Goal: Task Accomplishment & Management: Manage account settings

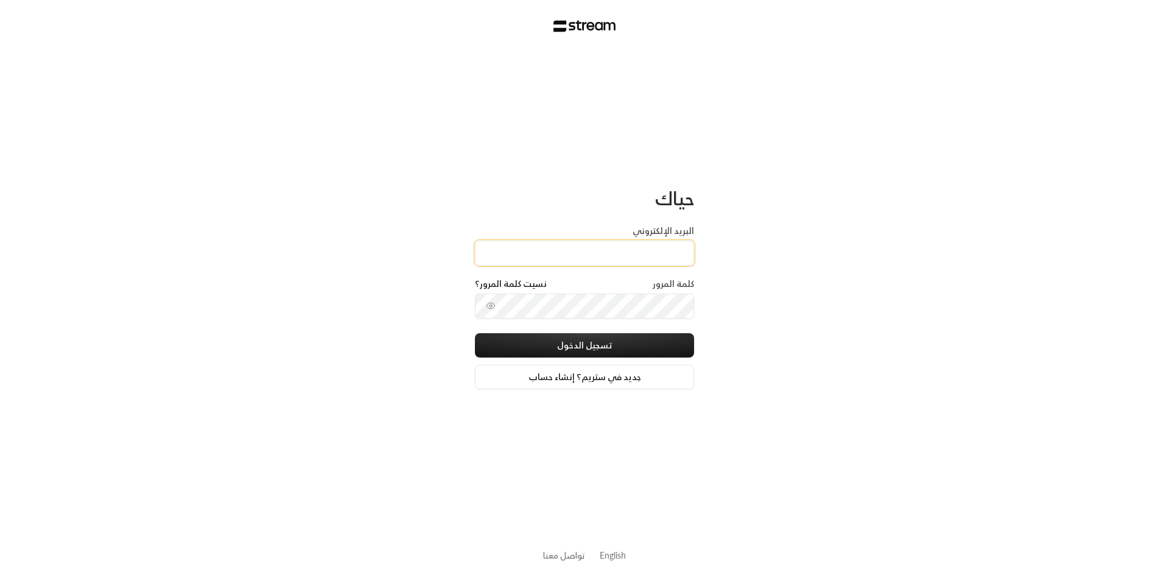
click at [595, 257] on input "البريد الإلكتروني" at bounding box center [584, 253] width 219 height 25
type input "[EMAIL_ADDRESS][DOMAIN_NAME]"
click at [592, 344] on button "تسجيل الدخول" at bounding box center [584, 345] width 219 height 24
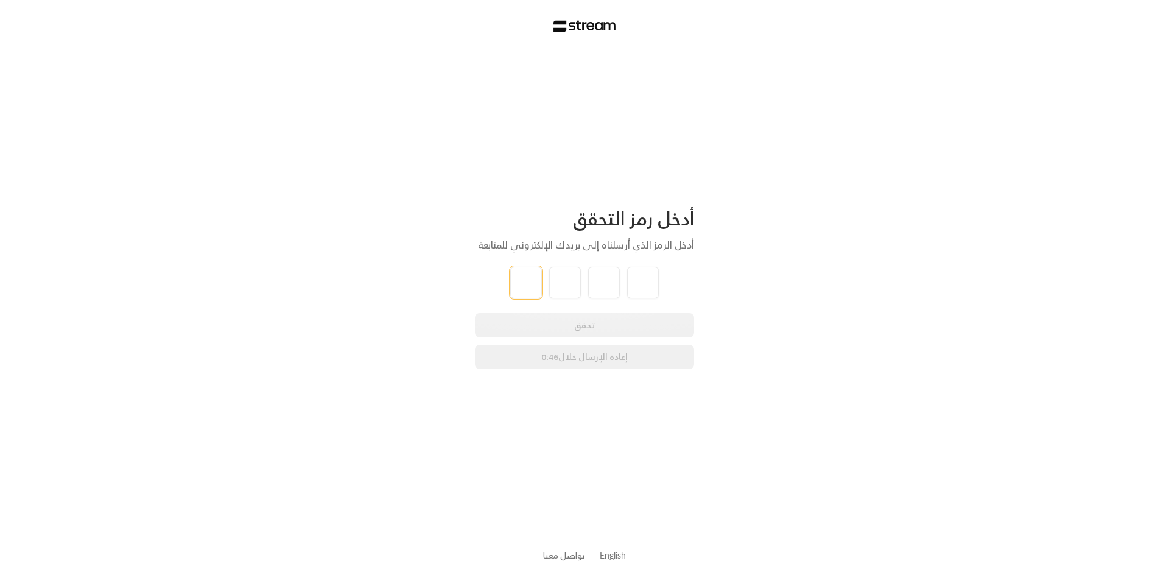
type input "4"
type input "3"
type input "2"
type input "9"
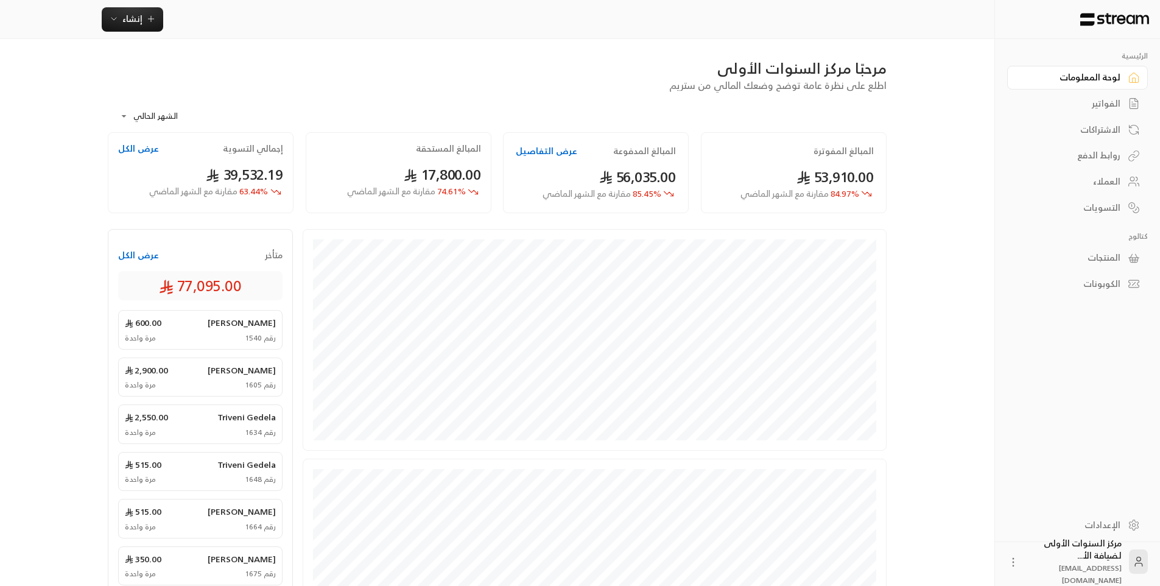
click at [1122, 104] on link "الفواتير" at bounding box center [1077, 104] width 141 height 24
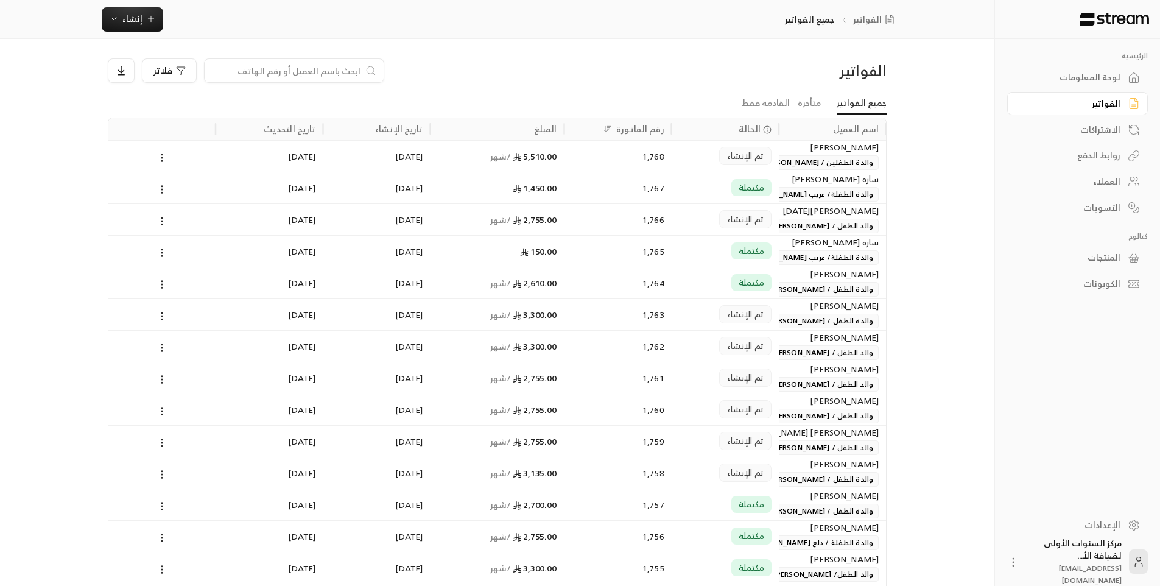
click at [356, 69] on input at bounding box center [286, 70] width 149 height 13
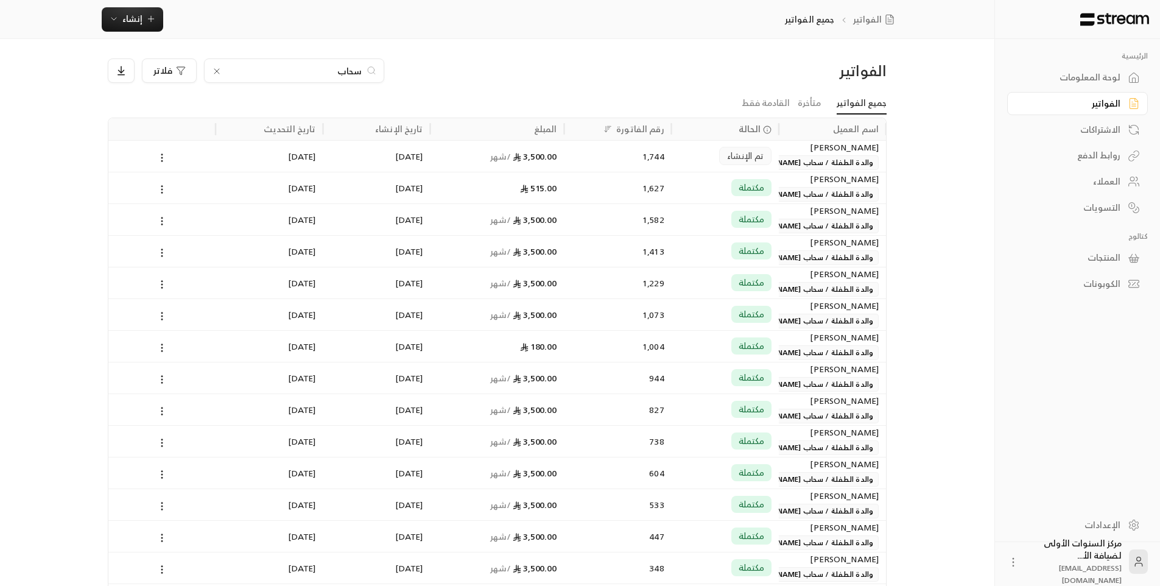
type input "سحاب"
click at [636, 146] on div "1,744" at bounding box center [618, 156] width 93 height 31
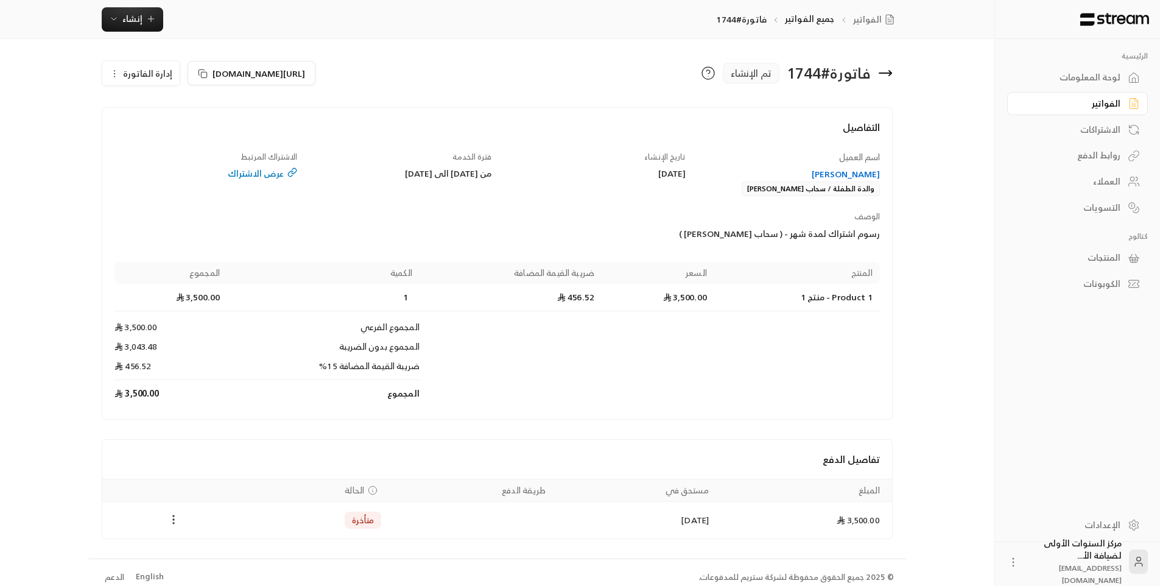
click at [176, 516] on icon "Payments" at bounding box center [173, 519] width 12 height 12
click at [207, 551] on li "تغيير الحالة الى مدفوعة" at bounding box center [219, 551] width 94 height 22
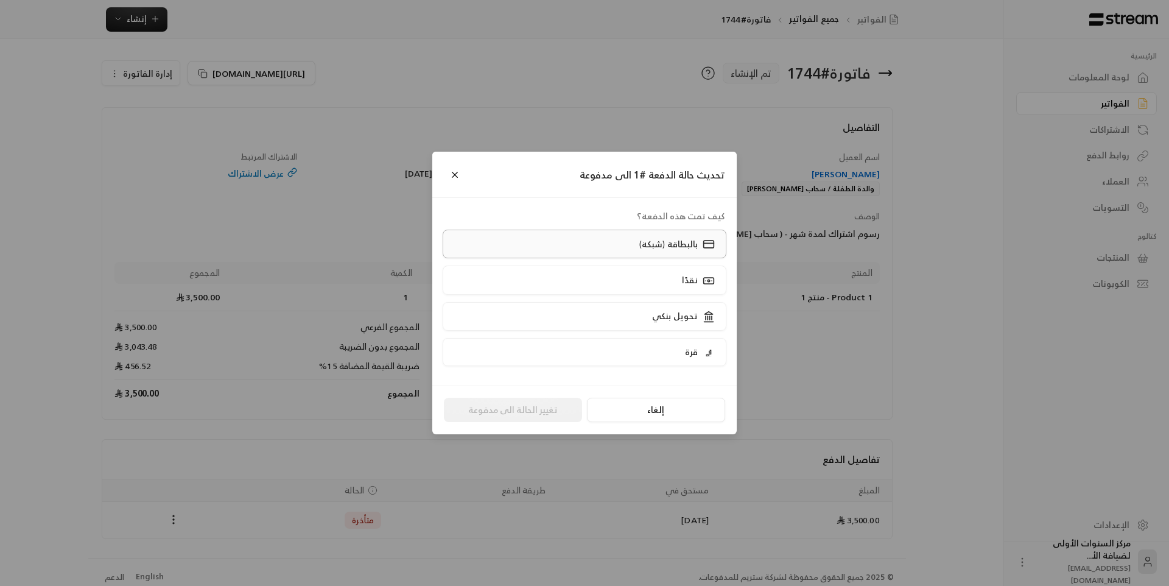
click at [688, 247] on p "بالبطاقة (شبكة)" at bounding box center [668, 244] width 58 height 12
click at [527, 411] on button "تغيير الحالة الى مدفوعة" at bounding box center [513, 410] width 138 height 24
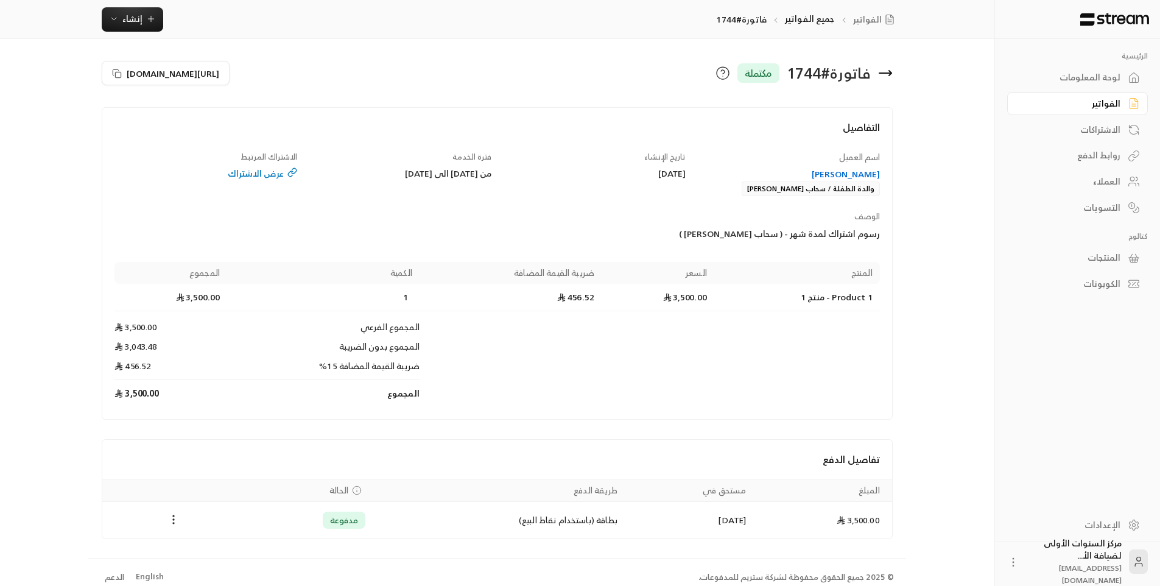
click at [891, 66] on icon at bounding box center [885, 73] width 15 height 15
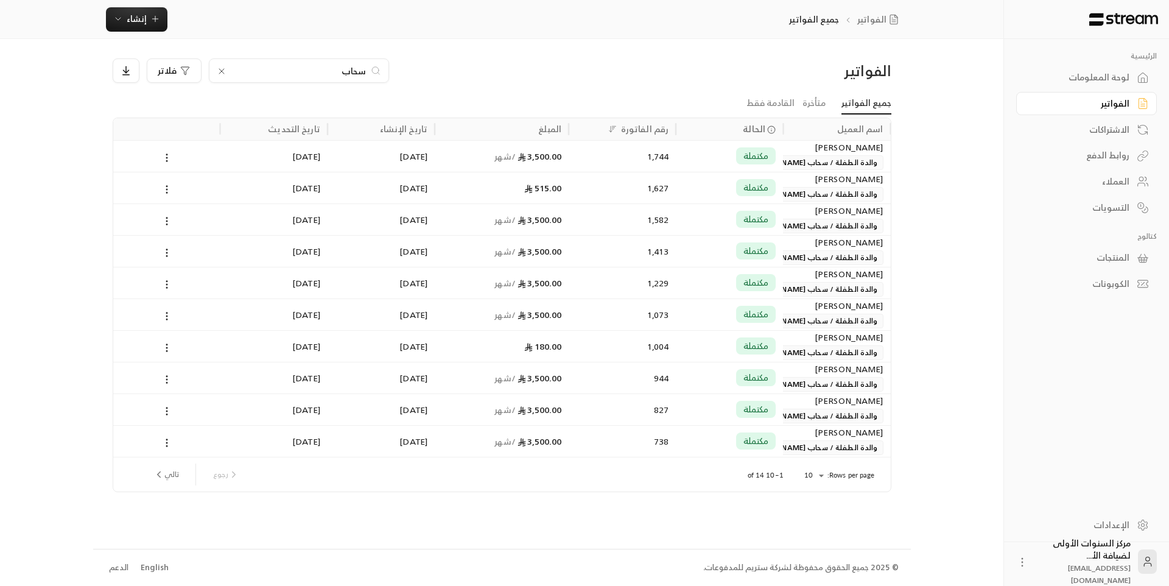
click at [705, 57] on div "الفواتير سحاب فلاتر جميع الفواتير متأخرة القادمة فقط اسم العميل الحالة رقم الفا…" at bounding box center [502, 293] width 818 height 509
click at [355, 69] on input "سحاب" at bounding box center [298, 70] width 135 height 13
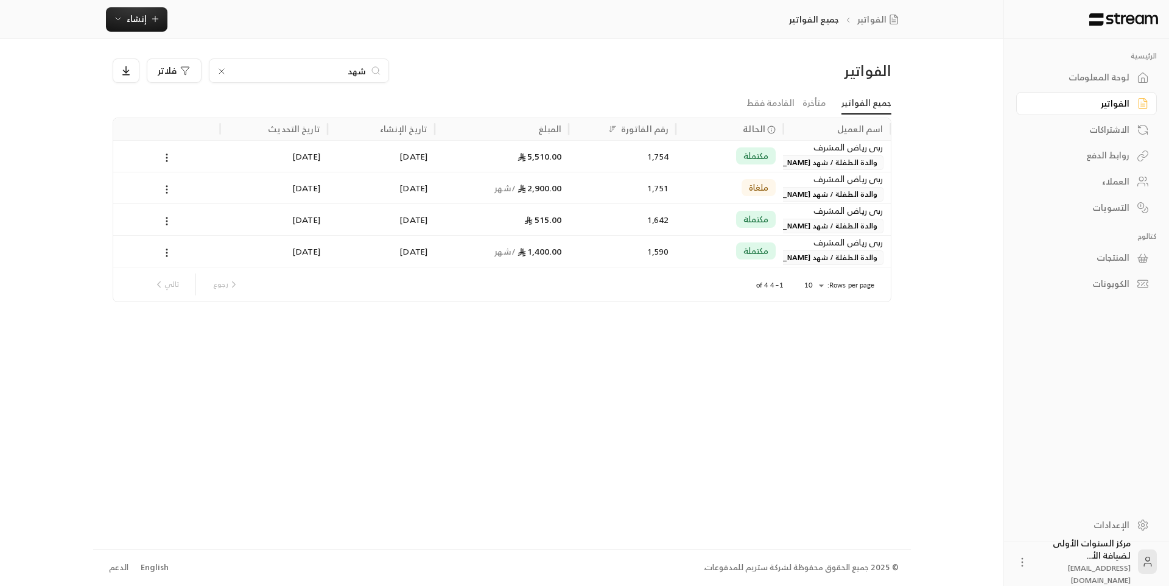
type input "شهد"
click at [610, 158] on div "1,754" at bounding box center [622, 156] width 93 height 31
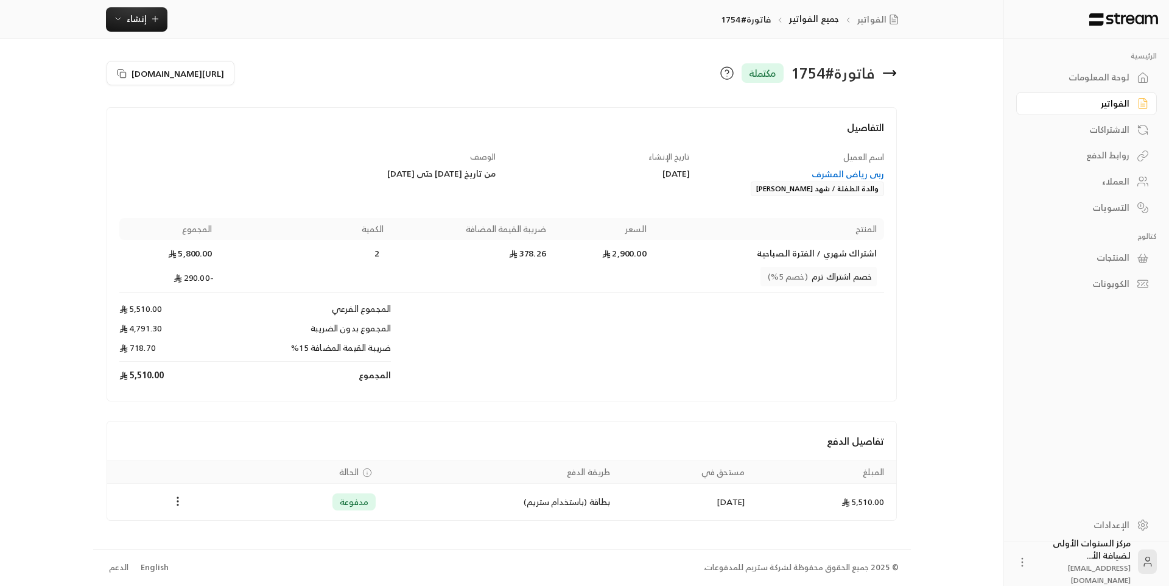
click at [1107, 83] on div "لوحة المعلومات" at bounding box center [1081, 77] width 98 height 12
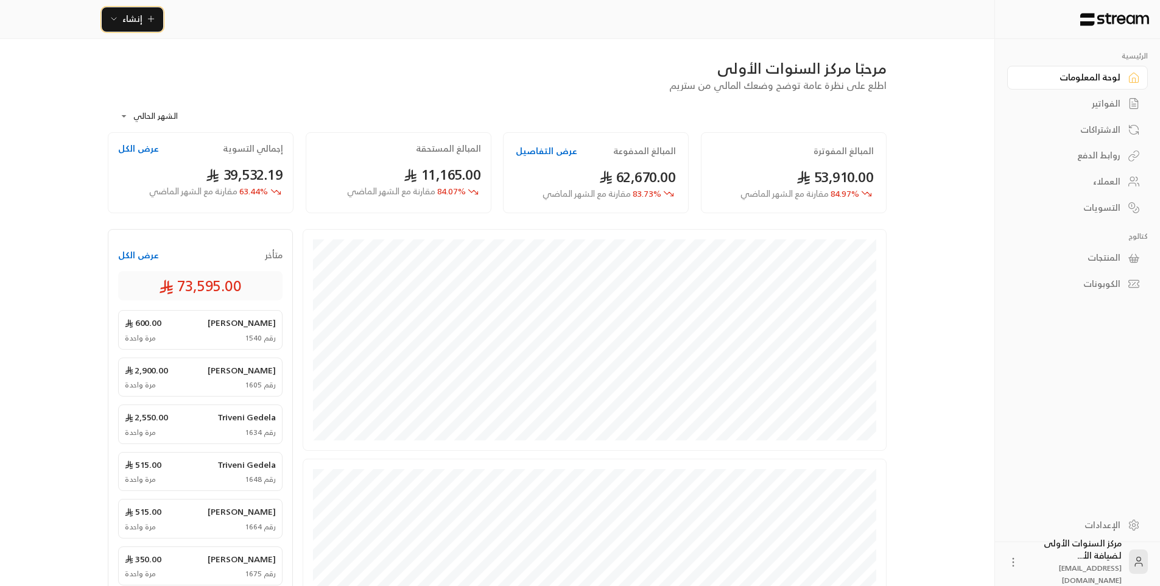
click at [145, 24] on span "إنشاء" at bounding box center [132, 18] width 47 height 15
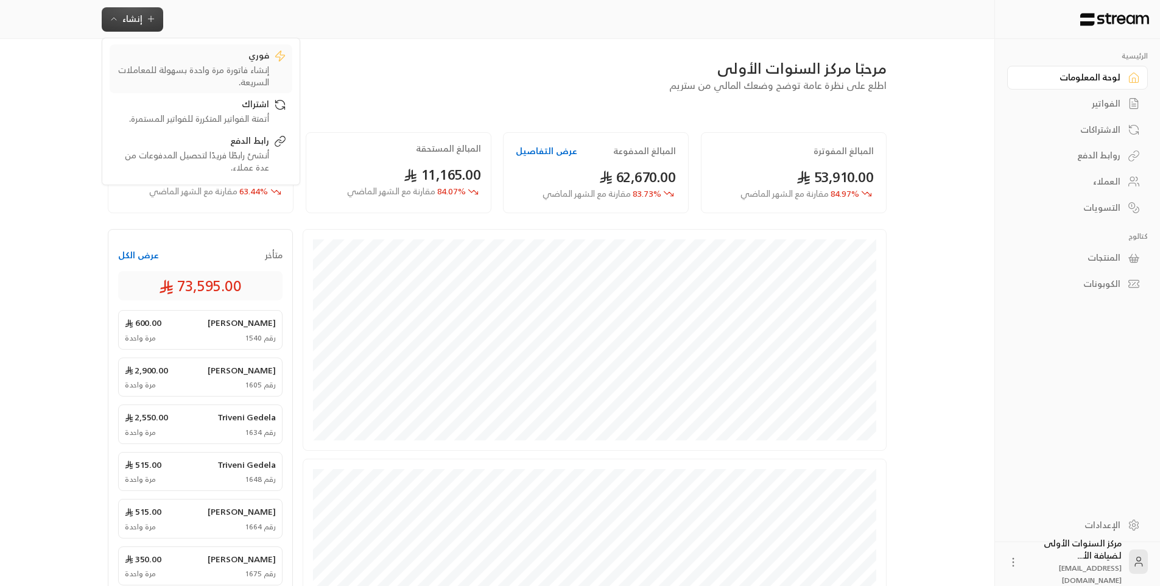
click at [259, 68] on div "إنشاء فاتورة مرة واحدة بسهولة للمعاملات السريعة." at bounding box center [192, 76] width 153 height 24
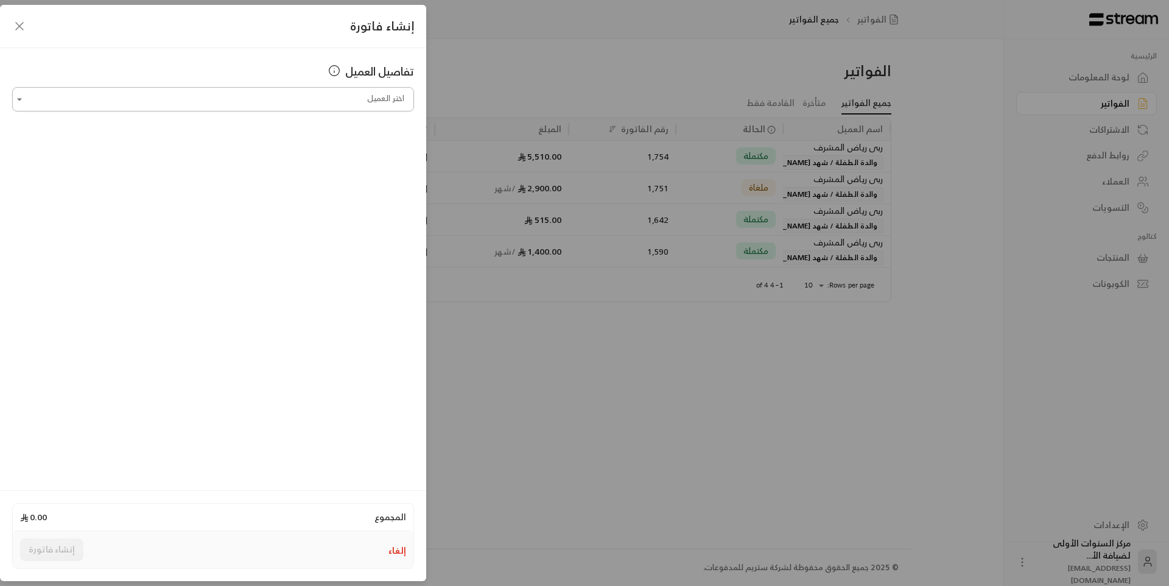
click at [337, 104] on input "اختر العميل" at bounding box center [213, 99] width 402 height 21
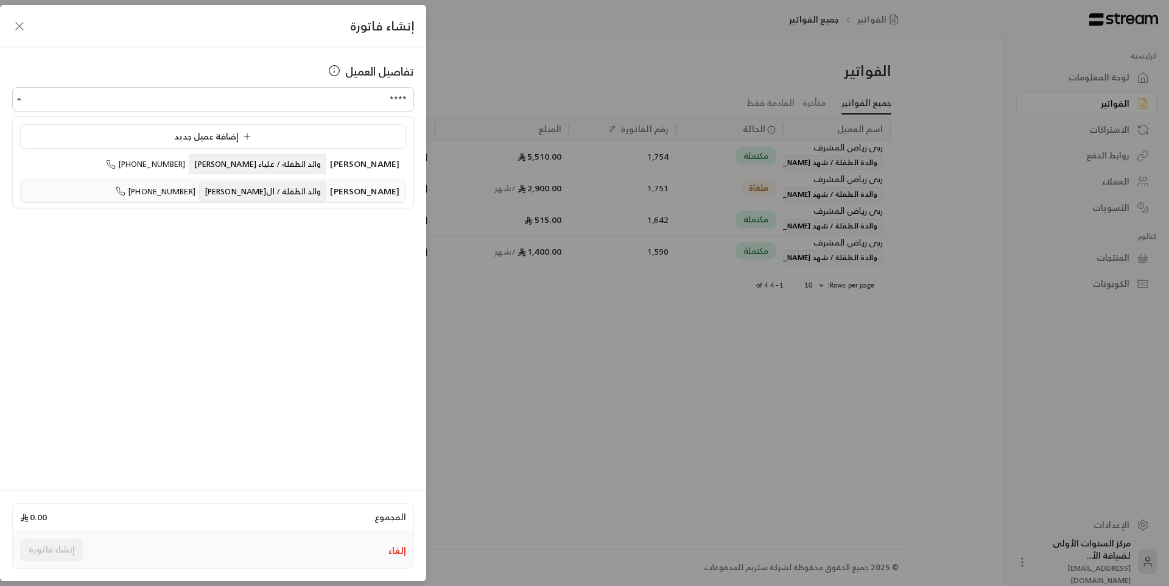
click at [305, 194] on span "والد الطفلة / ال[PERSON_NAME]" at bounding box center [263, 191] width 128 height 20
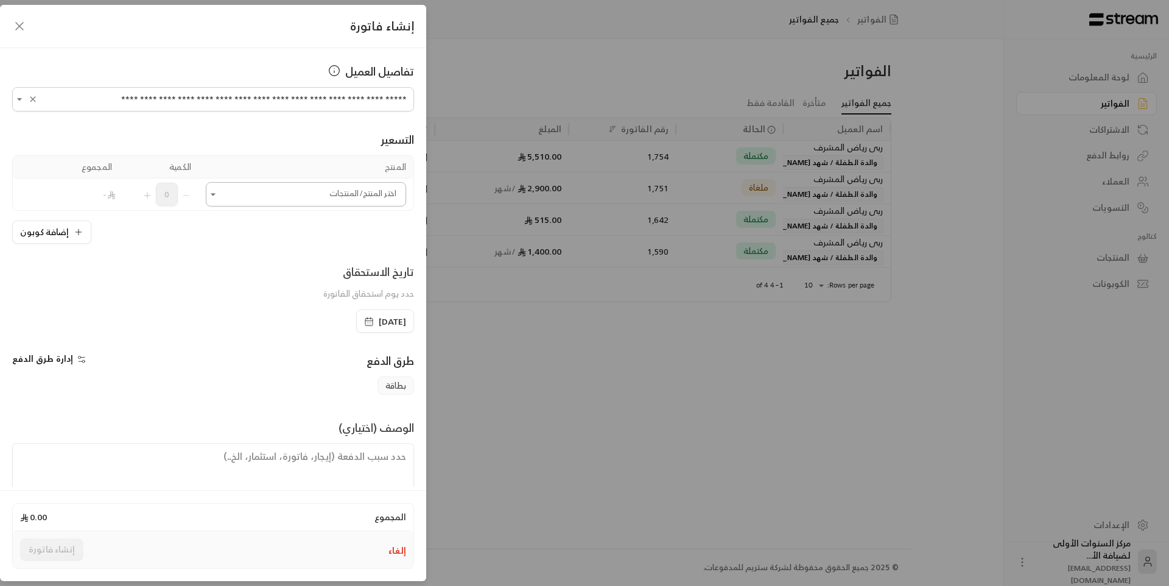
type input "**********"
click at [334, 199] on input "اختر العميل" at bounding box center [306, 194] width 200 height 21
click at [316, 278] on span "اشتراك شهري - قرة - صباحي" at bounding box center [340, 276] width 103 height 15
type input "**"
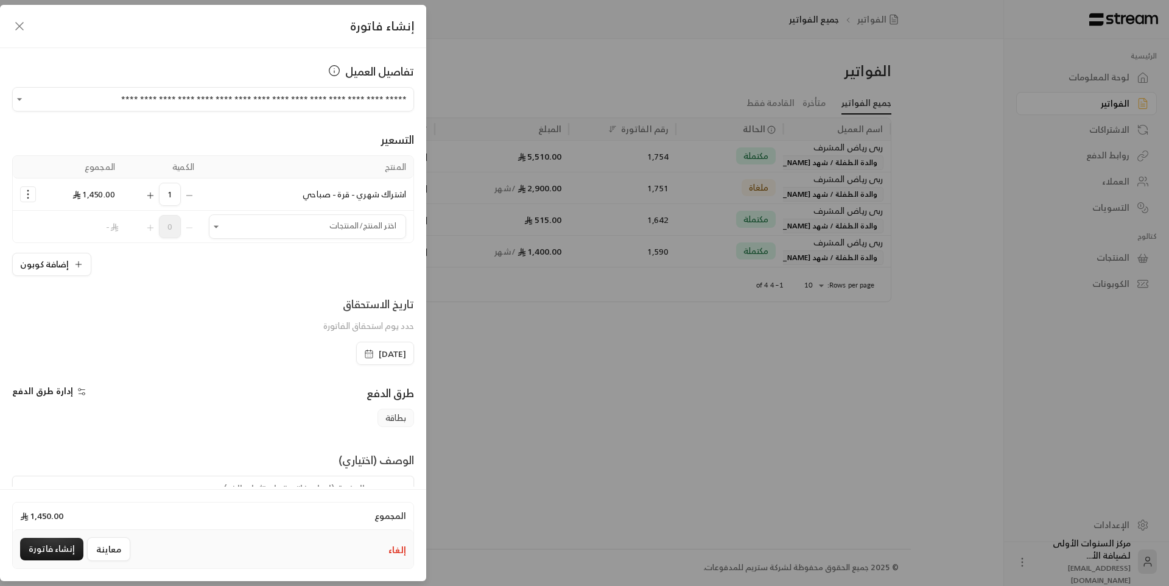
click at [379, 357] on span "[DATE]" at bounding box center [392, 354] width 27 height 12
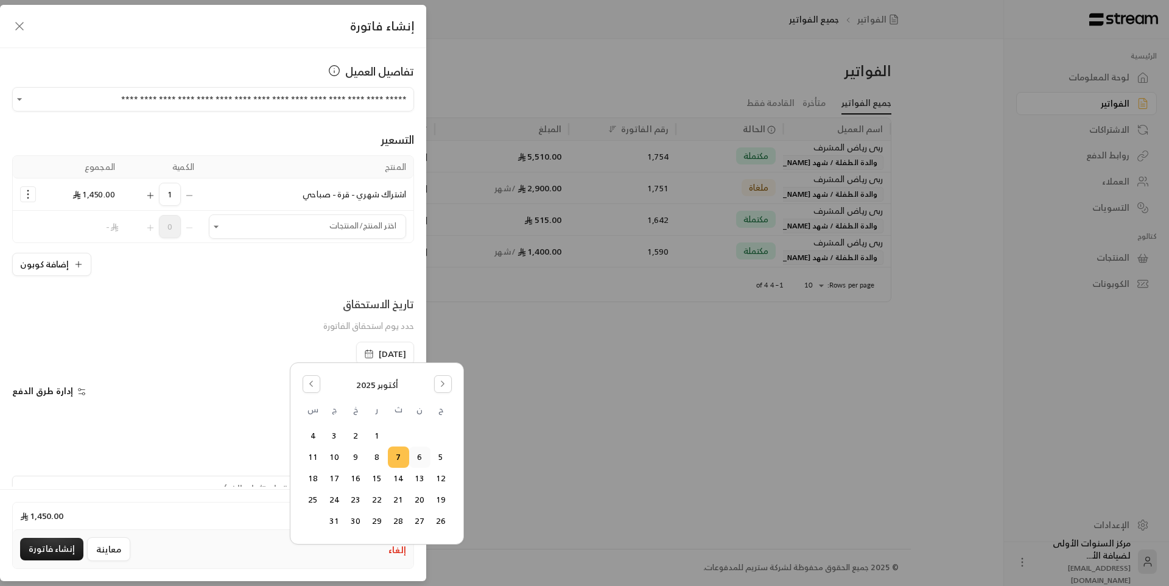
click at [423, 460] on button "6" at bounding box center [420, 457] width 20 height 20
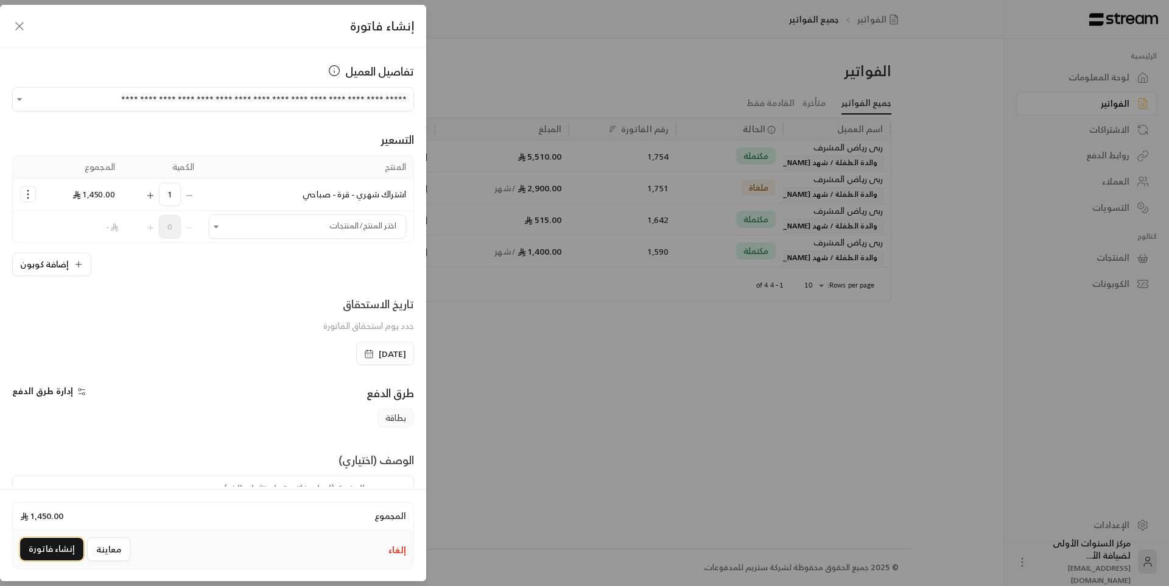
click at [61, 551] on button "إنشاء فاتورة" at bounding box center [51, 549] width 63 height 23
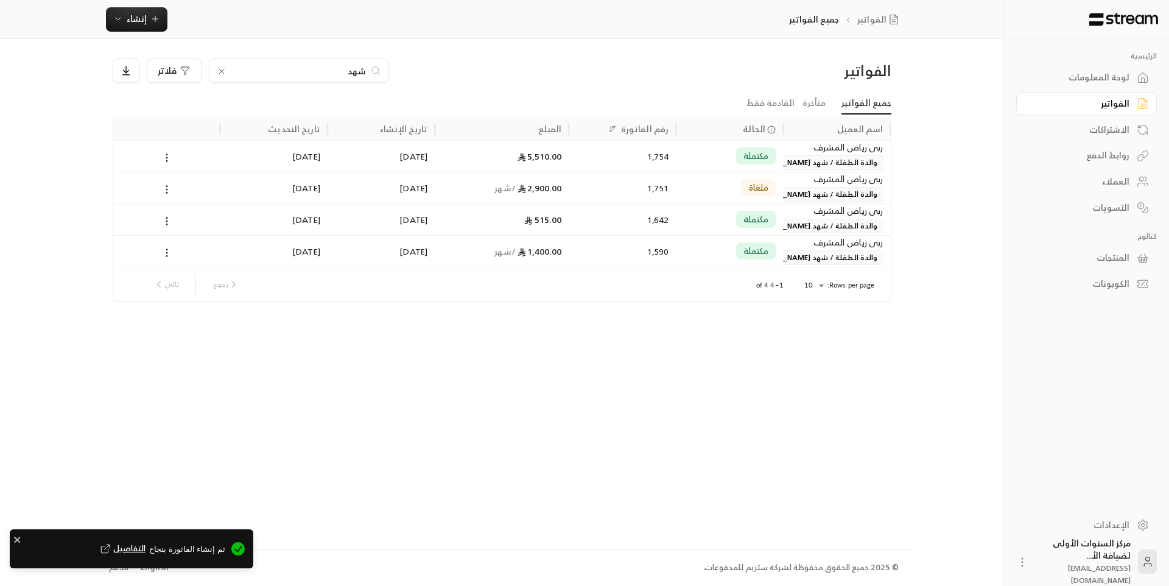
click at [1080, 79] on div "لوحة المعلومات" at bounding box center [1081, 77] width 98 height 12
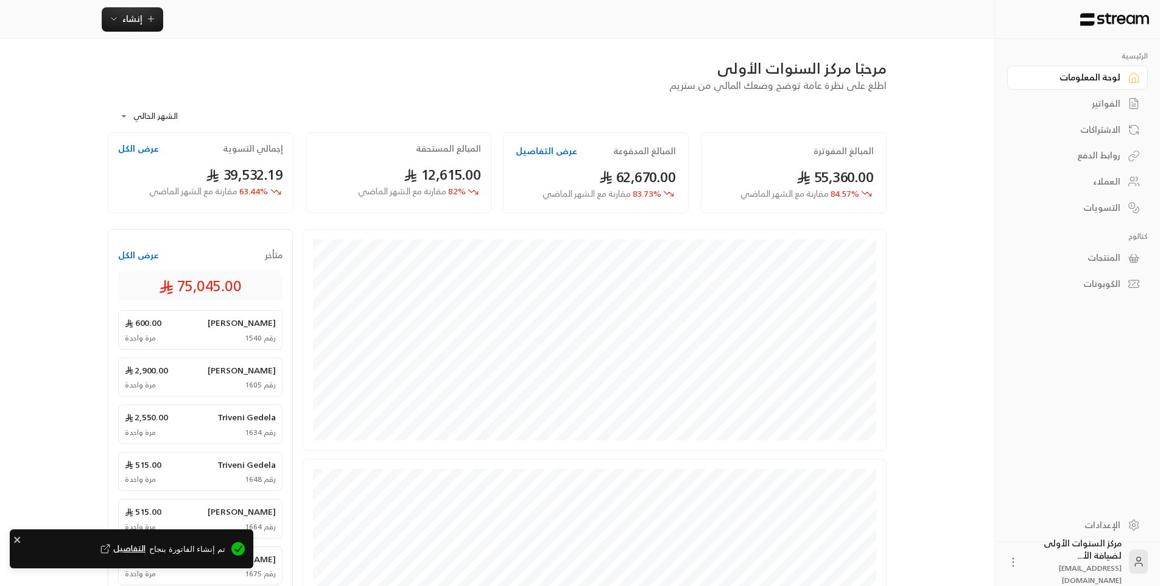
click at [1089, 107] on div "الفواتير" at bounding box center [1072, 103] width 98 height 12
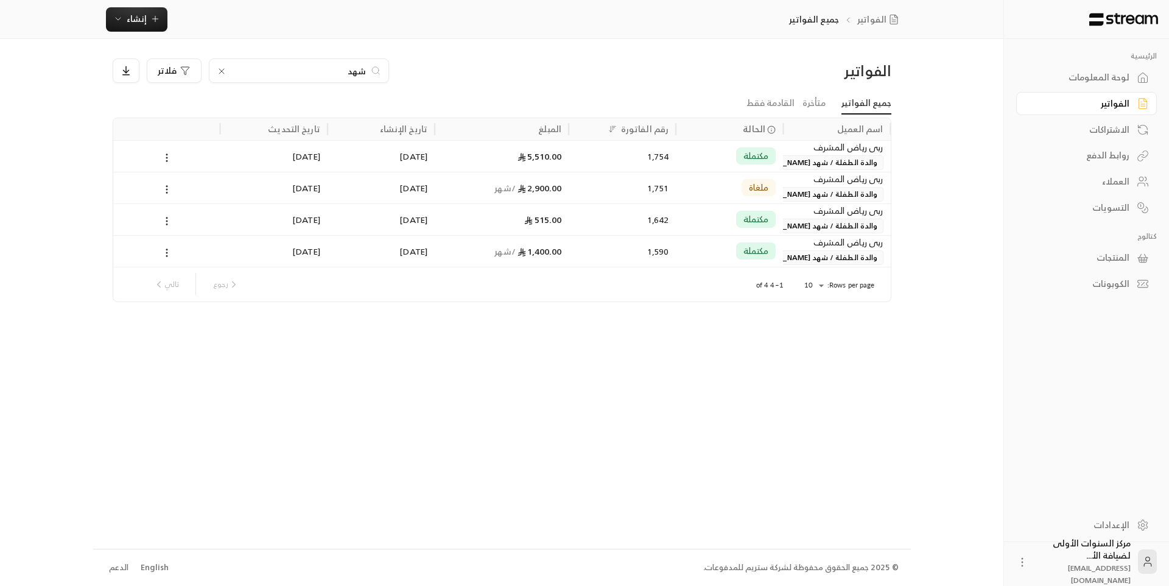
click at [222, 72] on icon at bounding box center [221, 71] width 5 height 5
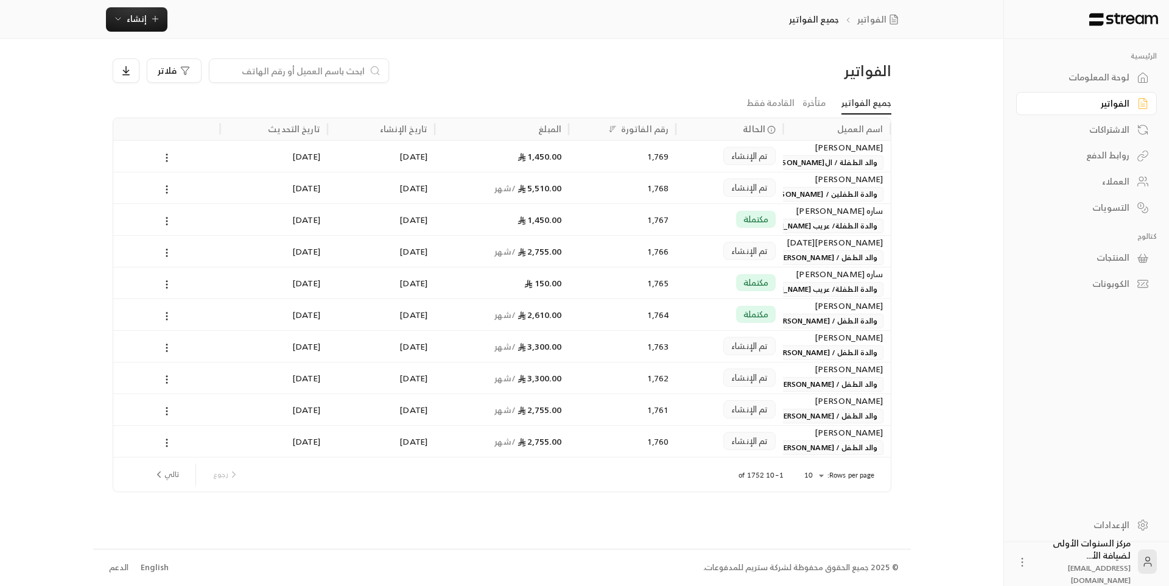
click at [731, 161] on div "تم الإنشاء" at bounding box center [749, 156] width 52 height 18
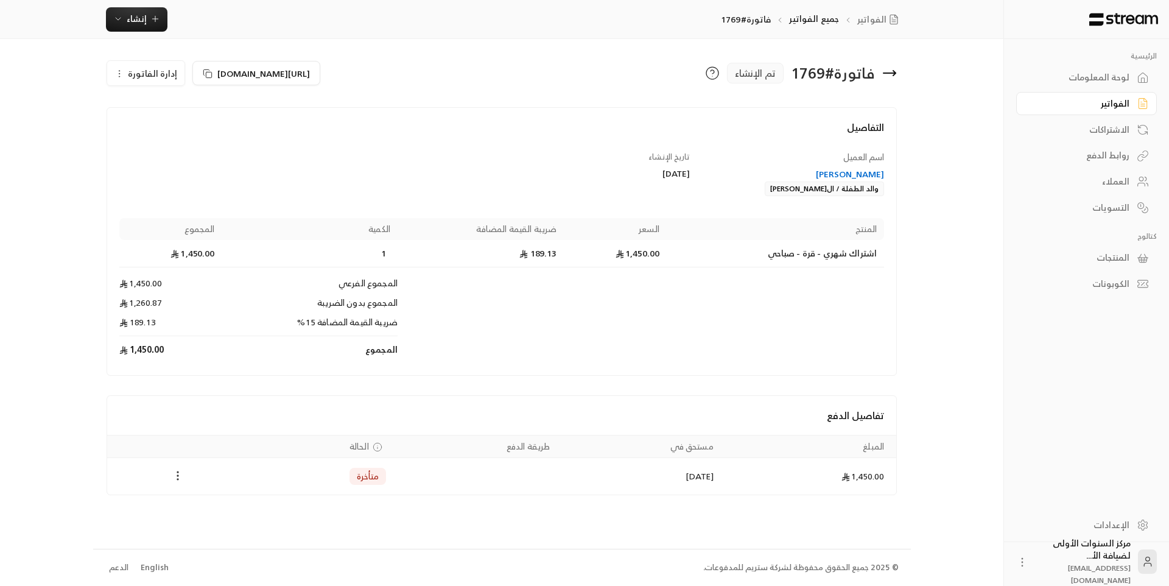
click at [180, 479] on icon "Payments" at bounding box center [178, 476] width 12 height 12
click at [191, 504] on li "تغيير الحالة الى مدفوعة" at bounding box center [224, 507] width 94 height 22
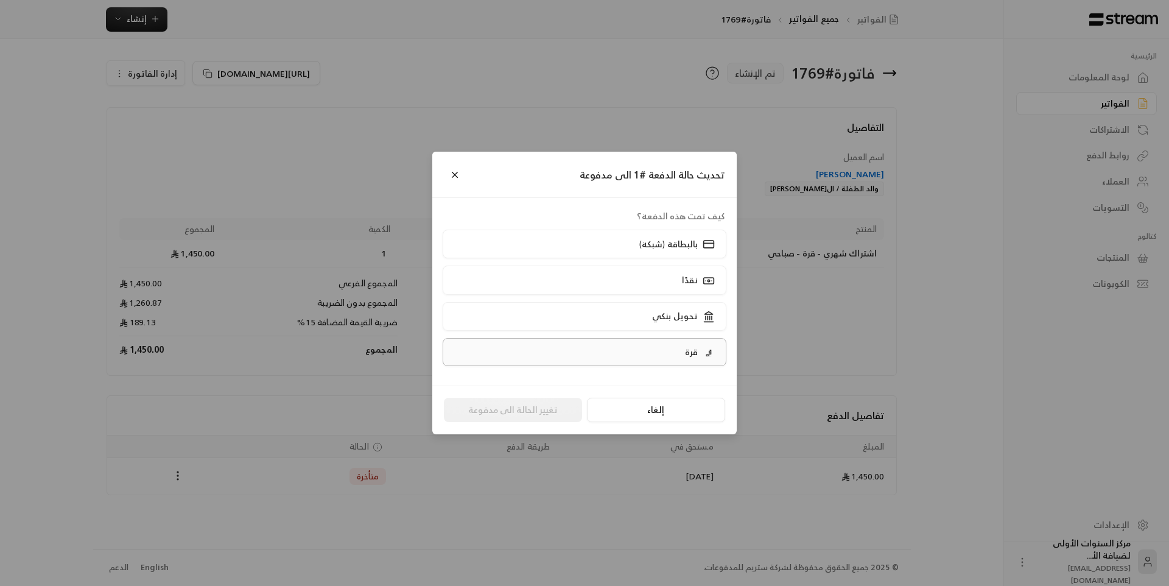
click at [586, 360] on label "قرة" at bounding box center [585, 352] width 284 height 28
click at [525, 411] on button "تغيير الحالة الى مدفوعة" at bounding box center [513, 410] width 138 height 24
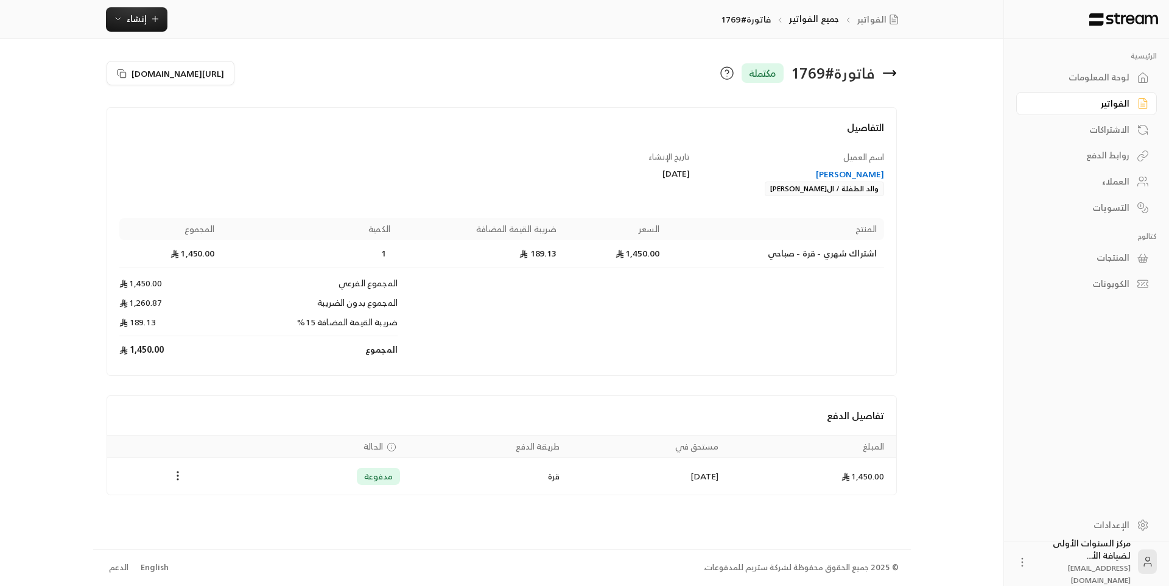
click at [893, 74] on icon at bounding box center [889, 73] width 15 height 15
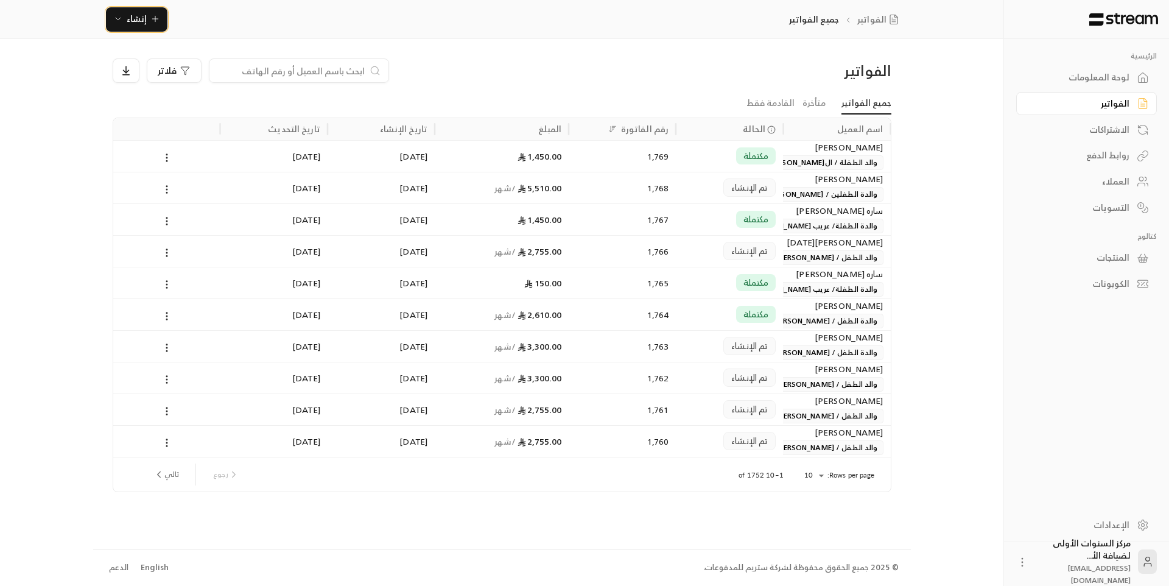
click at [135, 21] on span "إنشاء" at bounding box center [137, 18] width 20 height 15
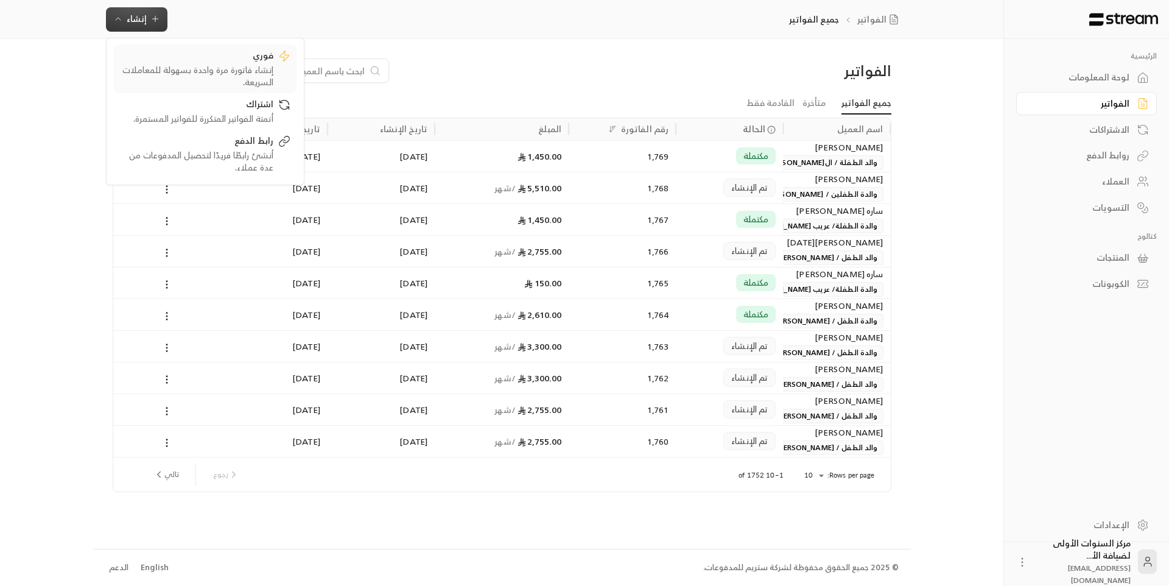
click at [188, 72] on div "إنشاء فاتورة مرة واحدة بسهولة للمعاملات السريعة." at bounding box center [196, 76] width 153 height 24
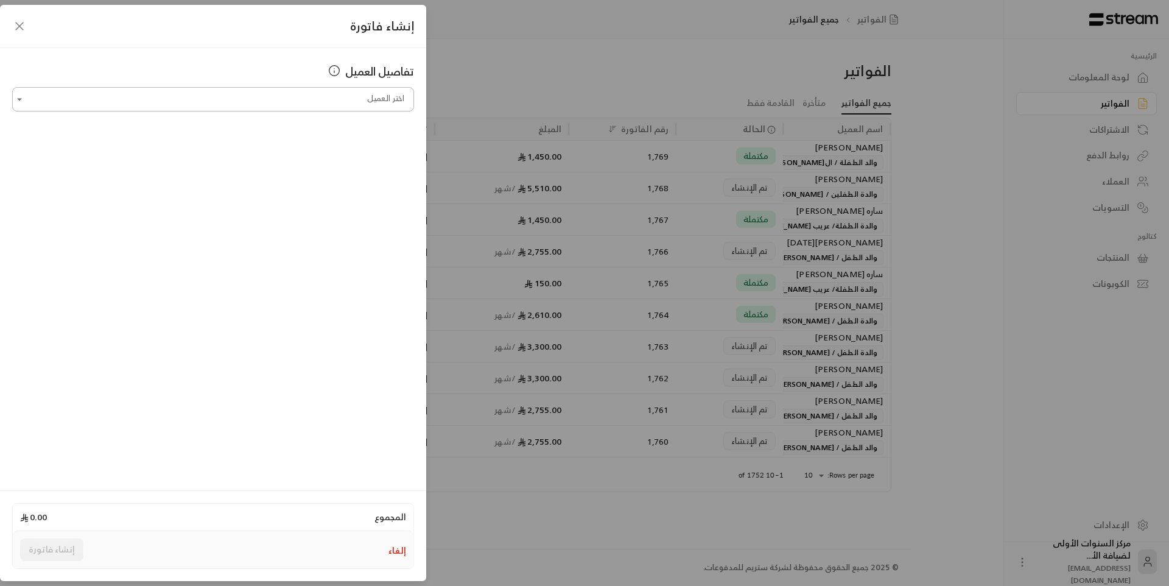
click at [194, 101] on input "اختر العميل" at bounding box center [213, 99] width 402 height 21
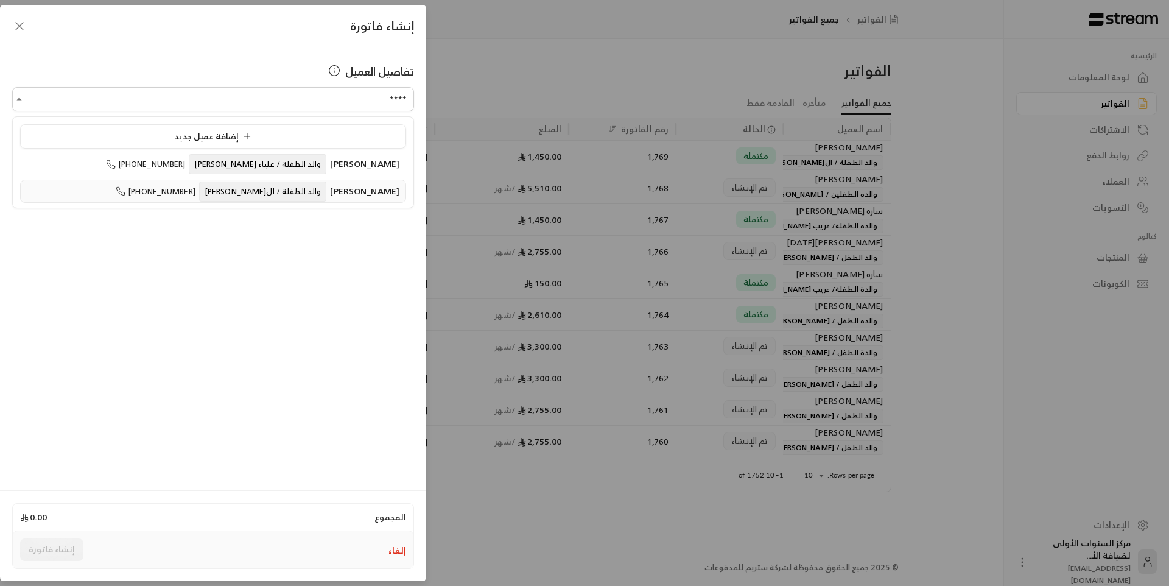
click at [287, 192] on span "والد الطفلة / ال[PERSON_NAME]" at bounding box center [263, 191] width 128 height 20
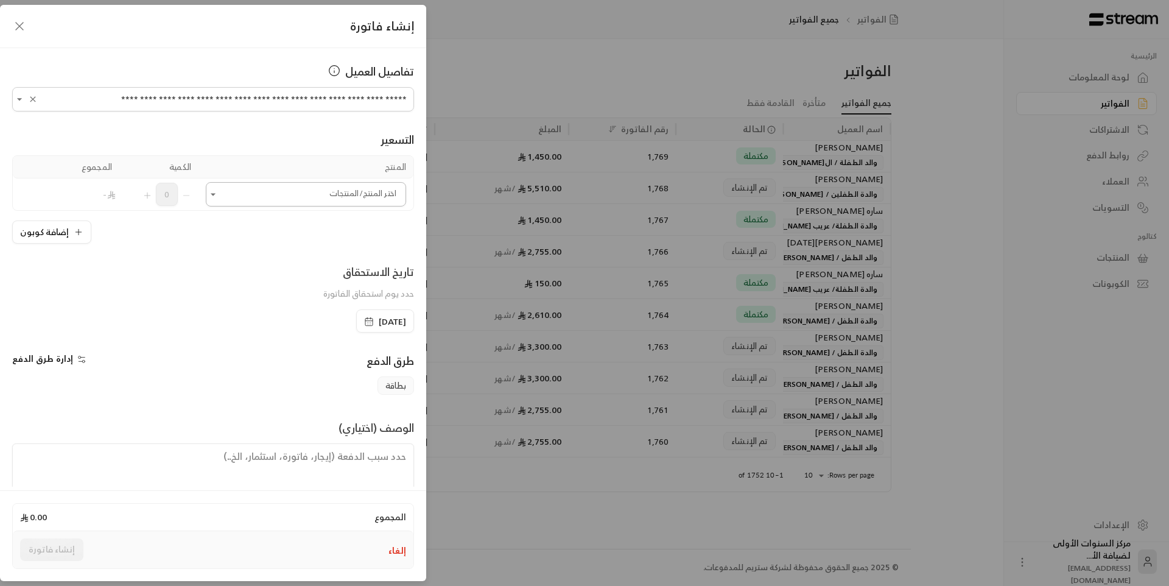
type input "**********"
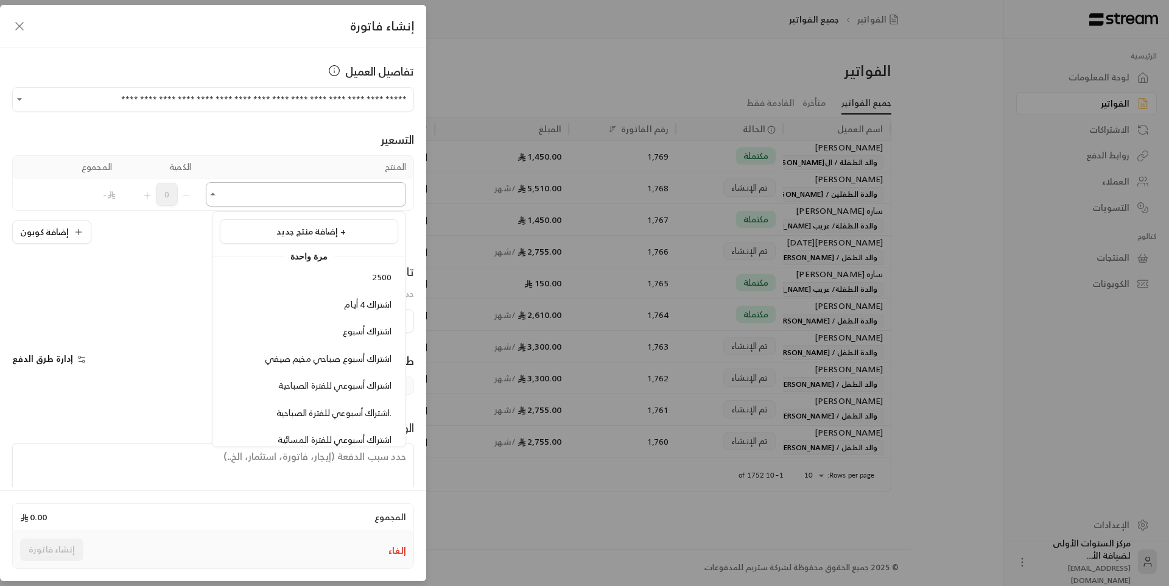
click at [324, 201] on input "اختر العميل" at bounding box center [306, 194] width 200 height 21
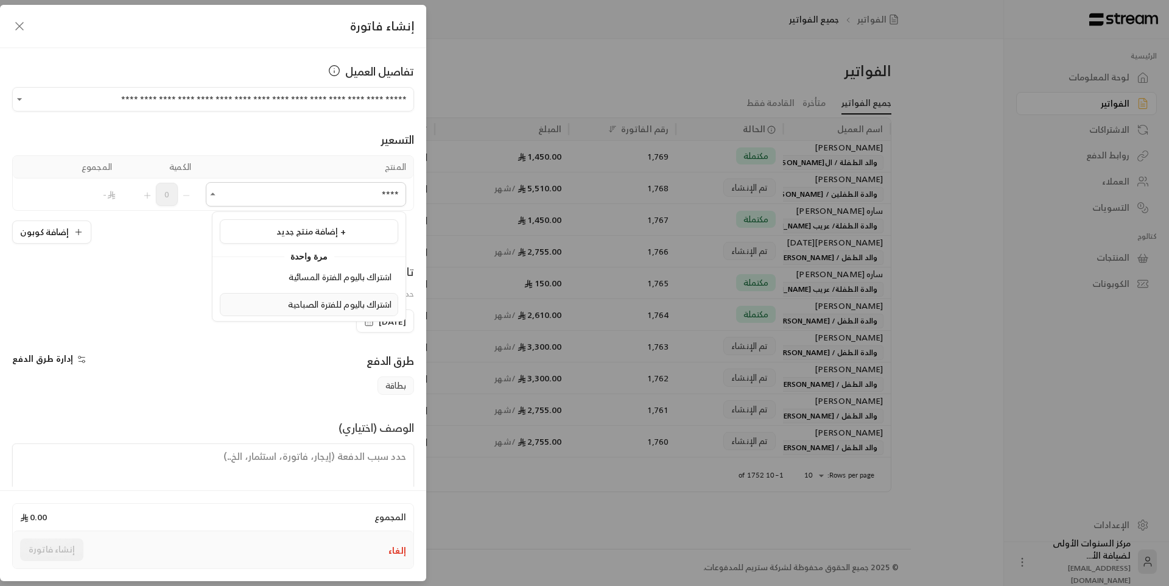
click at [288, 300] on span "اشتراك باليوم للفترة الصباحية" at bounding box center [340, 304] width 104 height 15
type input "****"
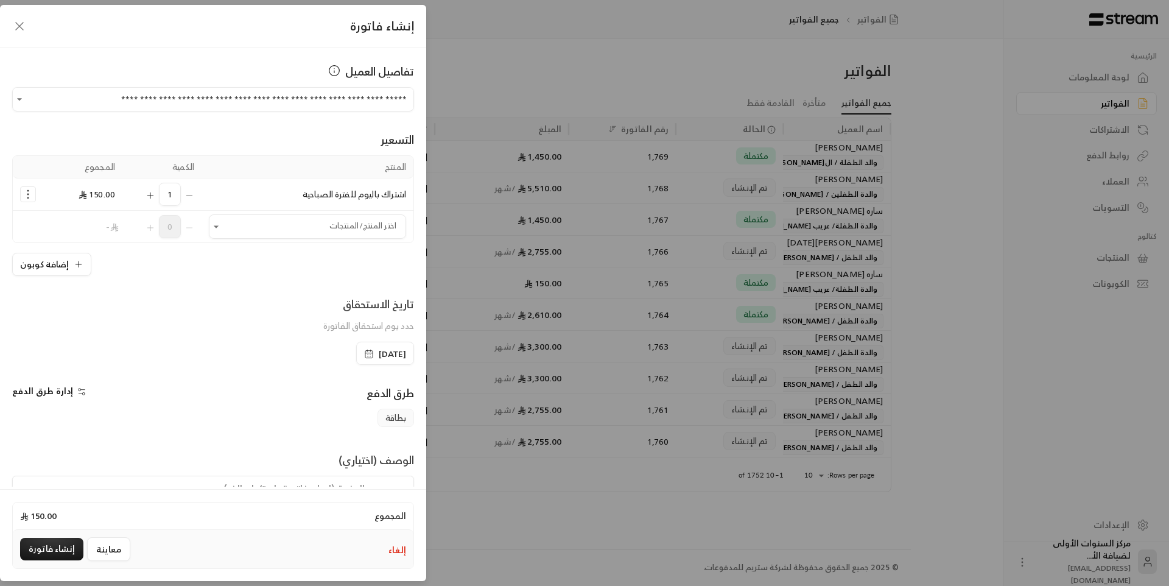
click at [155, 197] on icon "Selected Products" at bounding box center [151, 196] width 10 height 10
click at [53, 545] on button "إنشاء فاتورة" at bounding box center [51, 549] width 63 height 23
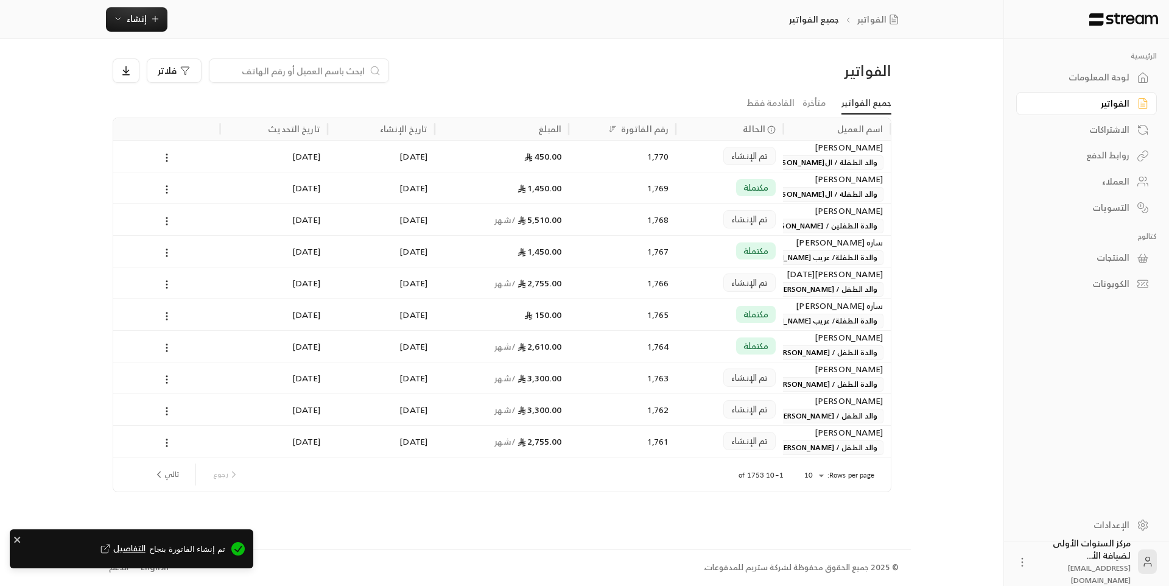
click at [1096, 73] on div "لوحة المعلومات" at bounding box center [1081, 77] width 98 height 12
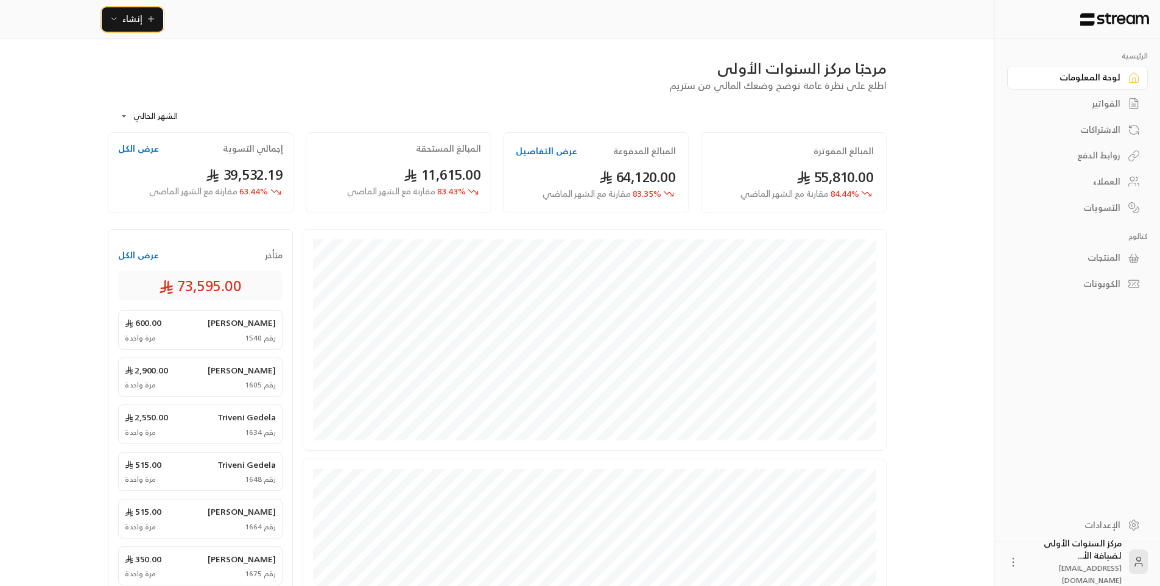
click at [138, 23] on span "إنشاء" at bounding box center [132, 18] width 20 height 15
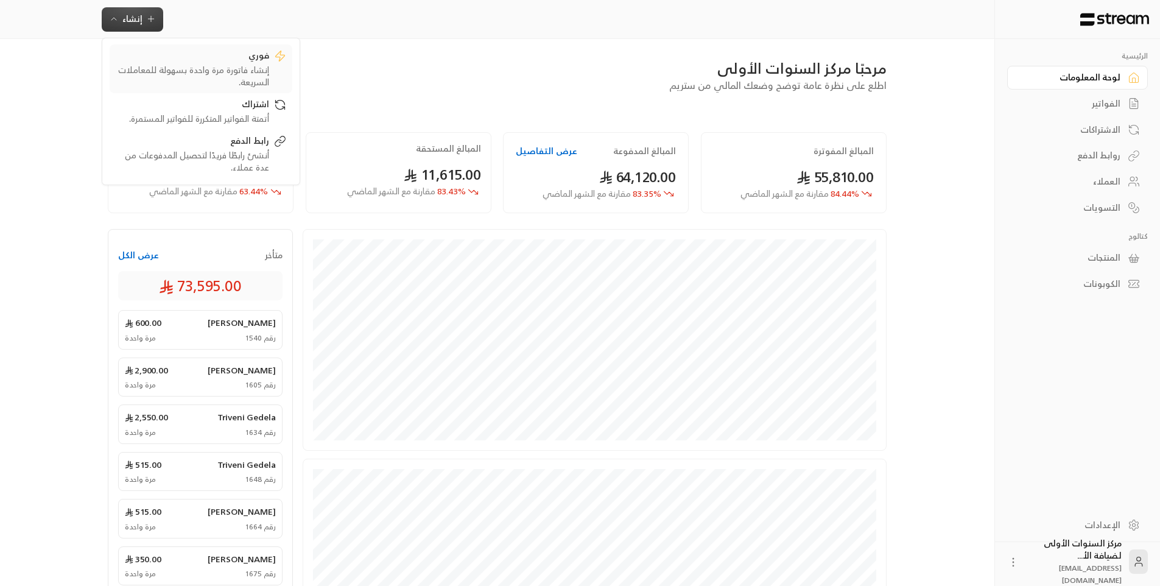
click at [216, 74] on div "إنشاء فاتورة مرة واحدة بسهولة للمعاملات السريعة." at bounding box center [192, 76] width 153 height 24
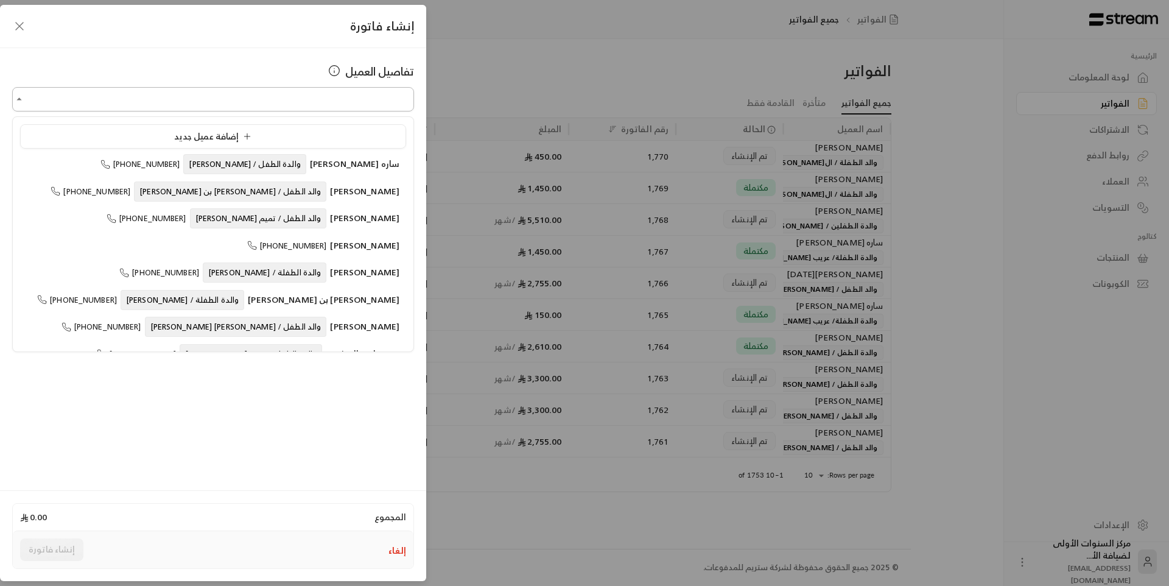
click at [322, 96] on input "اختر العميل" at bounding box center [213, 99] width 402 height 21
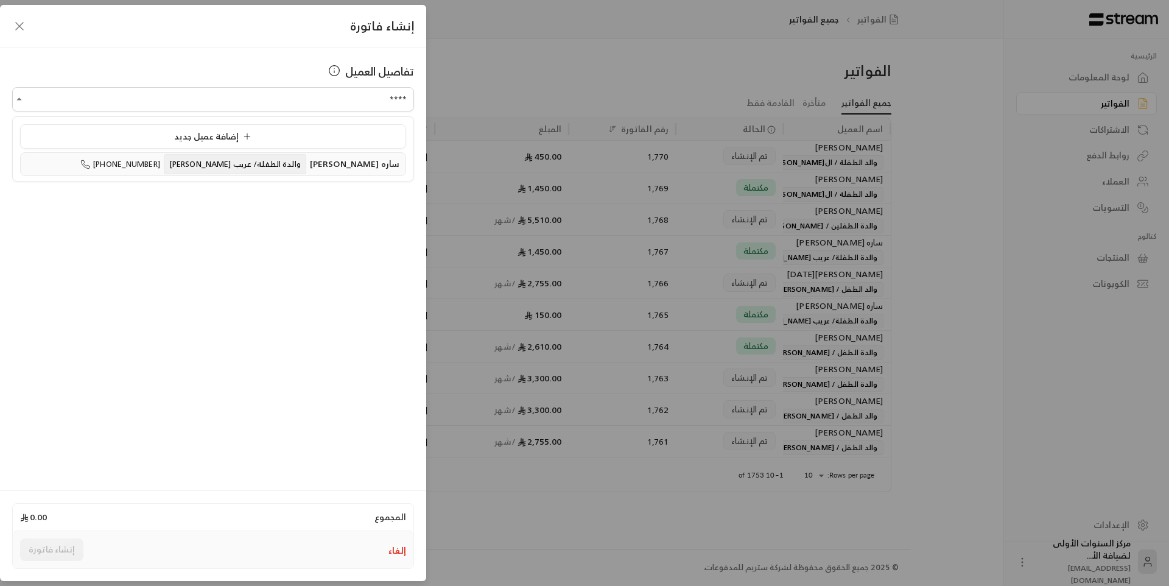
click at [310, 169] on span "ساره [PERSON_NAME]" at bounding box center [355, 163] width 90 height 15
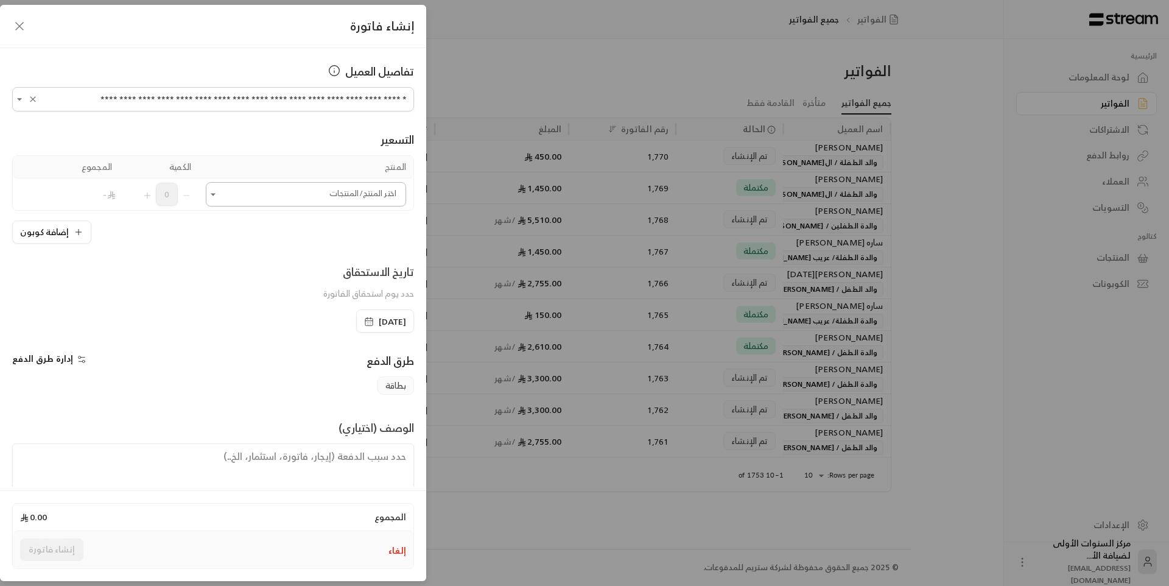
type input "**********"
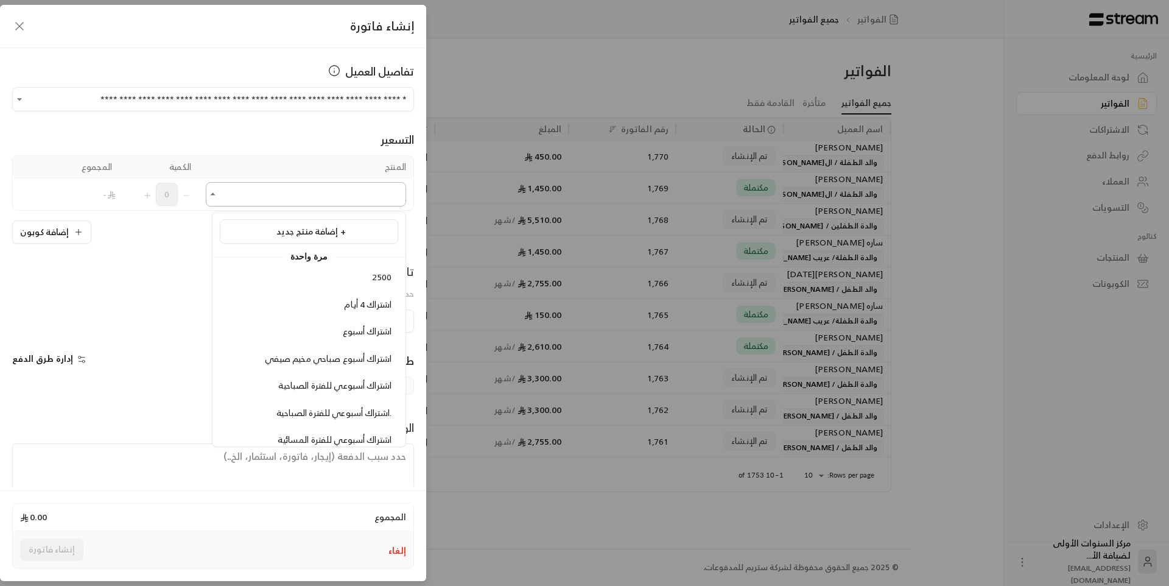
click at [314, 192] on input "اختر العميل" at bounding box center [306, 194] width 200 height 21
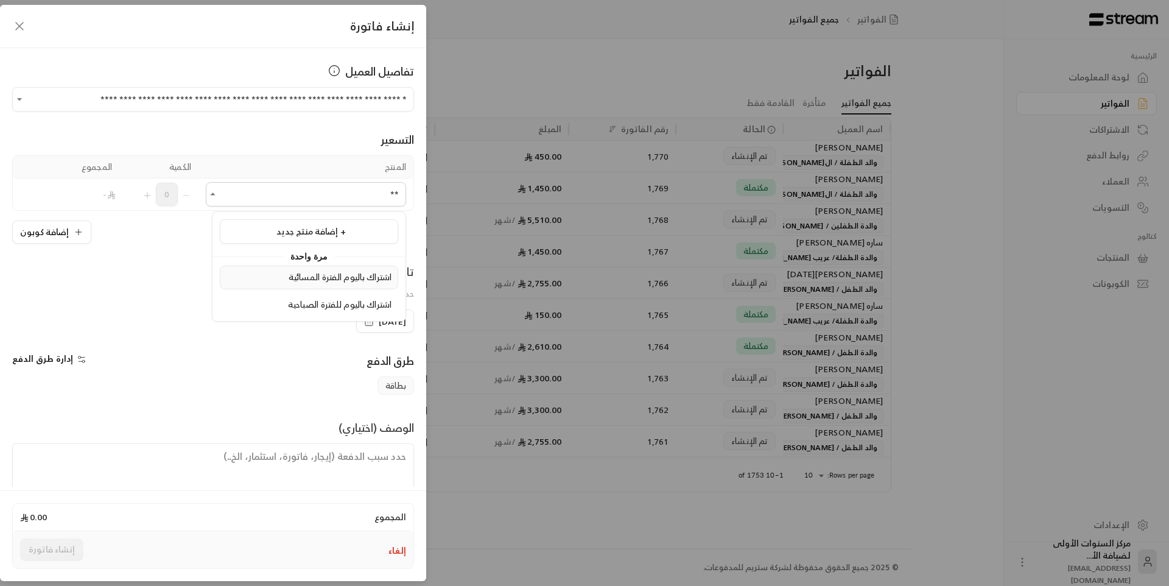
click at [315, 276] on span "اشتراك باليوم الفترة المسائية" at bounding box center [340, 276] width 103 height 15
type input "**"
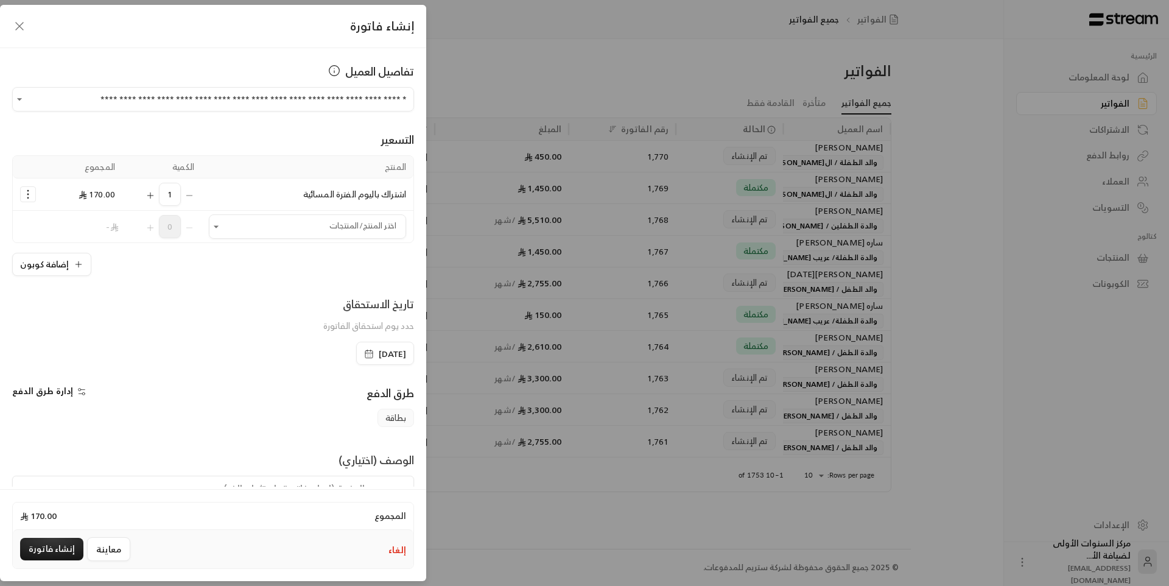
click at [27, 195] on button "Selected Products" at bounding box center [28, 194] width 15 height 15
click at [89, 247] on span "إزالة المنتج" at bounding box center [80, 246] width 36 height 14
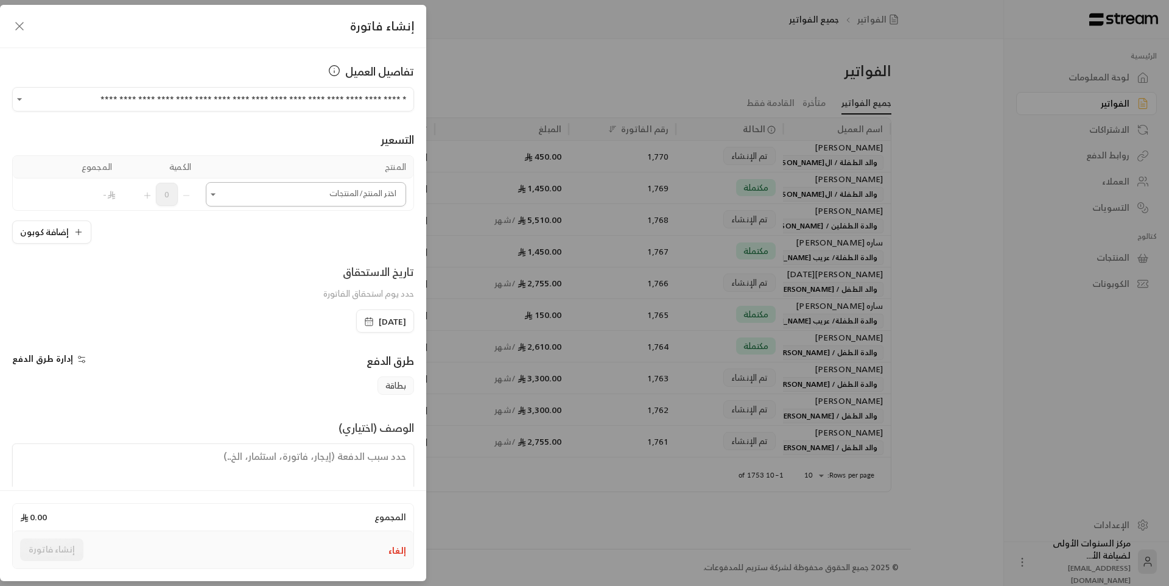
click at [267, 195] on input "اختر العميل" at bounding box center [306, 194] width 200 height 21
click at [305, 303] on span "اشتراك باليوم للفترة الصباحية" at bounding box center [340, 304] width 104 height 15
type input "***"
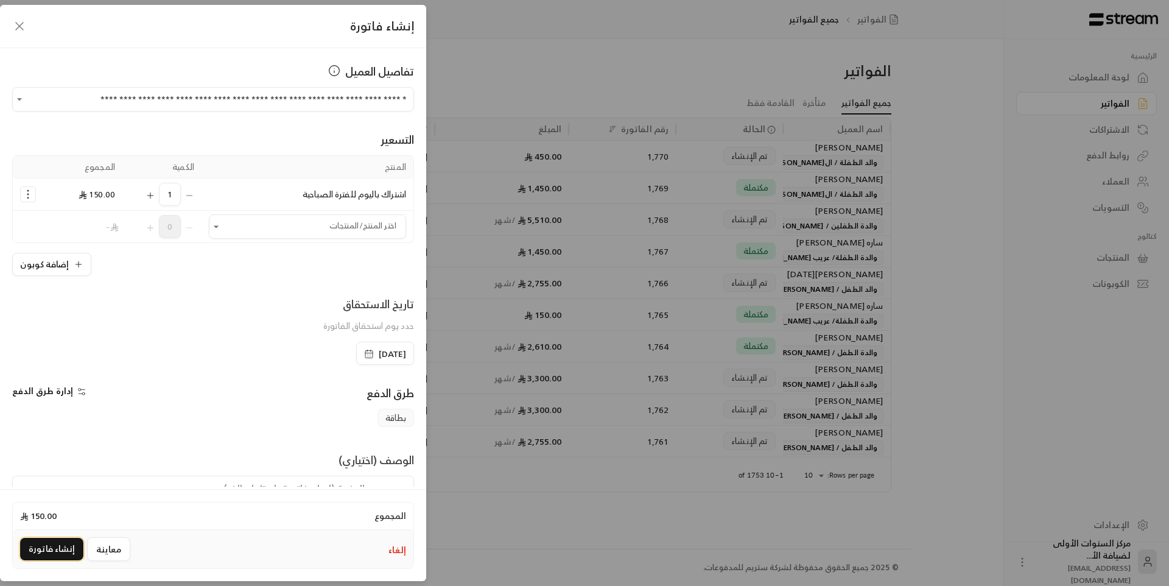
click at [49, 546] on button "إنشاء فاتورة" at bounding box center [51, 549] width 63 height 23
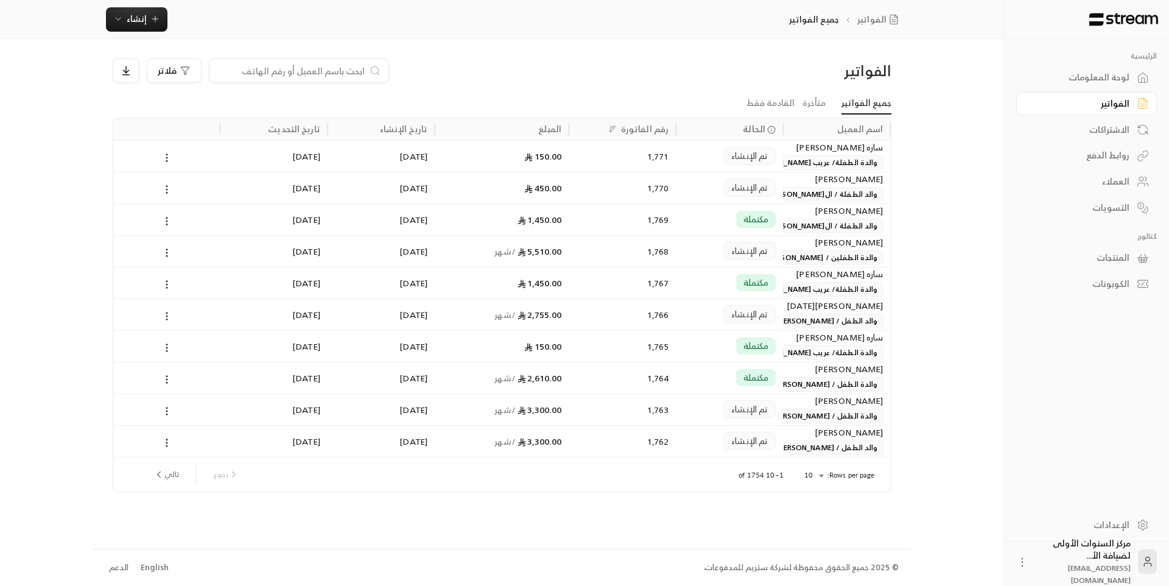
click at [718, 158] on div "تم الإنشاء" at bounding box center [729, 156] width 93 height 31
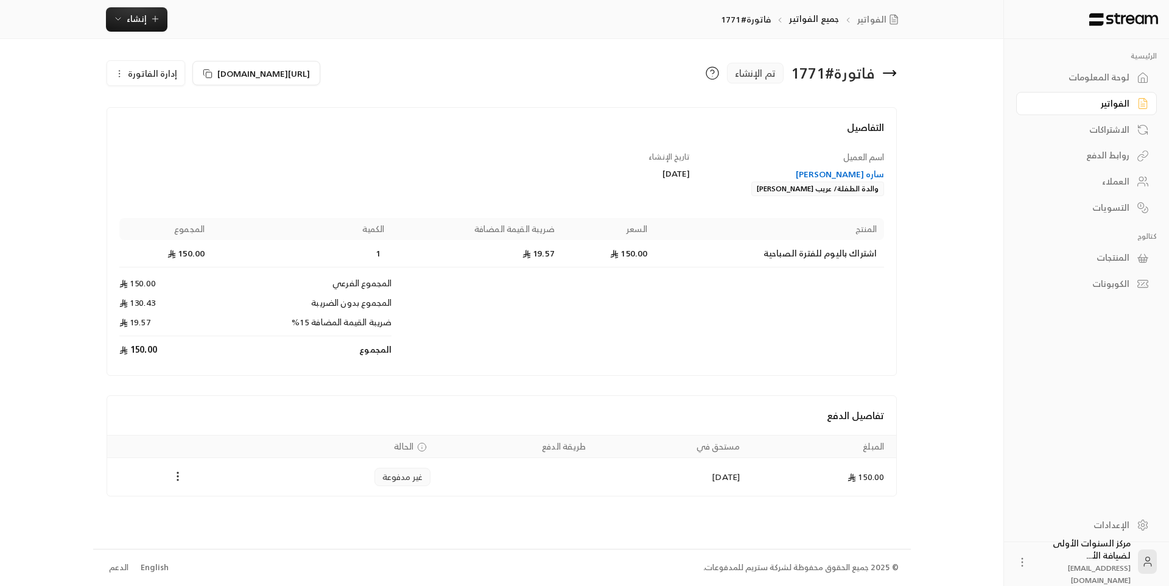
click at [824, 171] on div "ساره [PERSON_NAME]" at bounding box center [793, 174] width 183 height 12
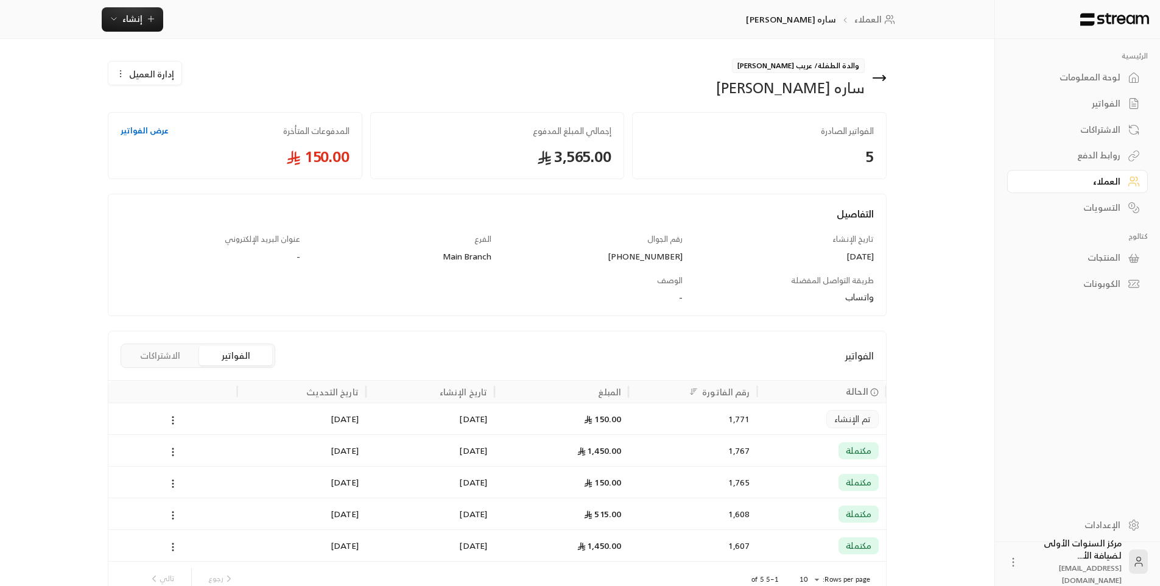
click at [883, 76] on icon at bounding box center [884, 78] width 2 height 5
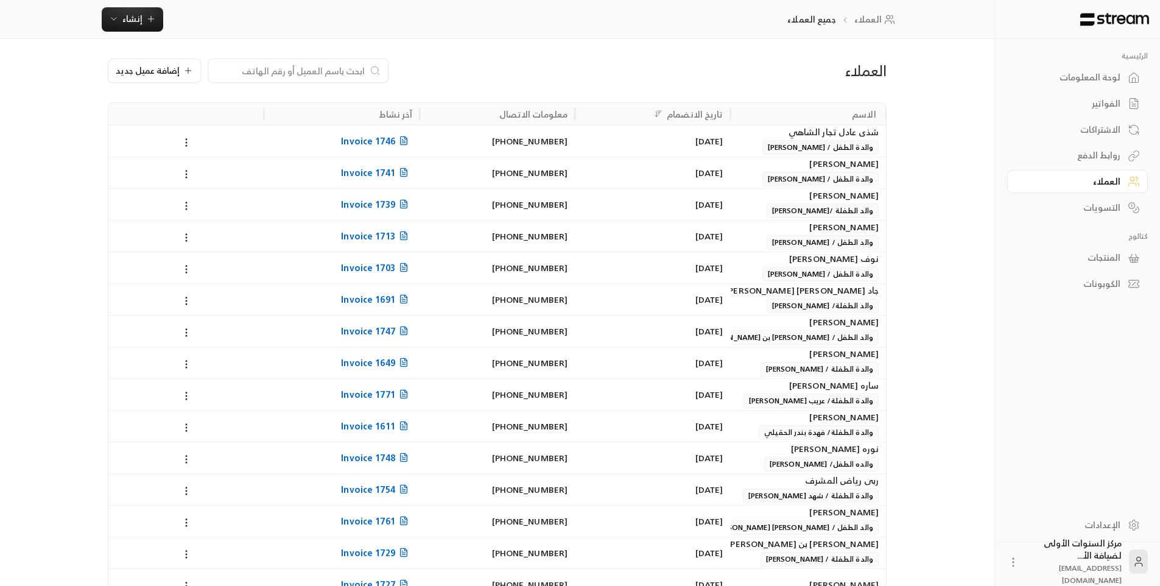
click at [1107, 99] on div "الفواتير" at bounding box center [1072, 103] width 98 height 12
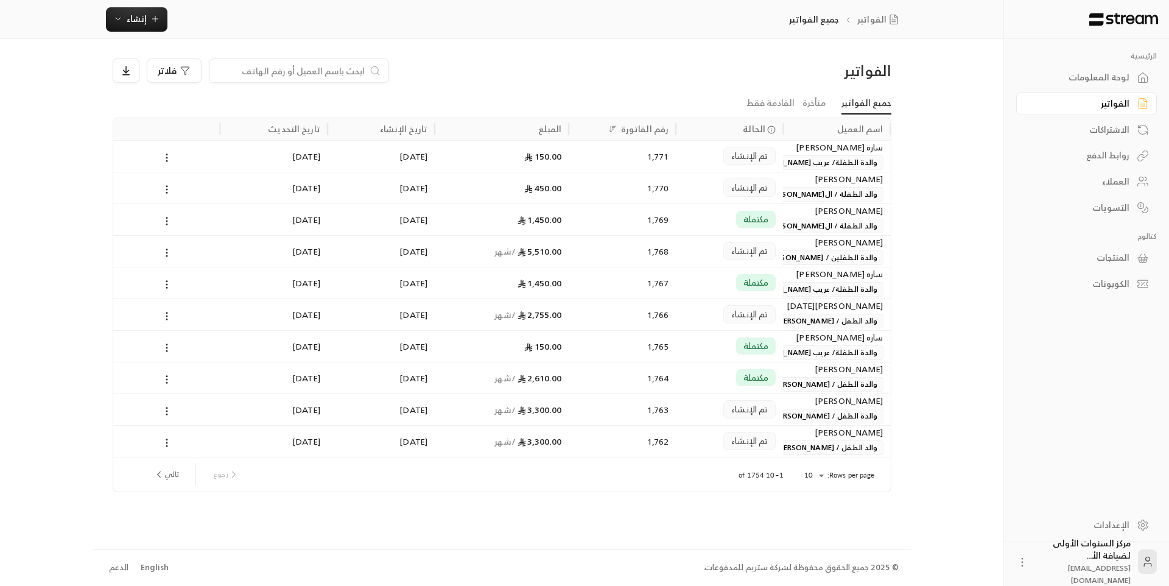
click at [677, 166] on div "تم الإنشاء" at bounding box center [729, 156] width 107 height 32
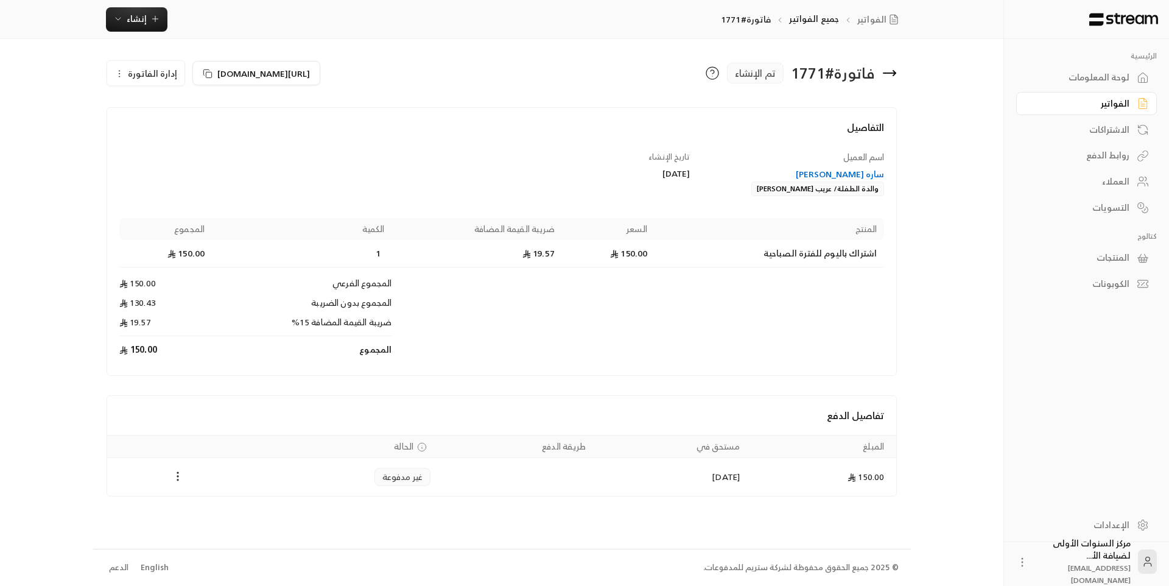
click at [818, 171] on div "ساره [PERSON_NAME]" at bounding box center [793, 174] width 183 height 12
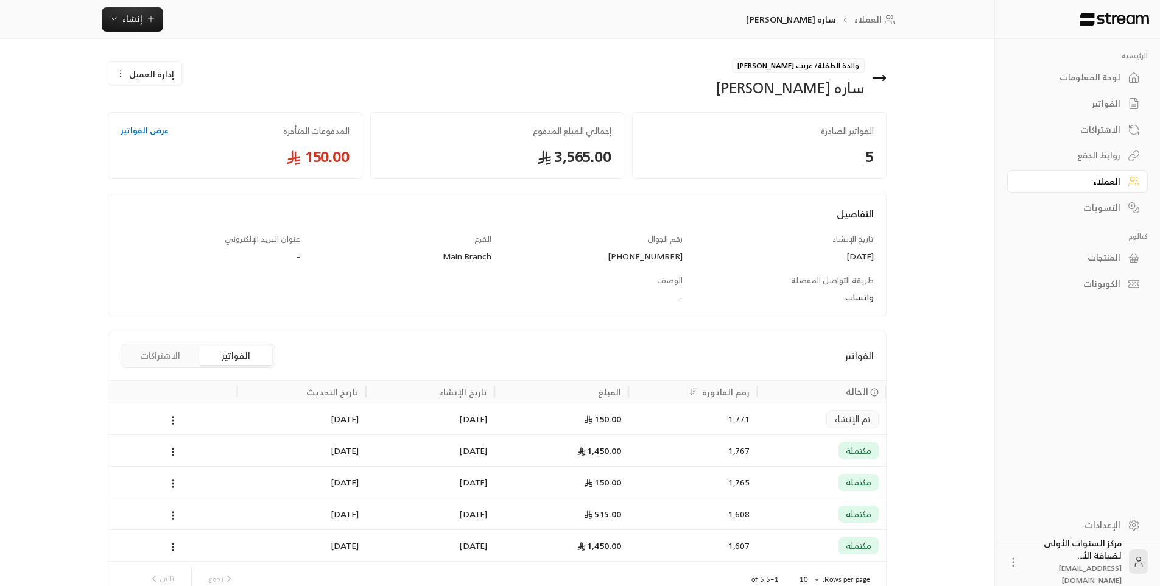
click at [652, 426] on div "1,771" at bounding box center [693, 418] width 114 height 31
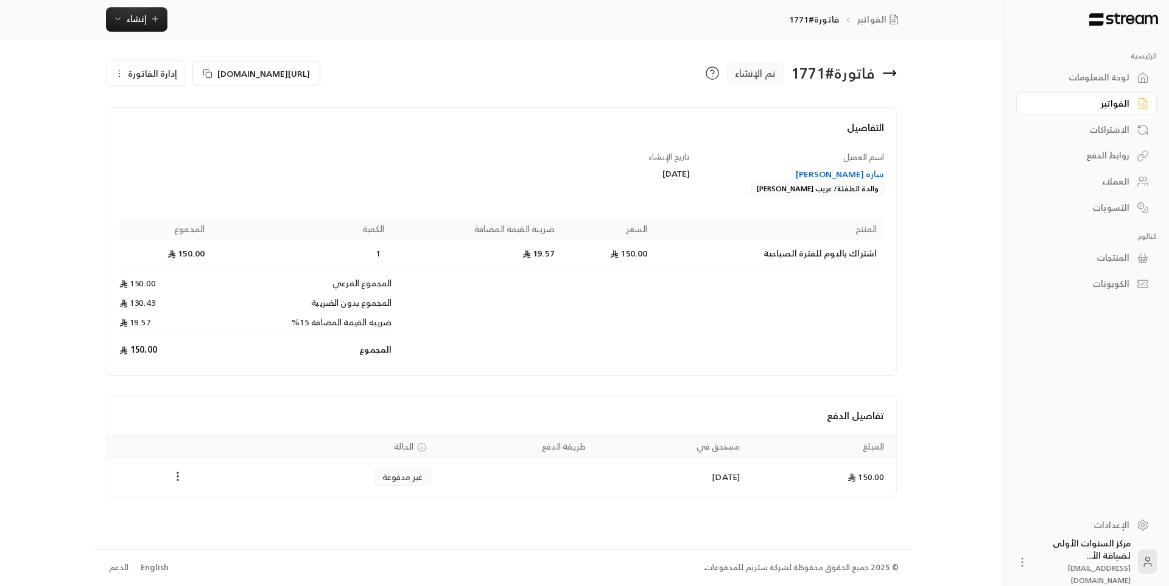
click at [896, 73] on icon at bounding box center [890, 73] width 12 height 0
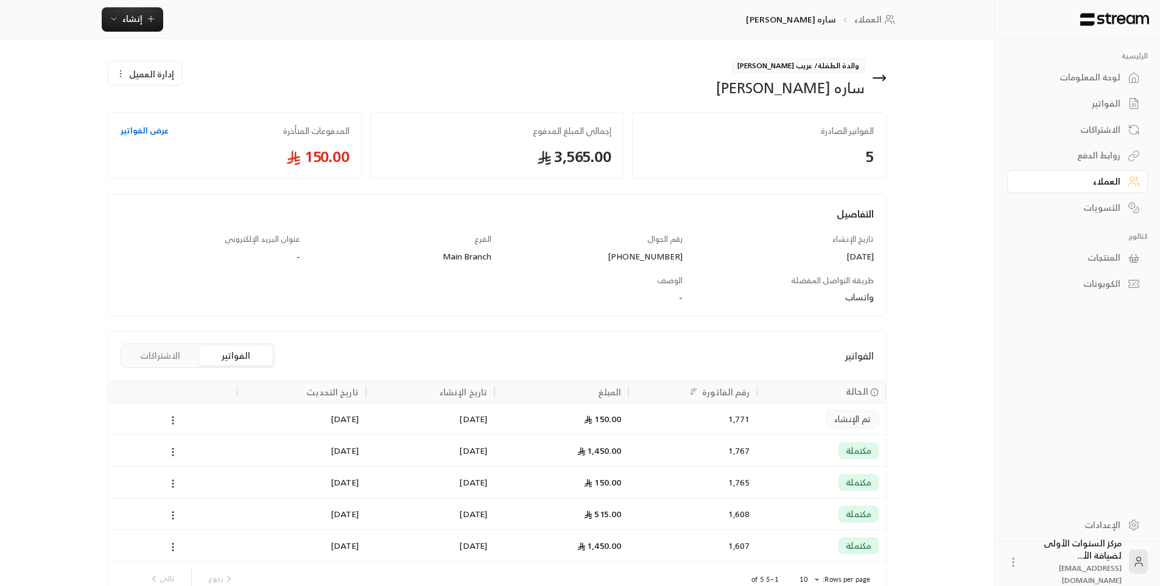
click at [881, 78] on icon at bounding box center [879, 78] width 12 height 0
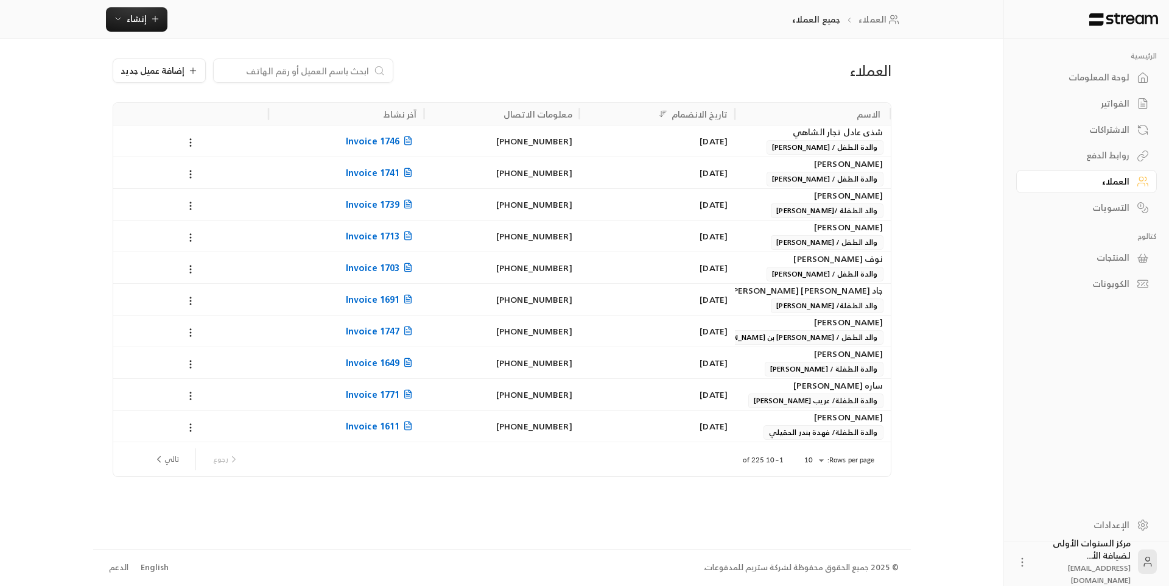
click at [355, 70] on input at bounding box center [295, 70] width 149 height 13
click at [1086, 100] on div "الفواتير" at bounding box center [1081, 103] width 98 height 12
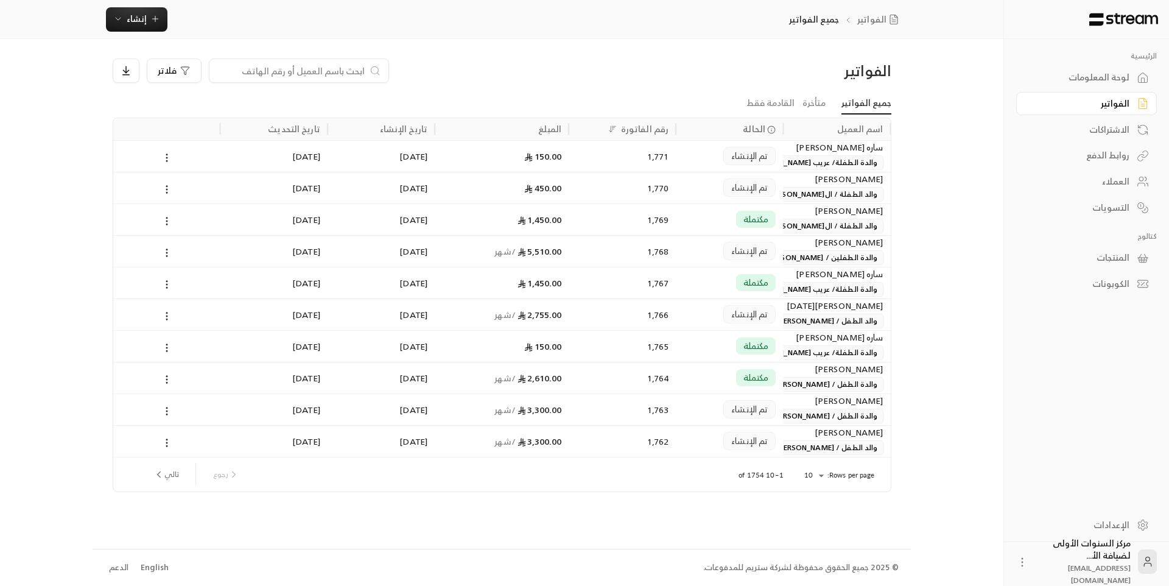
click at [346, 73] on input at bounding box center [291, 70] width 149 height 13
type input "نور"
click at [701, 247] on div "مكتملة" at bounding box center [729, 251] width 93 height 31
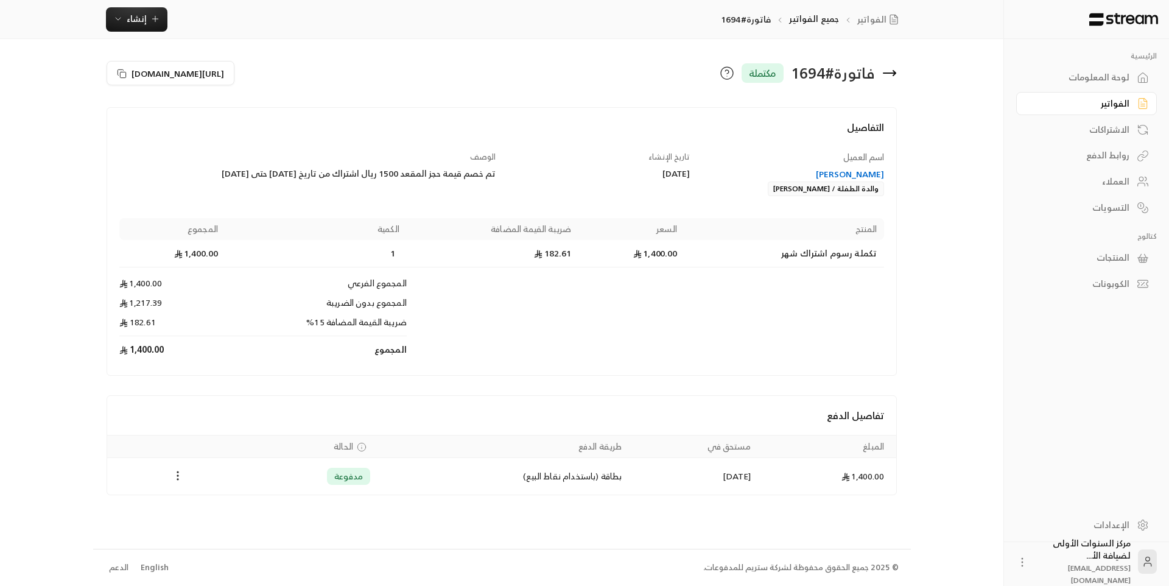
click at [892, 76] on icon at bounding box center [889, 73] width 15 height 15
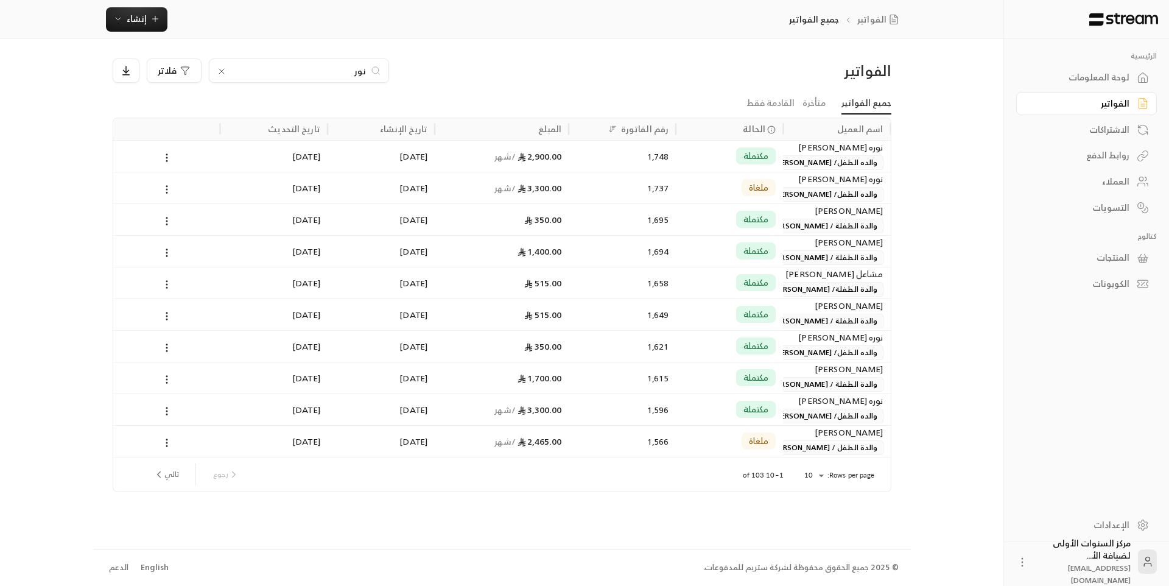
click at [355, 68] on input "نور" at bounding box center [298, 70] width 135 height 13
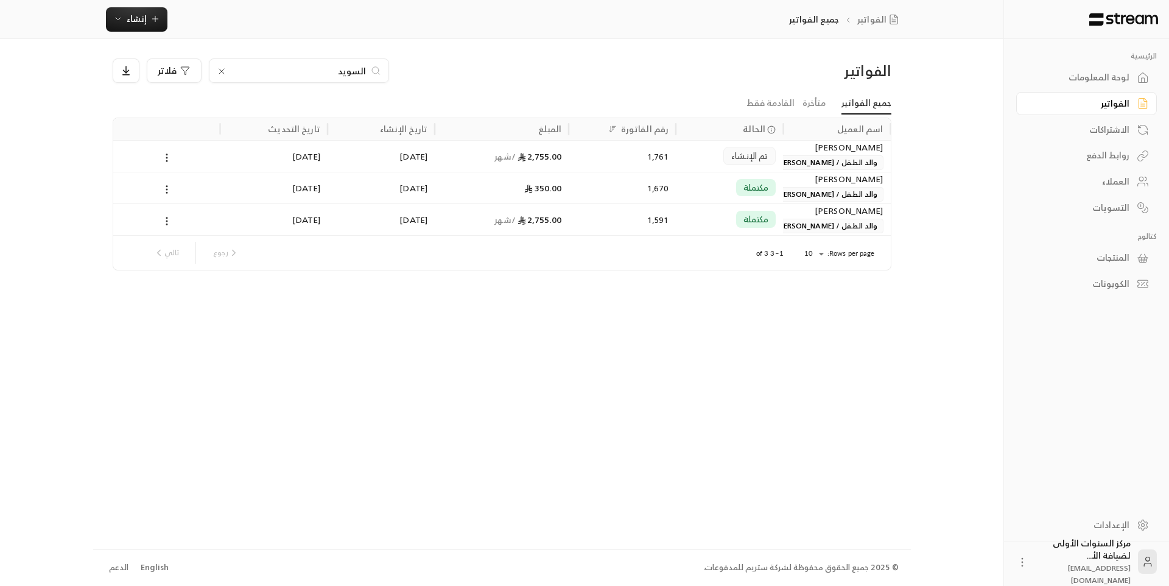
type input "السويد"
click at [633, 167] on div "1,761" at bounding box center [622, 156] width 93 height 31
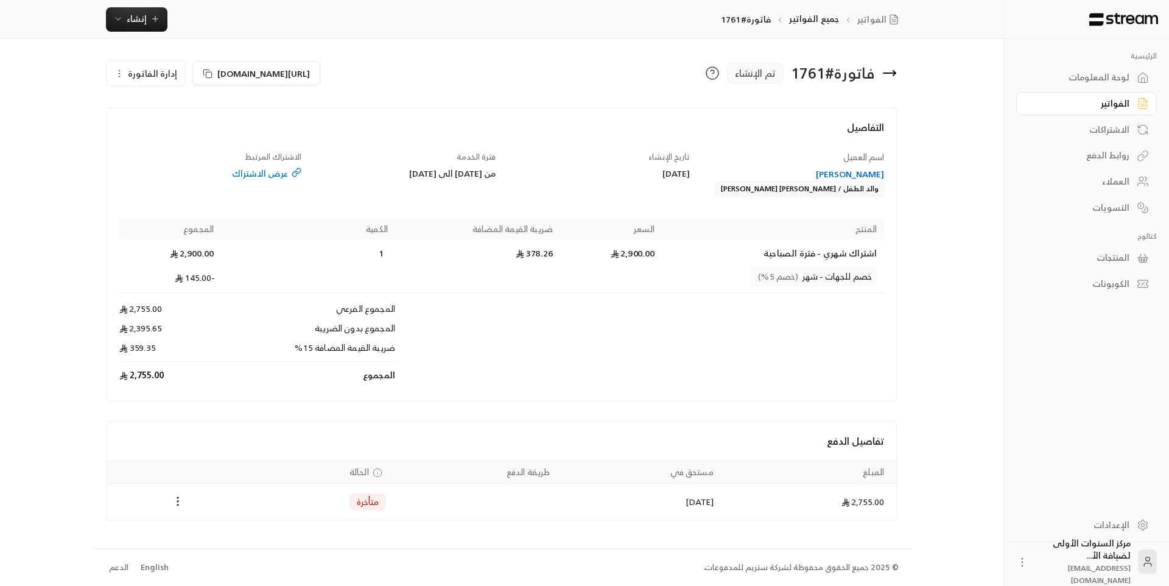
click at [885, 71] on icon at bounding box center [889, 73] width 15 height 15
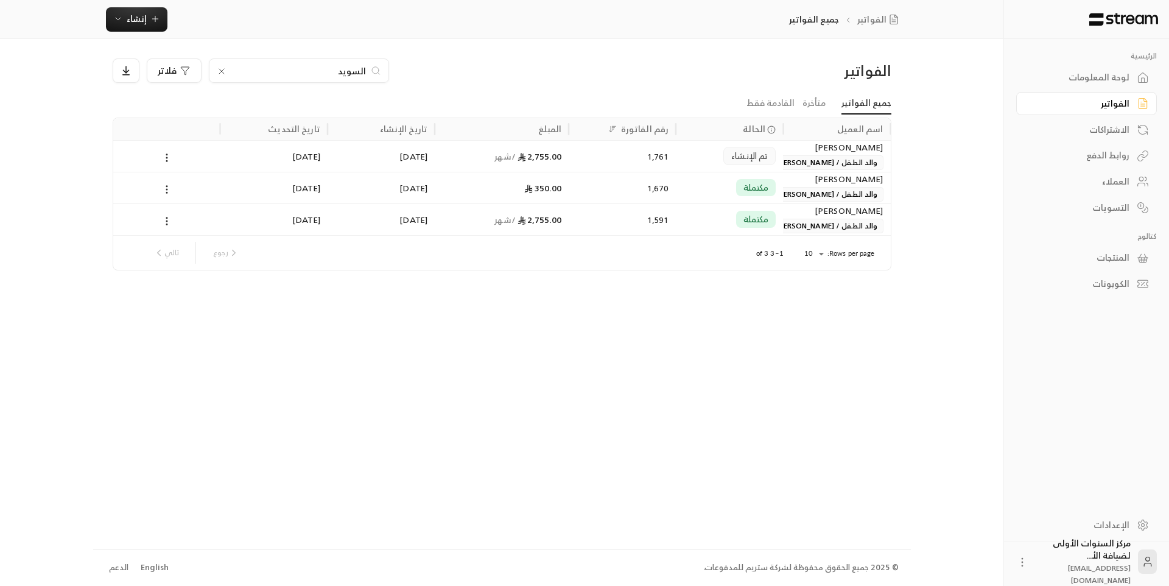
click at [359, 76] on input "السويد" at bounding box center [298, 70] width 135 height 13
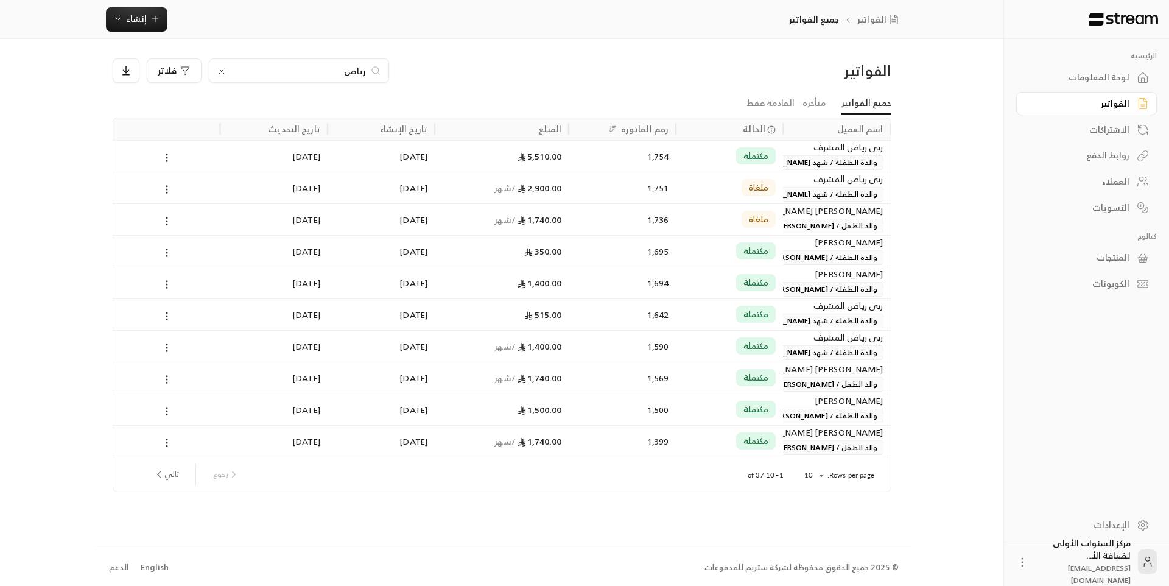
click at [361, 68] on input "رياض" at bounding box center [298, 70] width 135 height 13
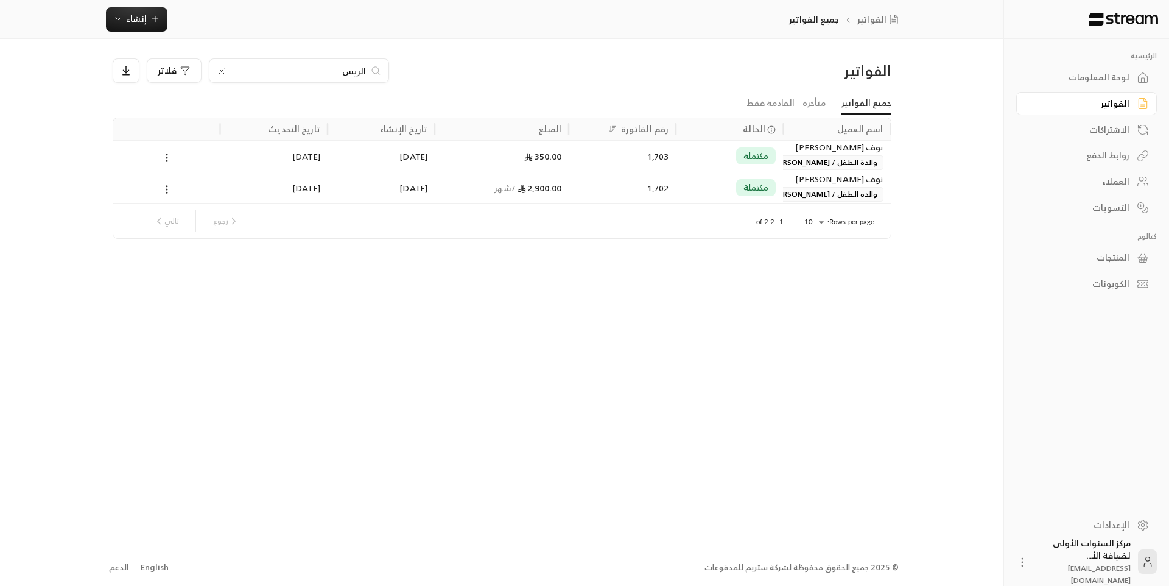
type input "الريس"
click at [648, 175] on div "1,702" at bounding box center [622, 187] width 93 height 31
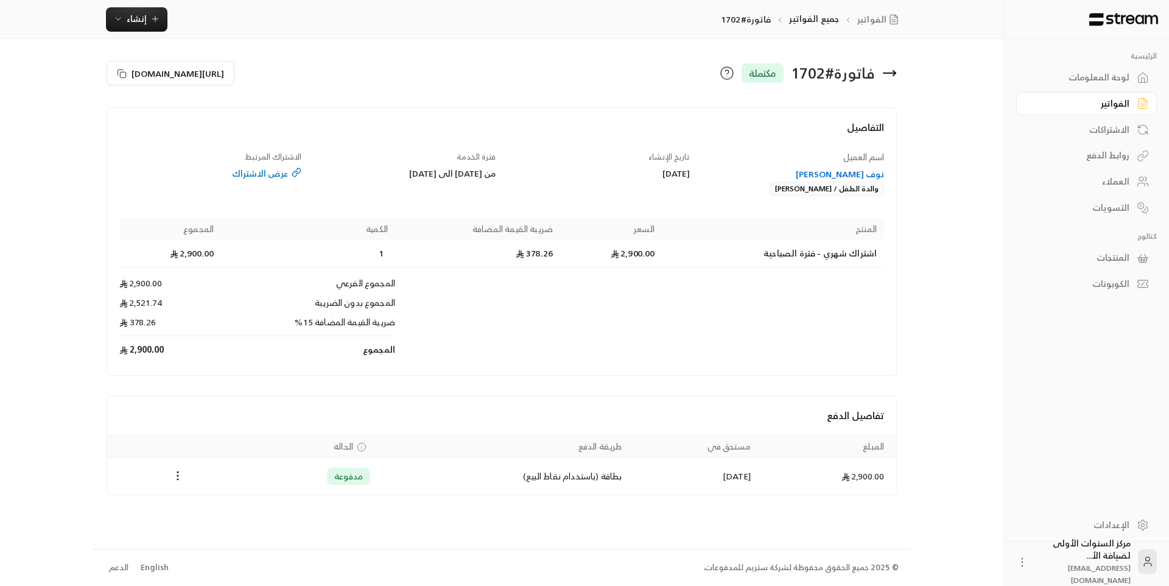
click at [896, 69] on icon at bounding box center [889, 73] width 15 height 15
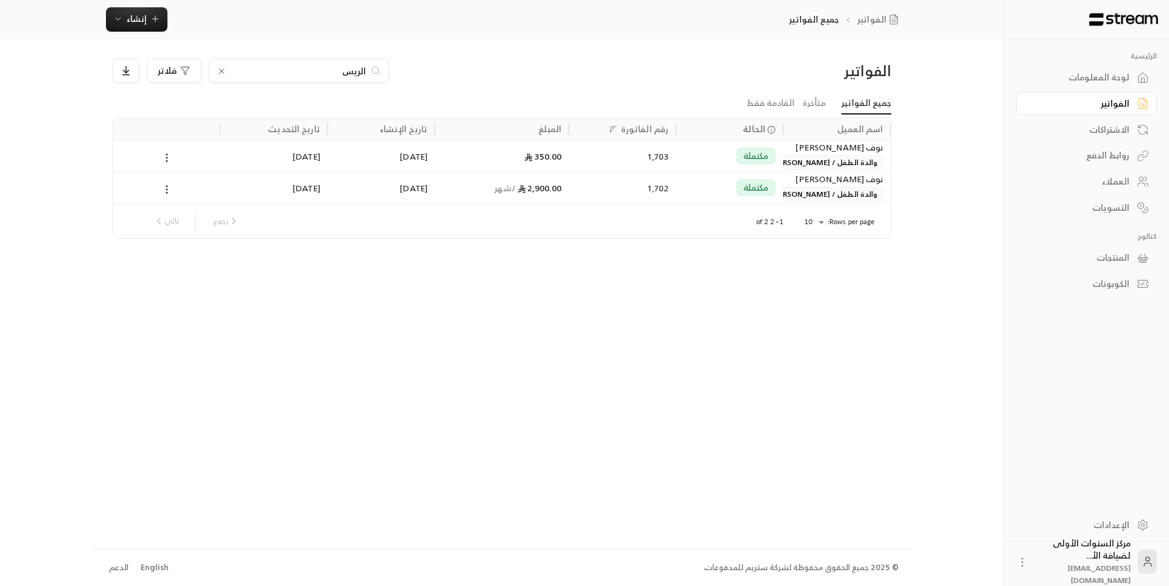
click at [360, 69] on input "الريس" at bounding box center [298, 70] width 135 height 13
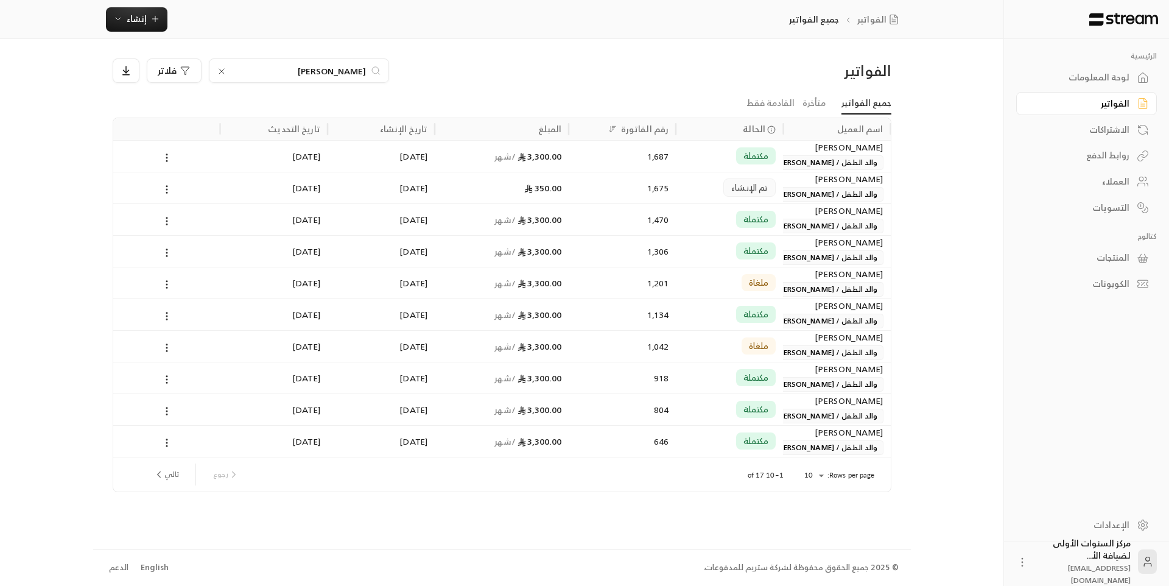
type input "[PERSON_NAME]"
click at [638, 157] on div "1,687" at bounding box center [622, 156] width 93 height 31
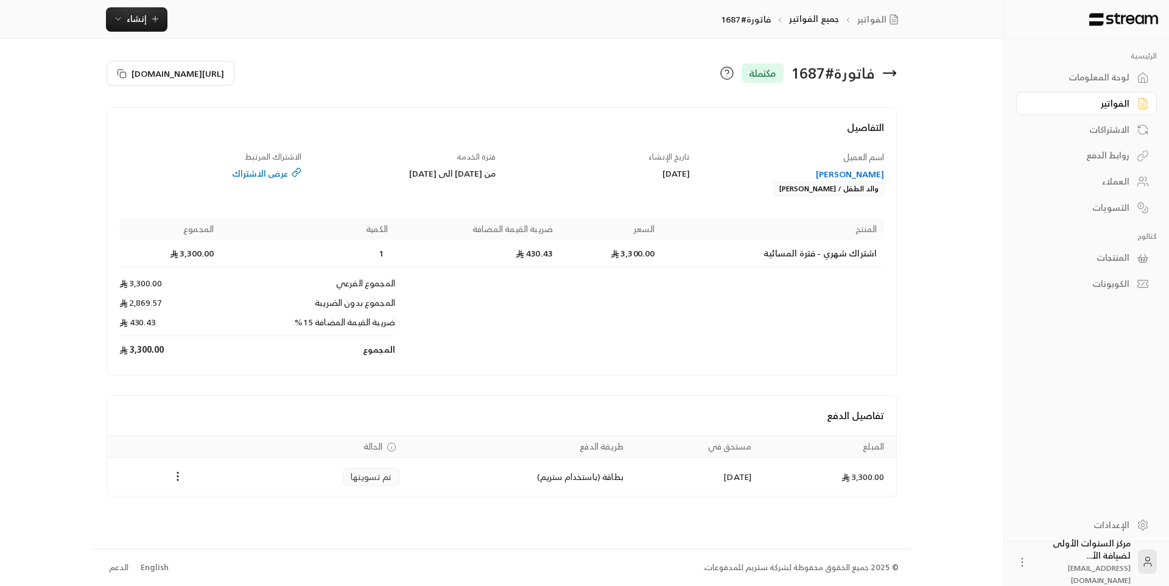
click at [896, 69] on icon at bounding box center [889, 73] width 15 height 15
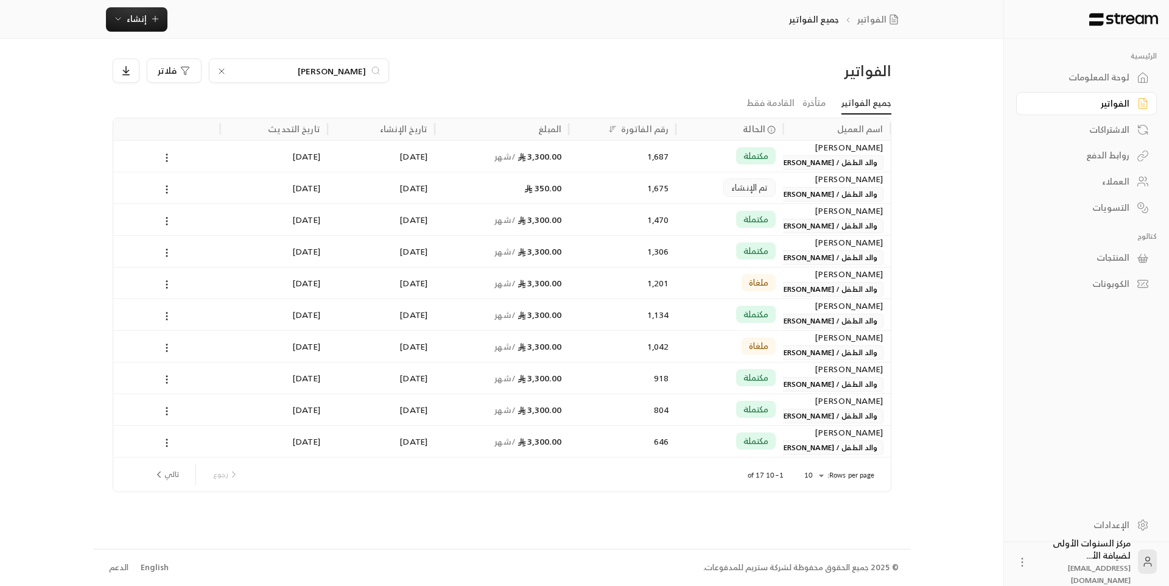
click at [290, 68] on input "[PERSON_NAME]" at bounding box center [298, 70] width 135 height 13
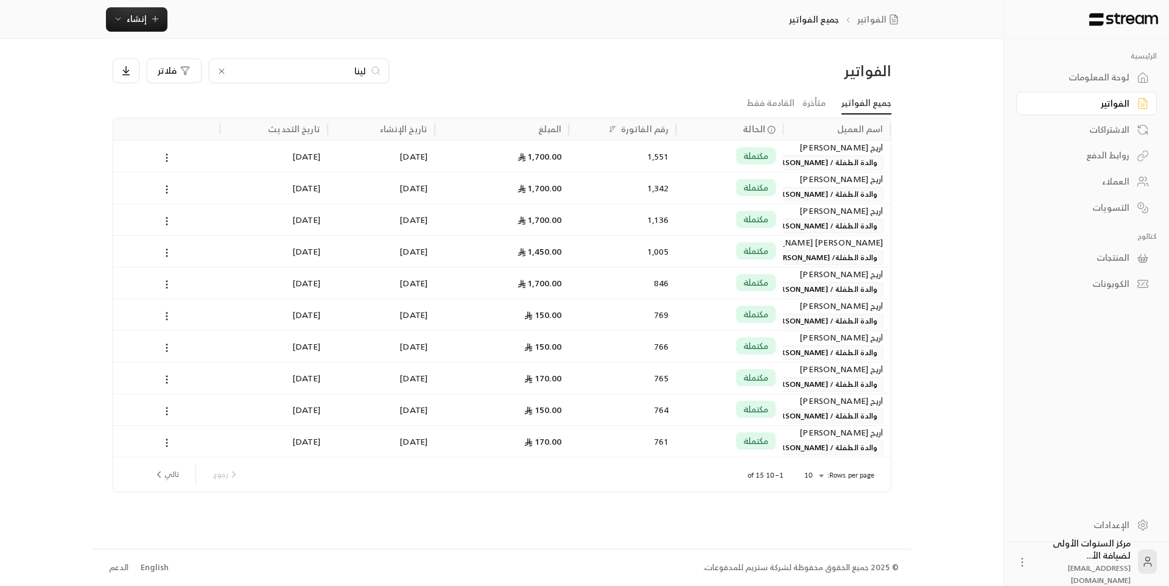
click at [359, 76] on input "لينا" at bounding box center [298, 70] width 135 height 13
type input "[DEMOGRAPHIC_DATA]"
click at [572, 153] on div "1,728" at bounding box center [622, 156] width 107 height 32
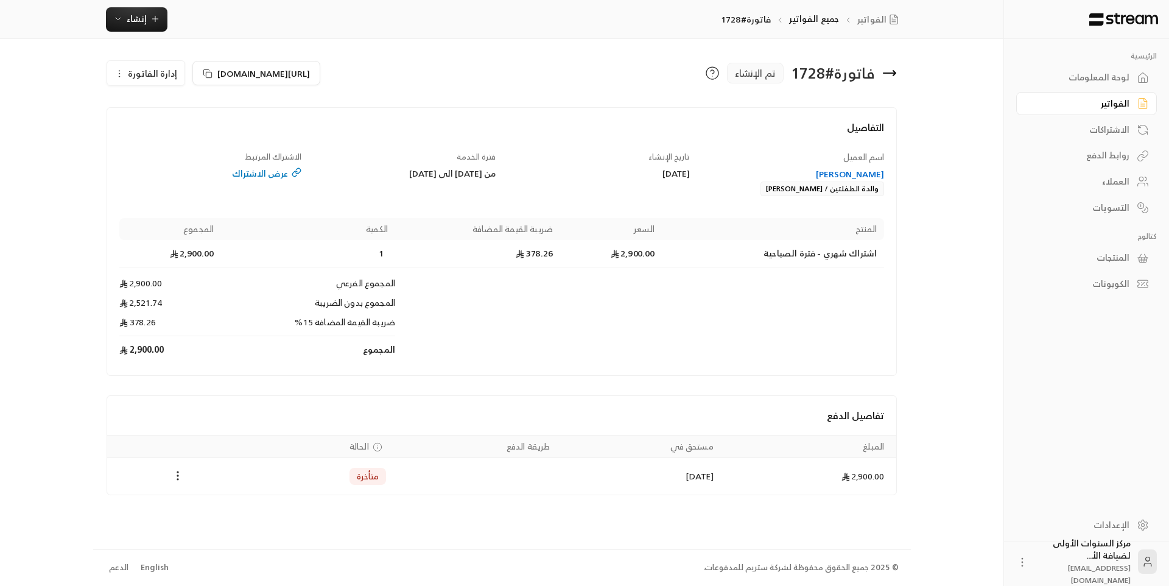
click at [893, 73] on icon at bounding box center [890, 73] width 12 height 0
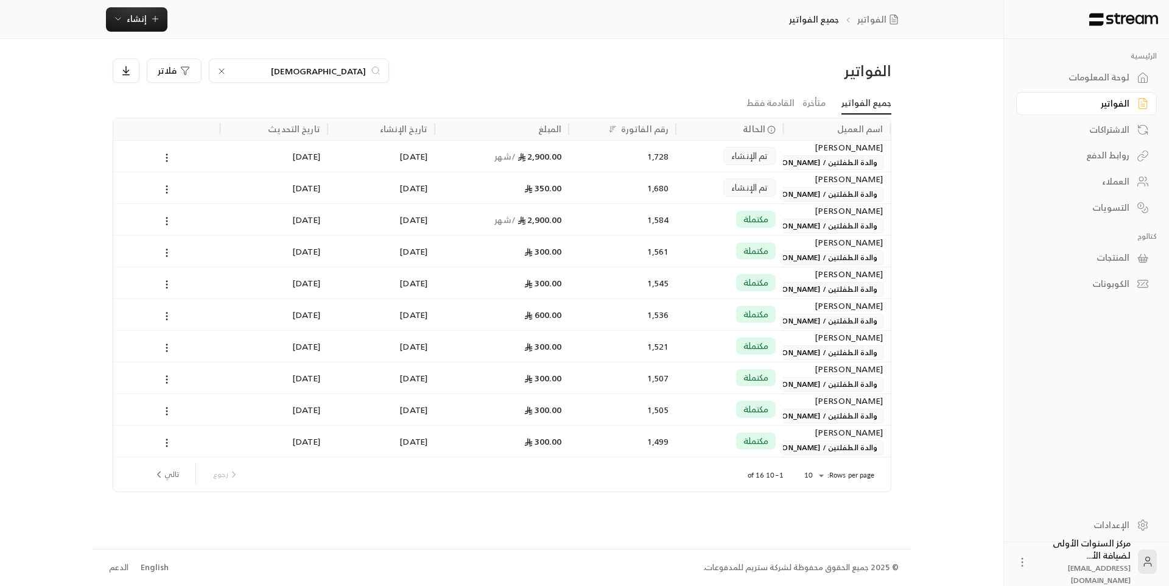
click at [361, 72] on input "[DEMOGRAPHIC_DATA]" at bounding box center [298, 70] width 135 height 13
type input "سليم"
click at [633, 157] on div "1,762" at bounding box center [622, 156] width 93 height 31
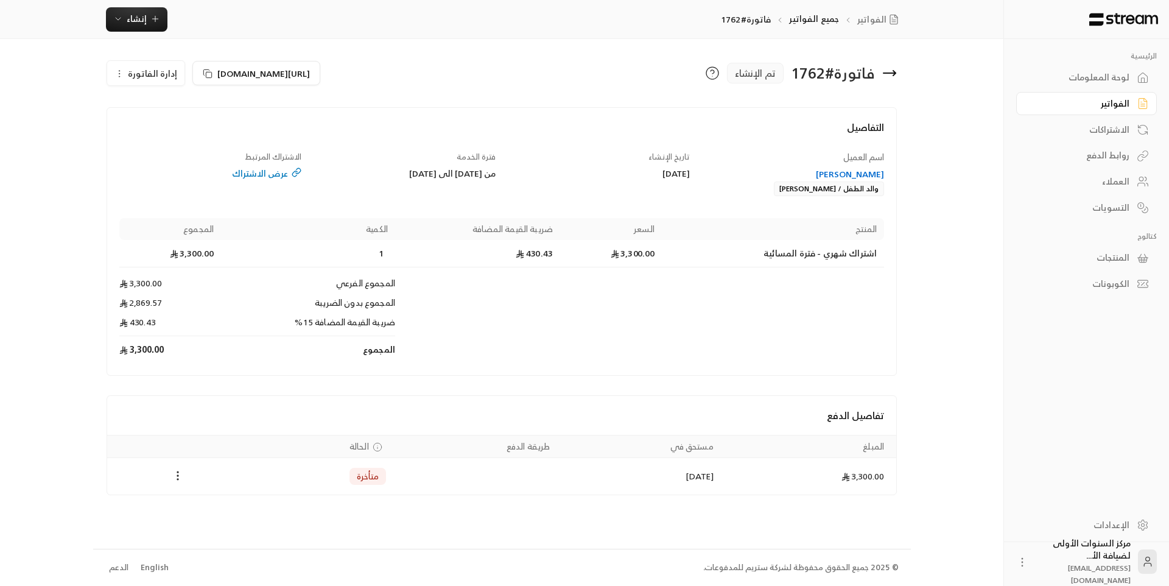
click at [124, 167] on div "عرض الاشتراك" at bounding box center [210, 173] width 183 height 12
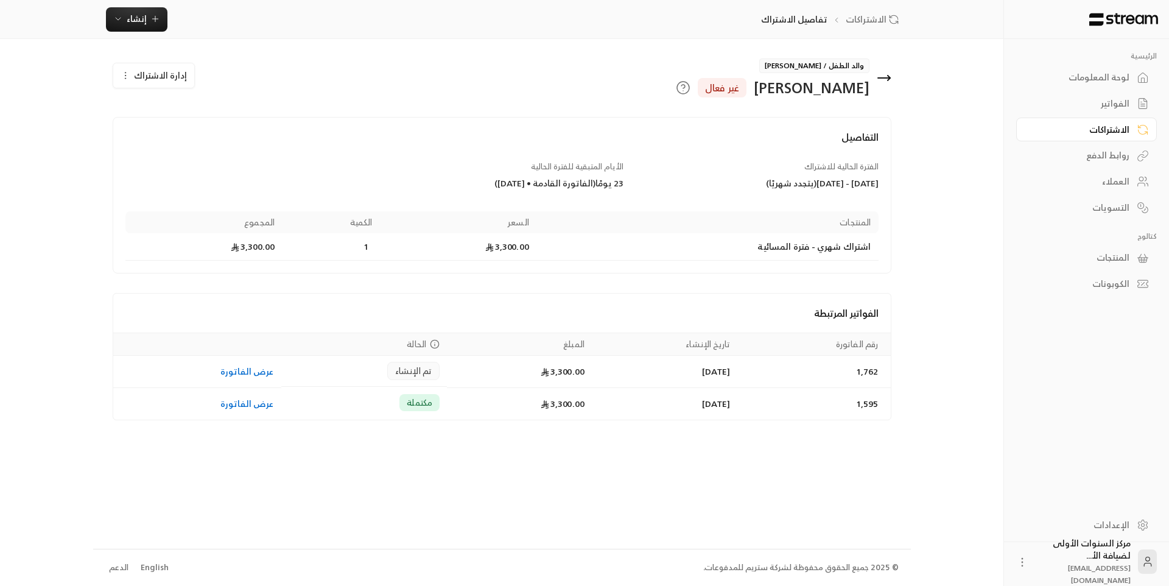
click at [380, 74] on div "والد الطفل / [PERSON_NAME] [PERSON_NAME] غير فعال" at bounding box center [633, 77] width 527 height 39
click at [887, 82] on icon at bounding box center [884, 78] width 15 height 15
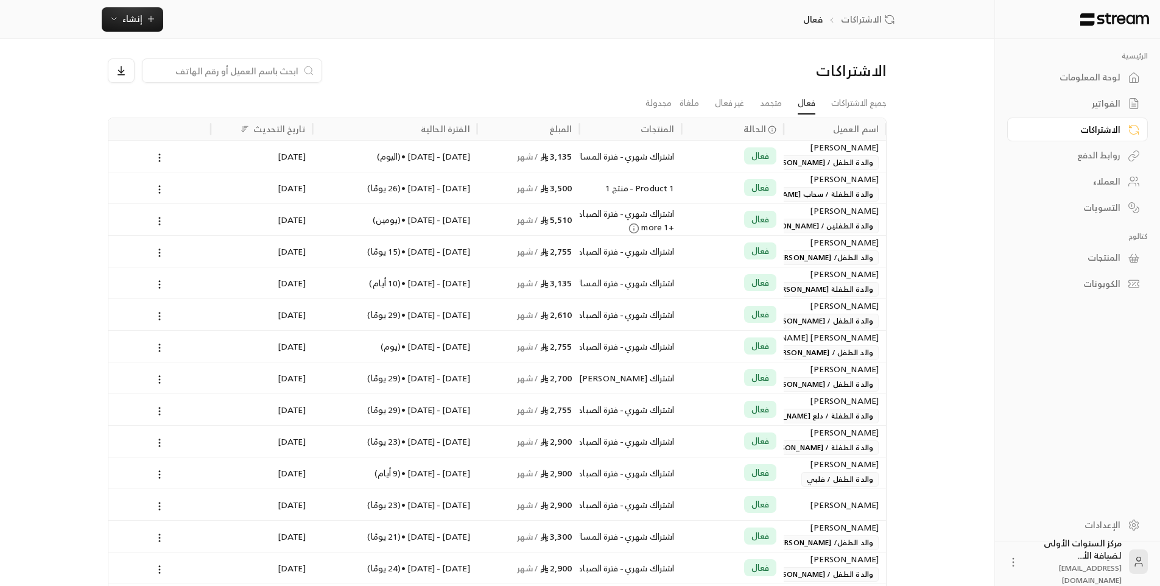
click at [1103, 62] on div "الرئيسية لوحة المعلومات الفواتير الاشتراكات روابط الدفع العملاء التسويات كتالوج…" at bounding box center [1077, 173] width 141 height 244
click at [1099, 68] on link "لوحة المعلومات" at bounding box center [1077, 78] width 141 height 24
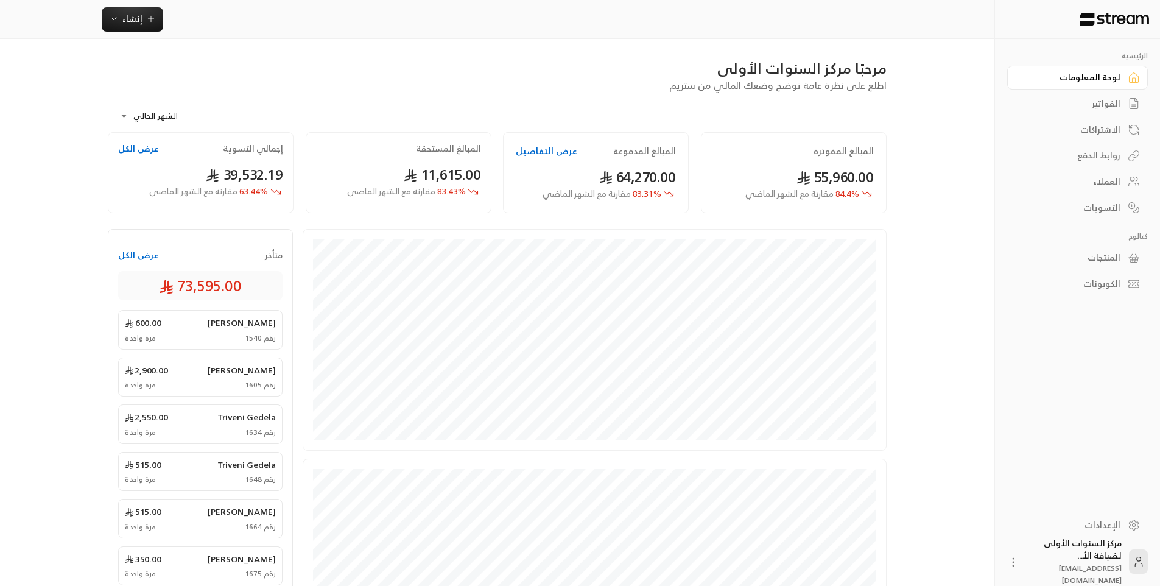
click at [1102, 105] on div "الفواتير" at bounding box center [1072, 103] width 98 height 12
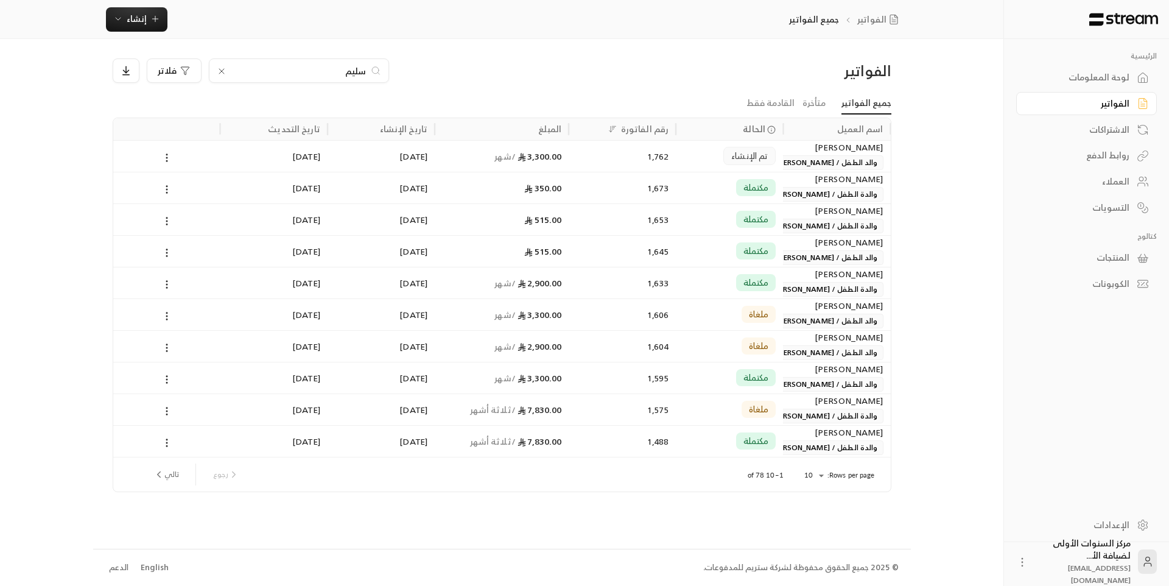
click at [1061, 69] on link "لوحة المعلومات" at bounding box center [1086, 78] width 141 height 24
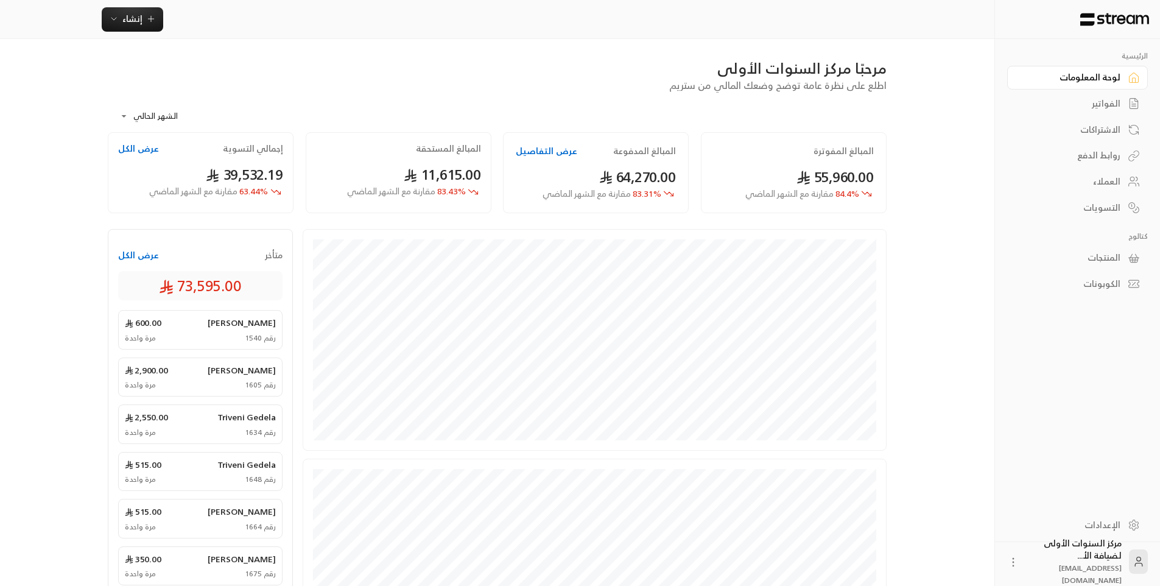
drag, startPoint x: 864, startPoint y: 57, endPoint x: 884, endPoint y: 66, distance: 22.3
click at [864, 58] on div "مرحبًا مركز السنوات الأولى" at bounding box center [497, 67] width 779 height 19
click at [1068, 100] on div "الفواتير" at bounding box center [1072, 103] width 98 height 12
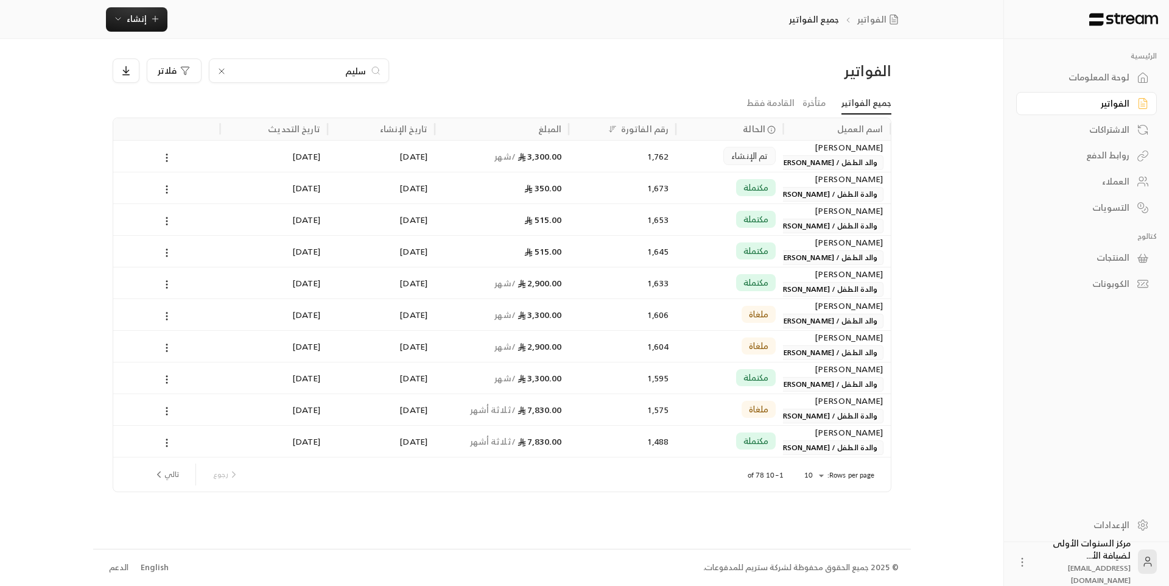
click at [1065, 83] on div "لوحة المعلومات" at bounding box center [1081, 77] width 98 height 12
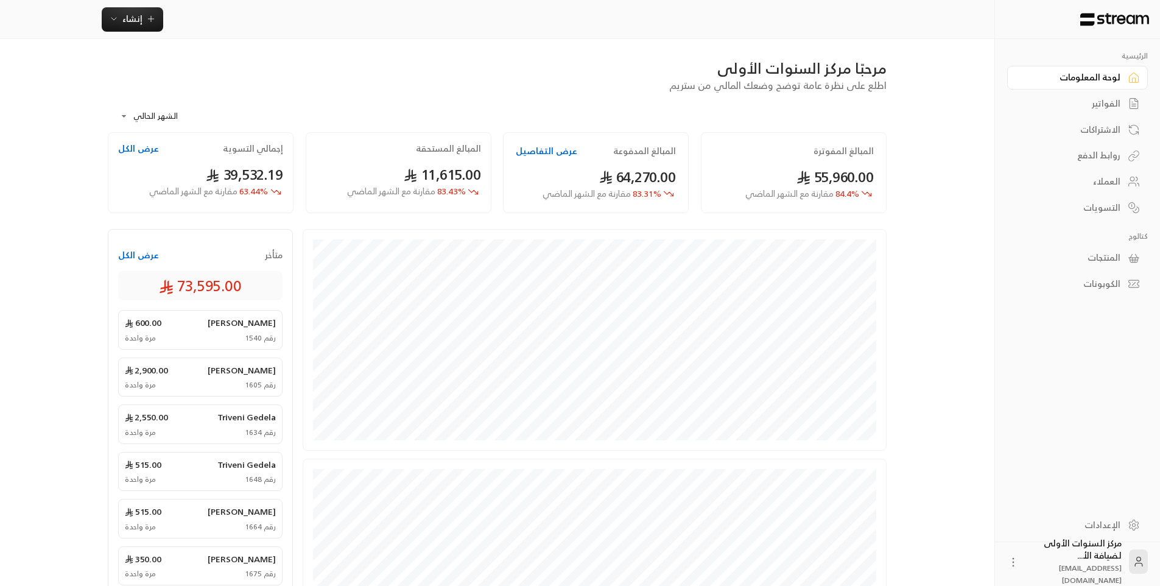
click at [633, 59] on div "مرحبًا مركز السنوات الأولى" at bounding box center [497, 67] width 779 height 19
click at [920, 89] on div "**********" at bounding box center [580, 423] width 984 height 847
click at [1079, 103] on div "الفواتير" at bounding box center [1072, 103] width 98 height 12
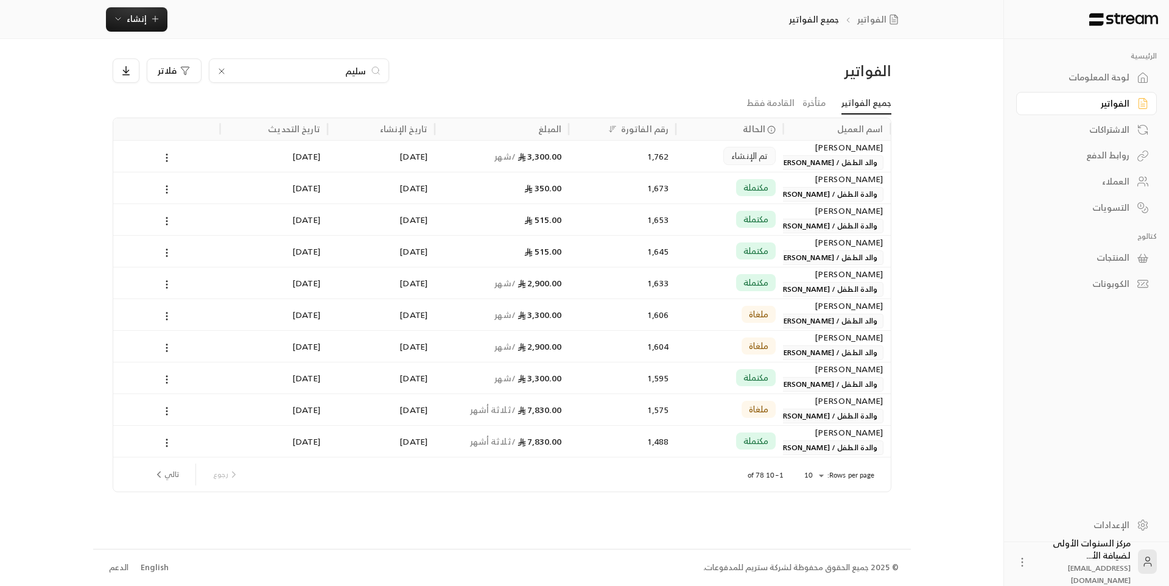
click at [1074, 77] on div "لوحة المعلومات" at bounding box center [1081, 77] width 98 height 12
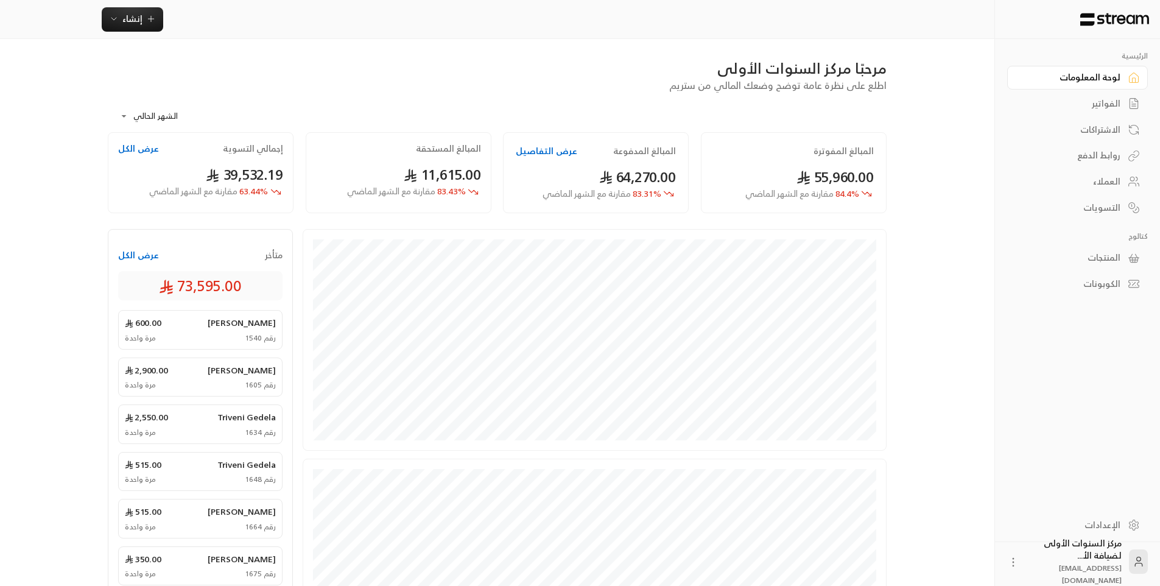
click at [616, 83] on div "مرحبًا مركز السنوات الأولى اطلع على نظرة عامة توضح وضعك المالي من ستريم" at bounding box center [497, 75] width 791 height 34
click at [614, 80] on div "مرحبًا مركز السنوات الأولى اطلع على نظرة عامة توضح وضعك المالي من ستريم" at bounding box center [497, 75] width 791 height 34
click at [1079, 96] on link "الفواتير" at bounding box center [1077, 104] width 141 height 24
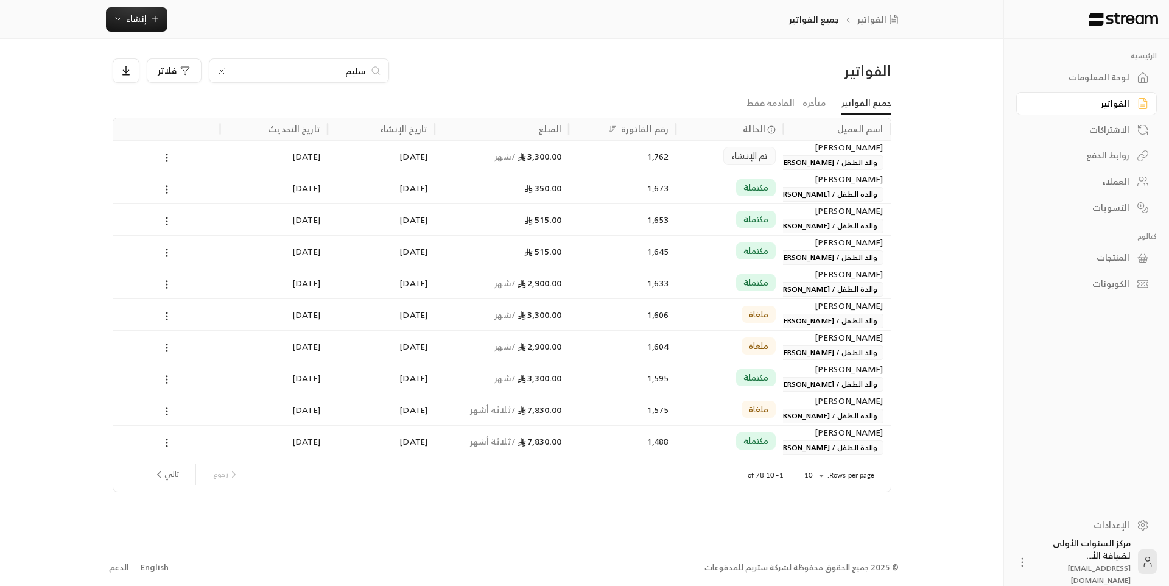
click at [1079, 79] on div "لوحة المعلومات" at bounding box center [1081, 77] width 98 height 12
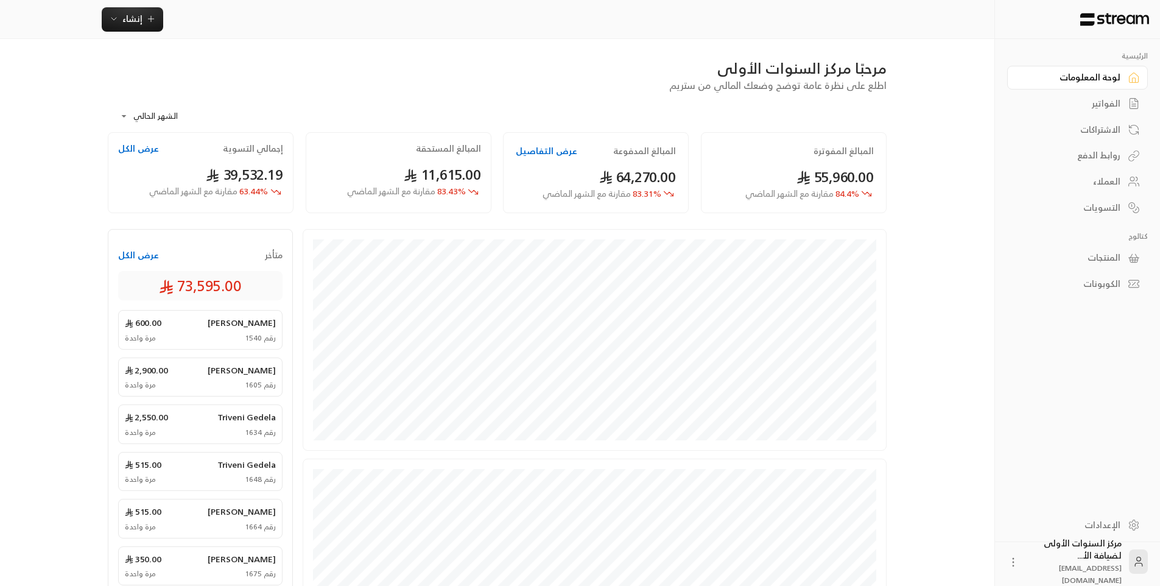
click at [547, 109] on div "**********" at bounding box center [497, 113] width 779 height 40
click at [1047, 100] on div "الفواتير" at bounding box center [1072, 103] width 98 height 12
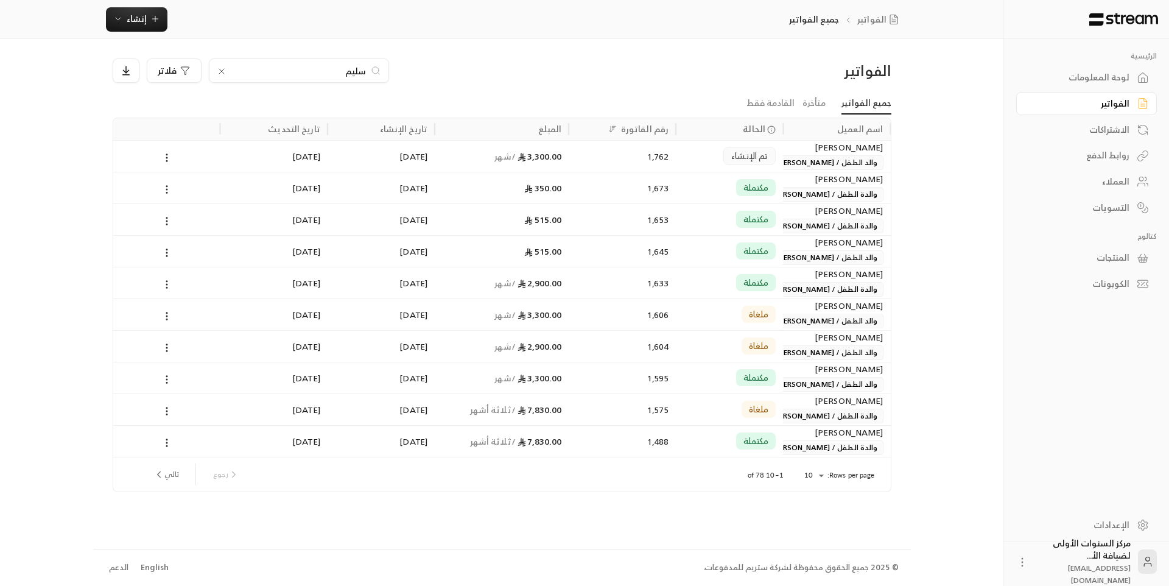
click at [1044, 84] on link "لوحة المعلومات" at bounding box center [1086, 78] width 141 height 24
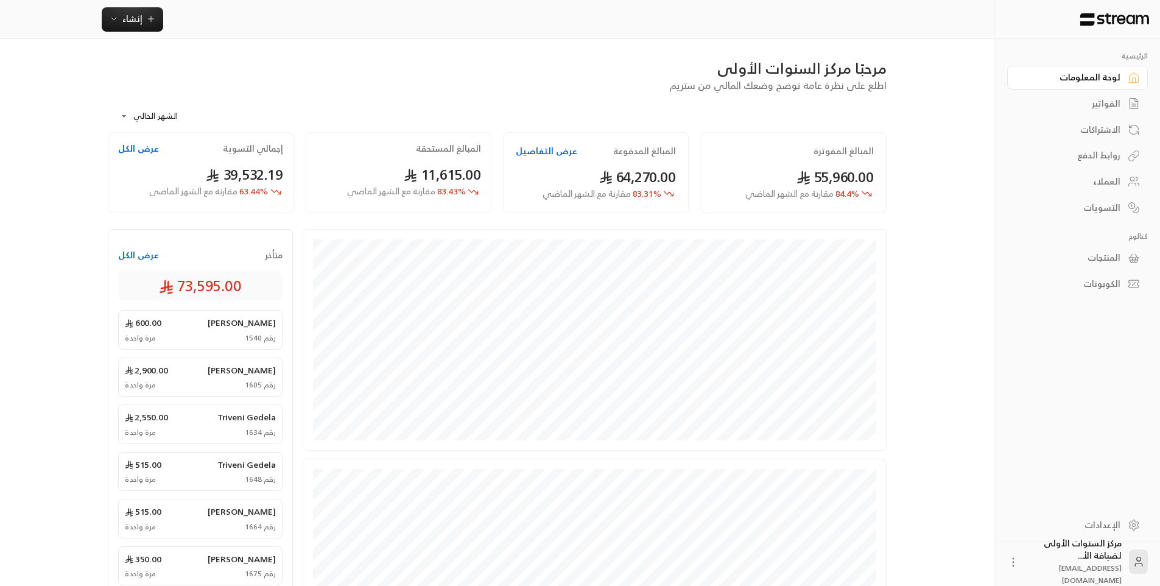
click at [1094, 103] on div "الفواتير" at bounding box center [1072, 103] width 98 height 12
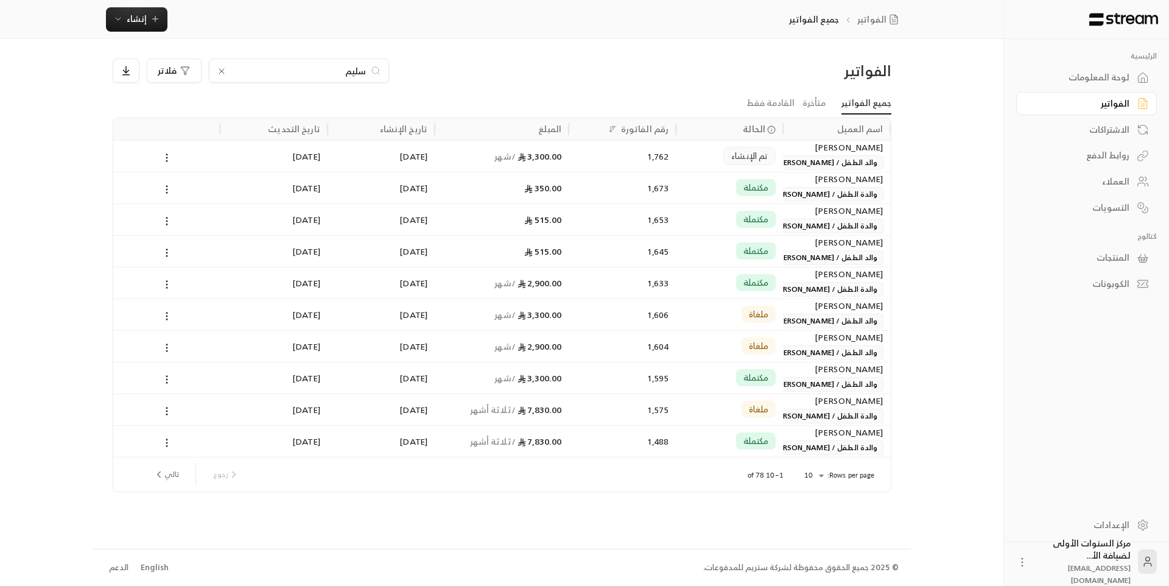
click at [1088, 85] on link "لوحة المعلومات" at bounding box center [1086, 78] width 141 height 24
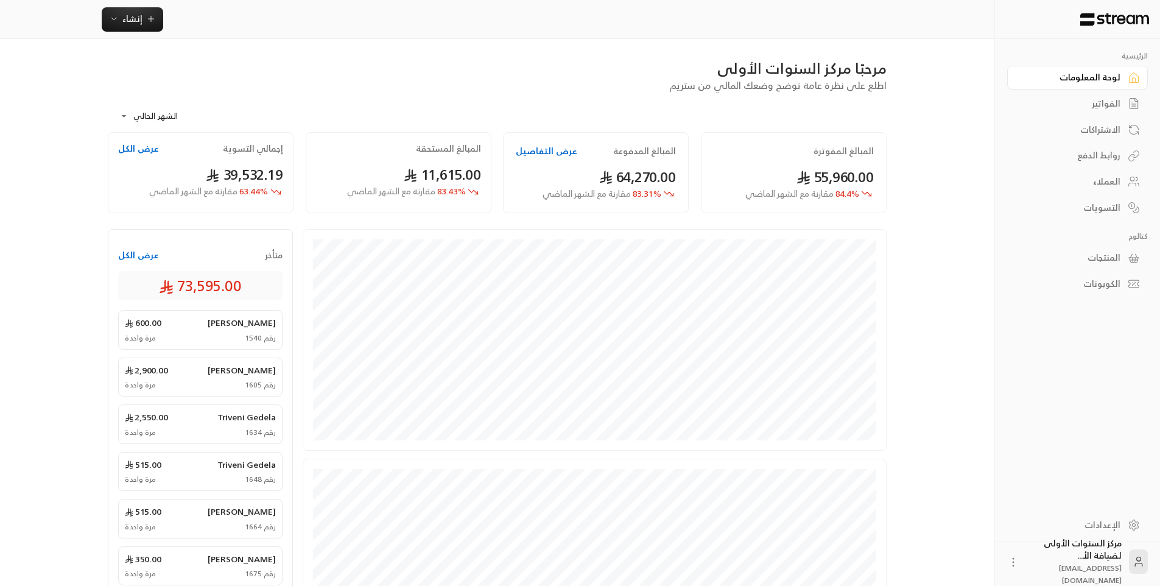
click at [674, 57] on div "**********" at bounding box center [497, 424] width 818 height 771
click at [1054, 107] on div "الفواتير" at bounding box center [1072, 103] width 98 height 12
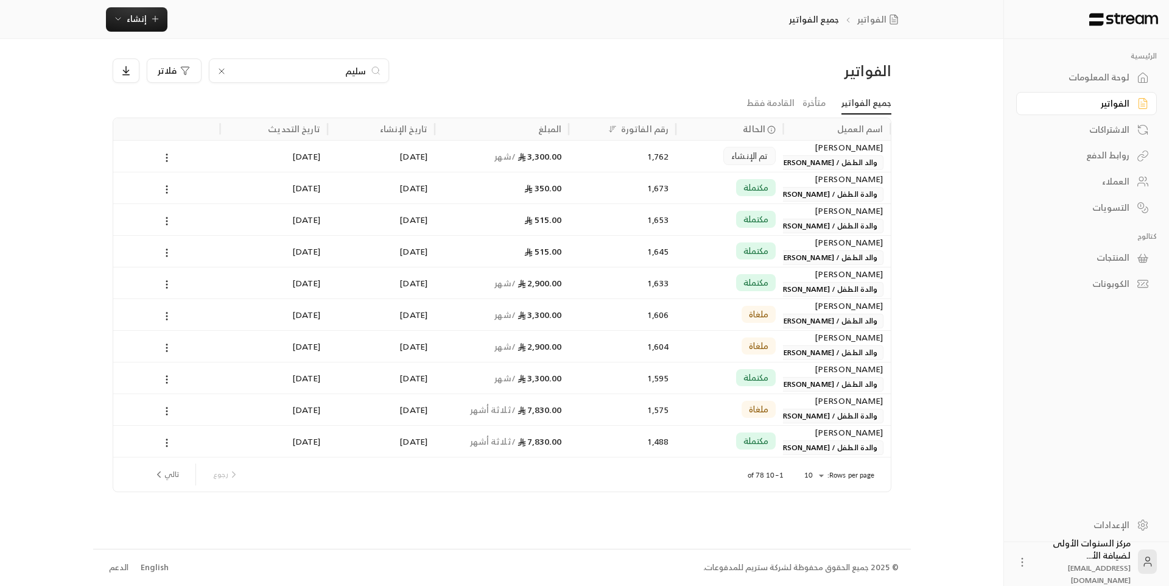
click at [1054, 81] on div "لوحة المعلومات" at bounding box center [1081, 77] width 98 height 12
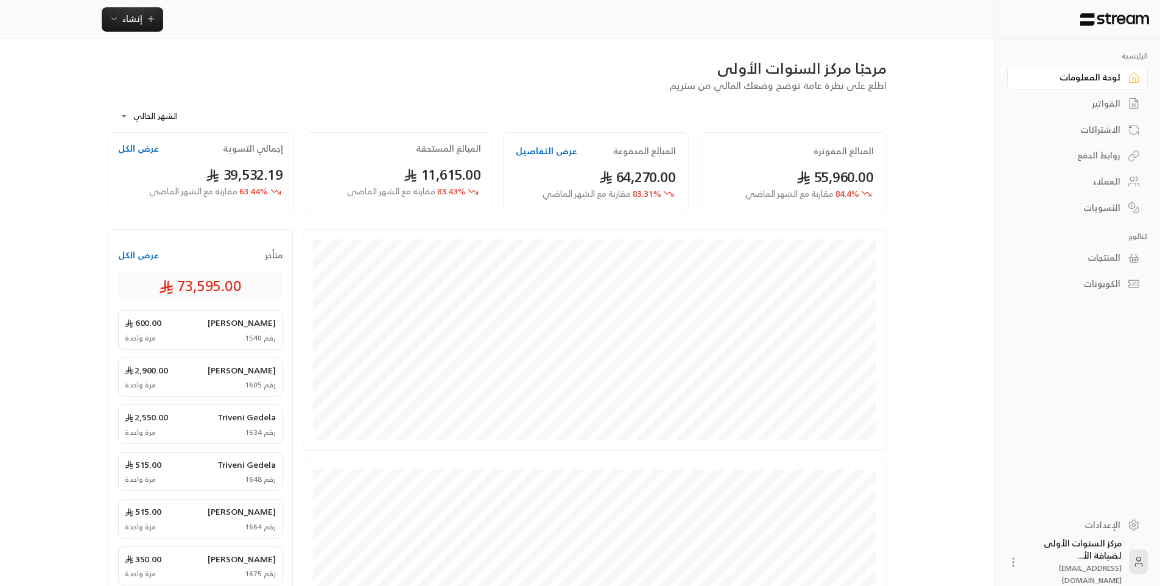
click at [653, 83] on div "مرحبًا مركز السنوات الأولى اطلع على نظرة عامة توضح وضعك المالي من ستريم" at bounding box center [497, 75] width 791 height 34
click at [1083, 98] on div "الفواتير" at bounding box center [1072, 103] width 98 height 12
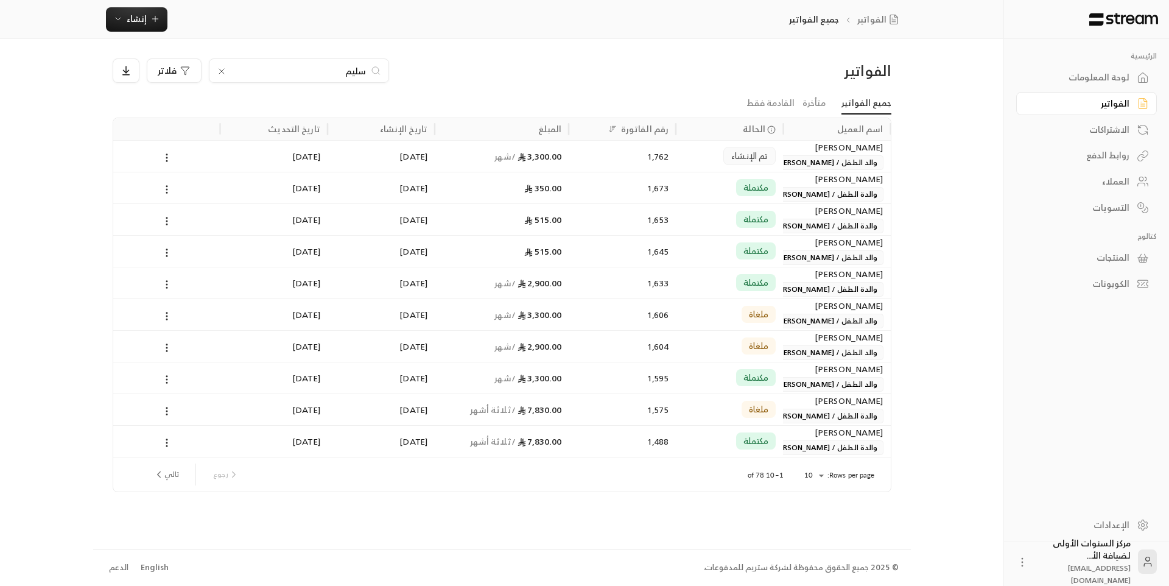
click at [1078, 79] on div "لوحة المعلومات" at bounding box center [1081, 77] width 98 height 12
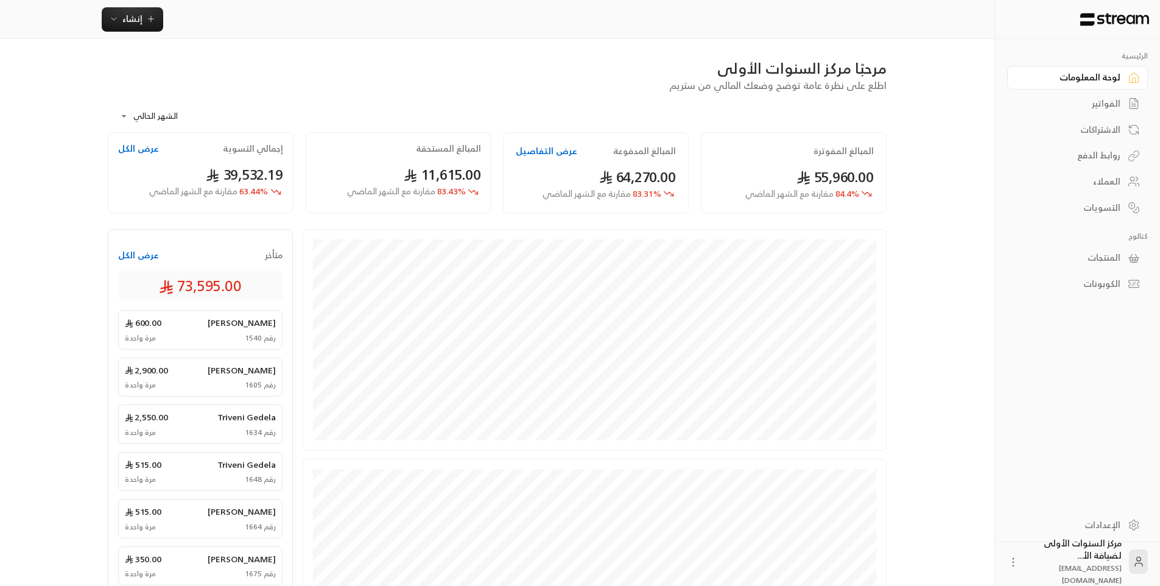
click at [697, 65] on div "مرحبًا مركز السنوات الأولى" at bounding box center [497, 67] width 779 height 19
click at [1102, 105] on div "الفواتير" at bounding box center [1072, 103] width 98 height 12
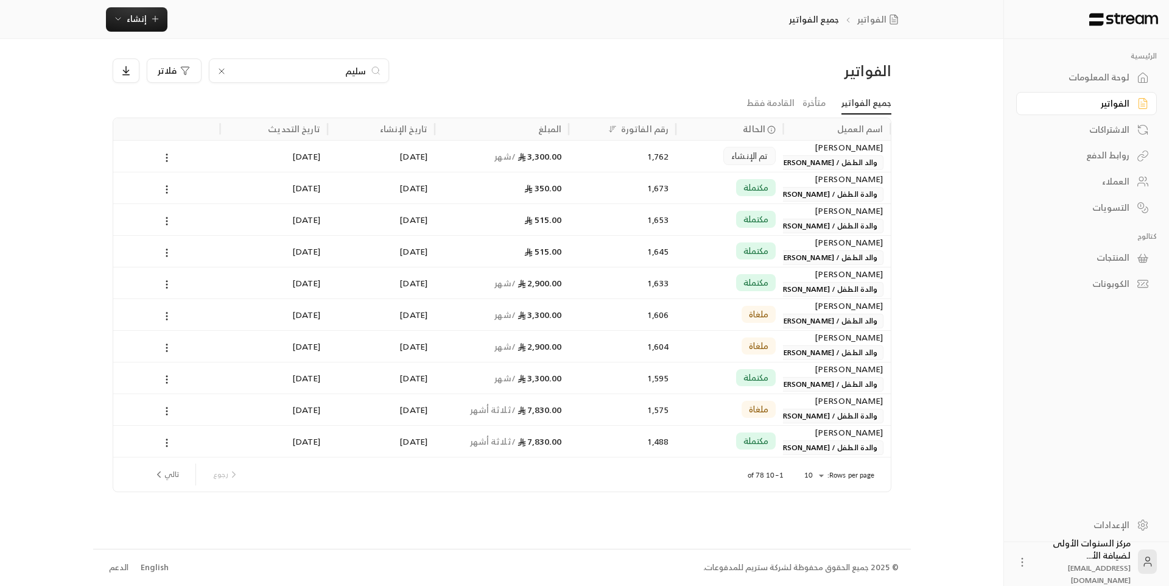
click at [1113, 80] on div "لوحة المعلومات" at bounding box center [1081, 77] width 98 height 12
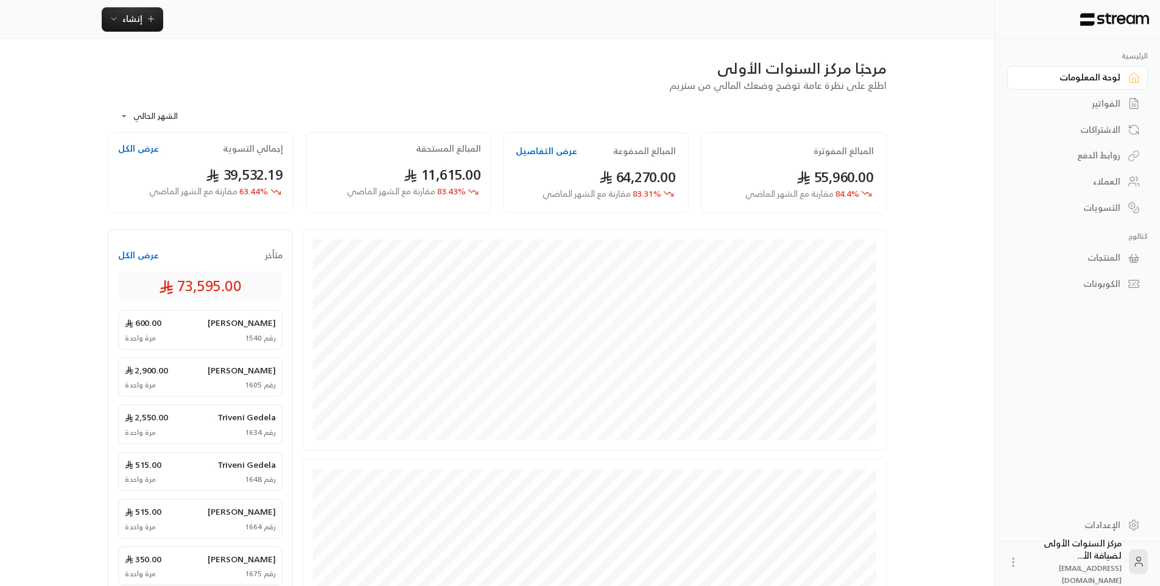
click at [1111, 97] on div "الفواتير" at bounding box center [1072, 103] width 98 height 12
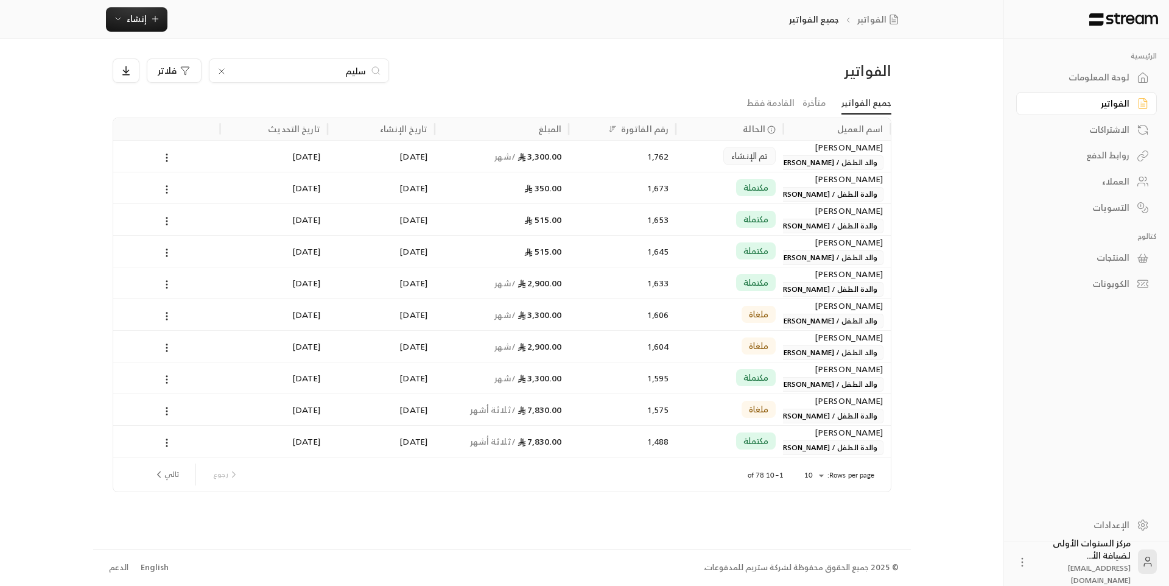
click at [217, 71] on icon at bounding box center [222, 71] width 10 height 10
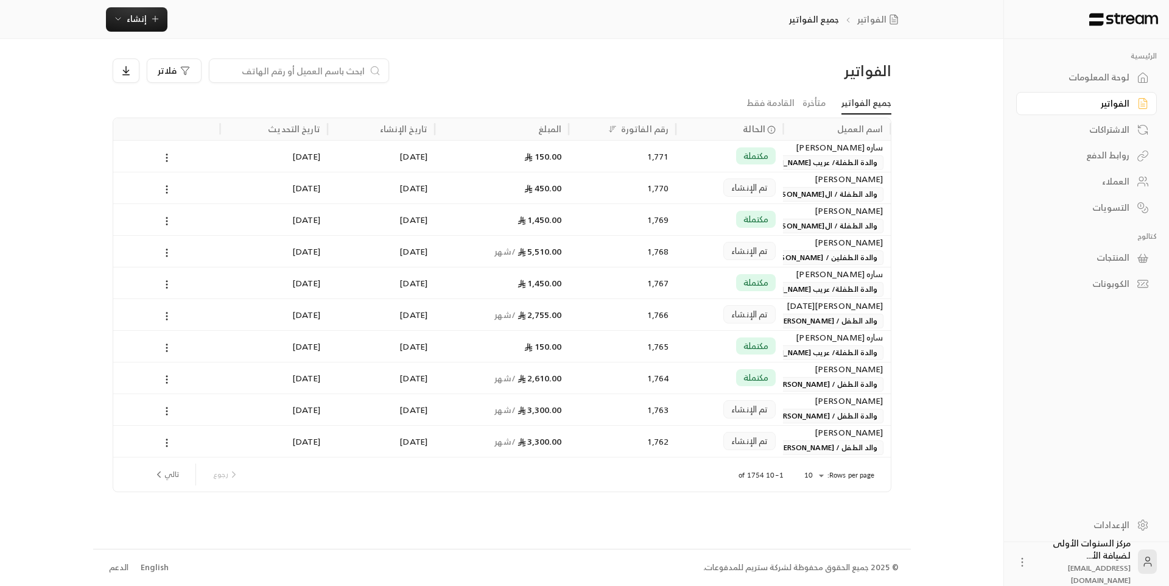
click at [343, 72] on input at bounding box center [291, 70] width 149 height 13
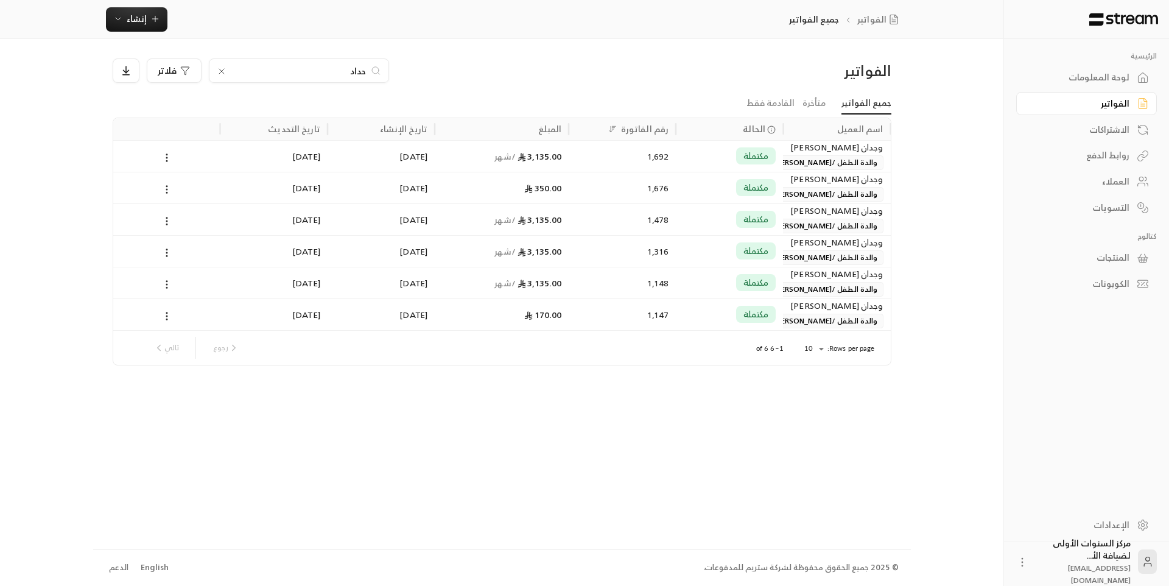
type input "حداد"
click at [603, 153] on div "1,692" at bounding box center [622, 156] width 93 height 31
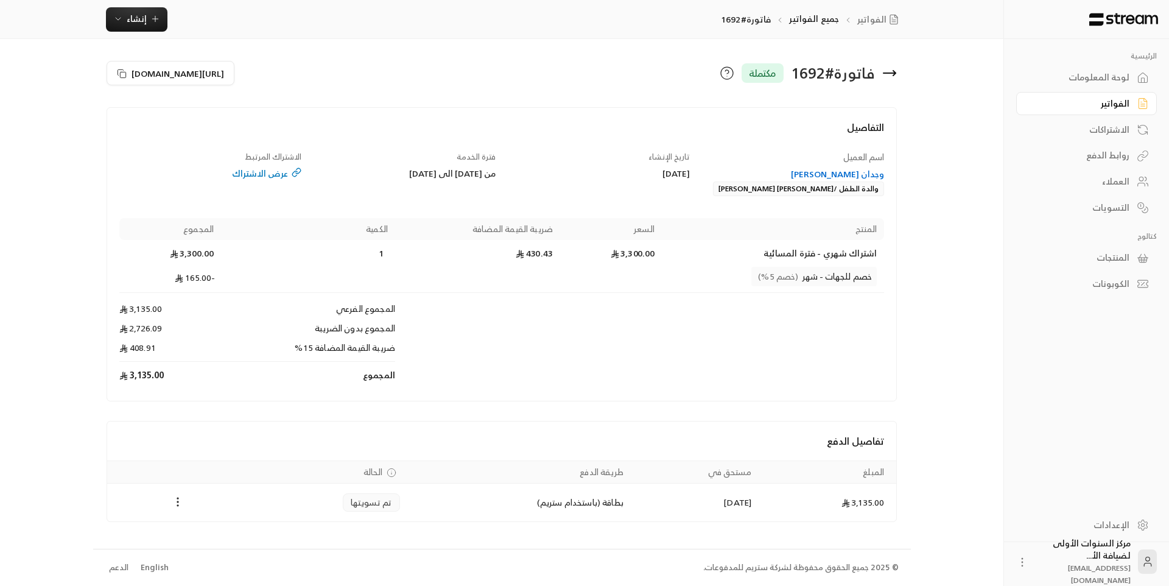
click at [892, 73] on icon at bounding box center [890, 73] width 12 height 0
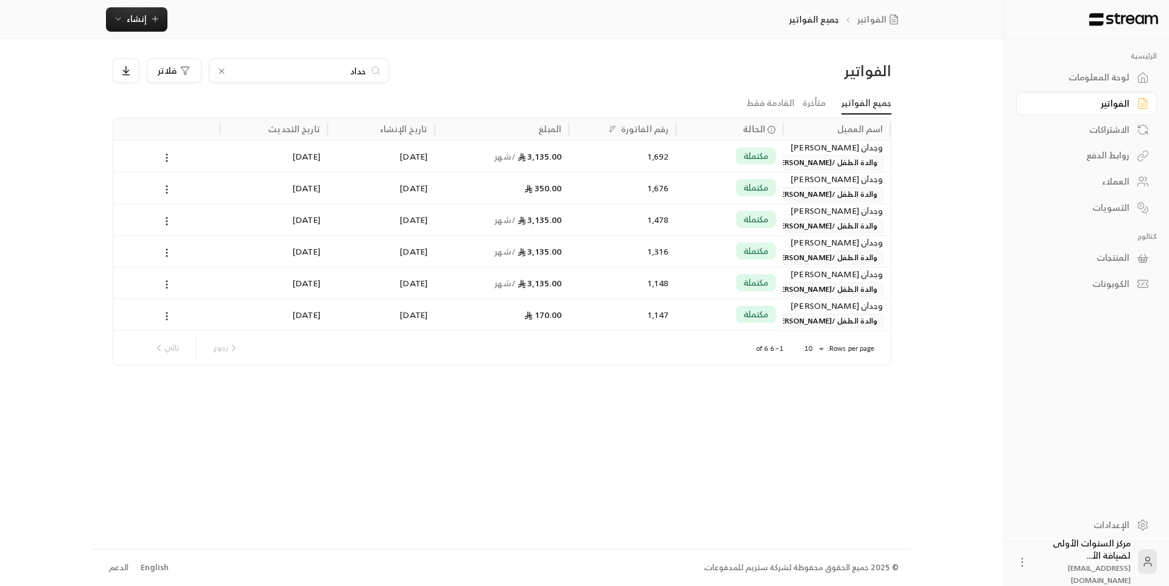
click at [220, 72] on icon at bounding box center [221, 71] width 5 height 5
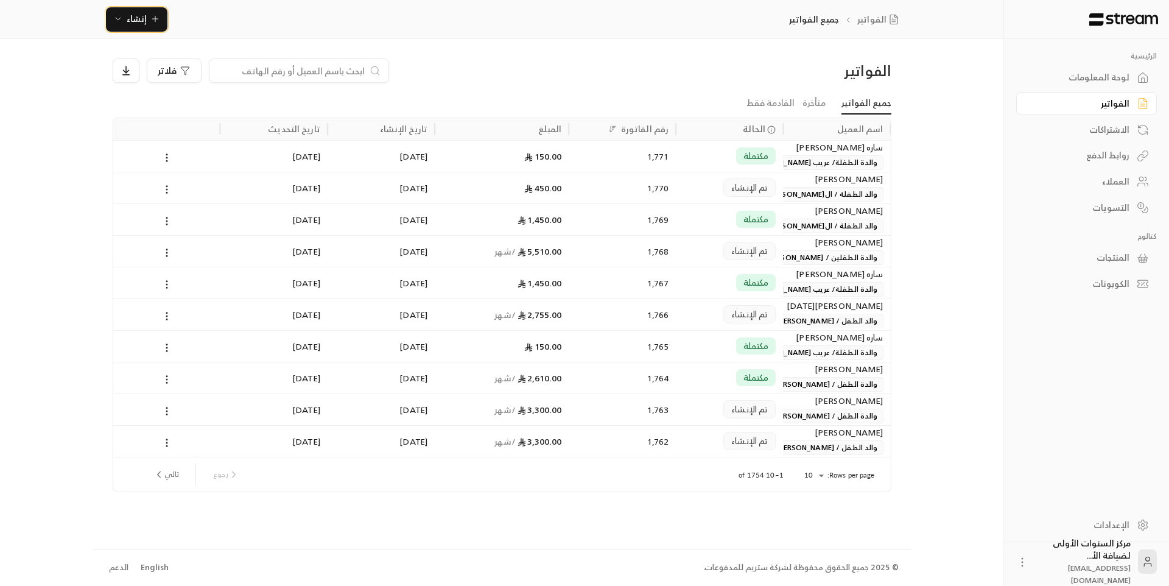
click at [136, 14] on span "إنشاء" at bounding box center [137, 18] width 20 height 15
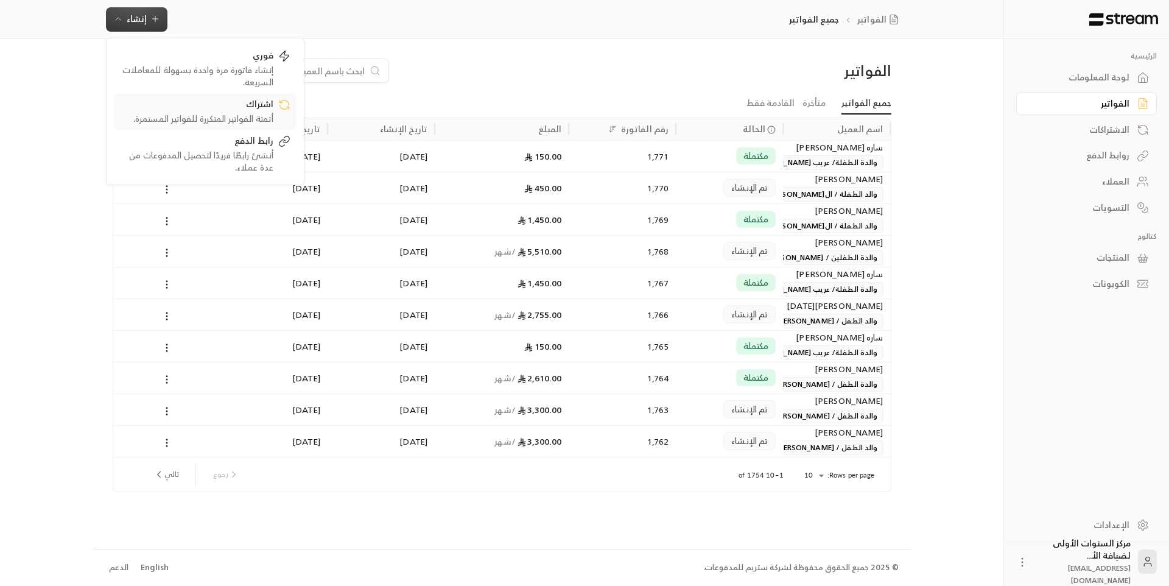
click at [237, 114] on div "أتمتة الفواتير المتكررة للفواتير المستمرة." at bounding box center [196, 119] width 153 height 12
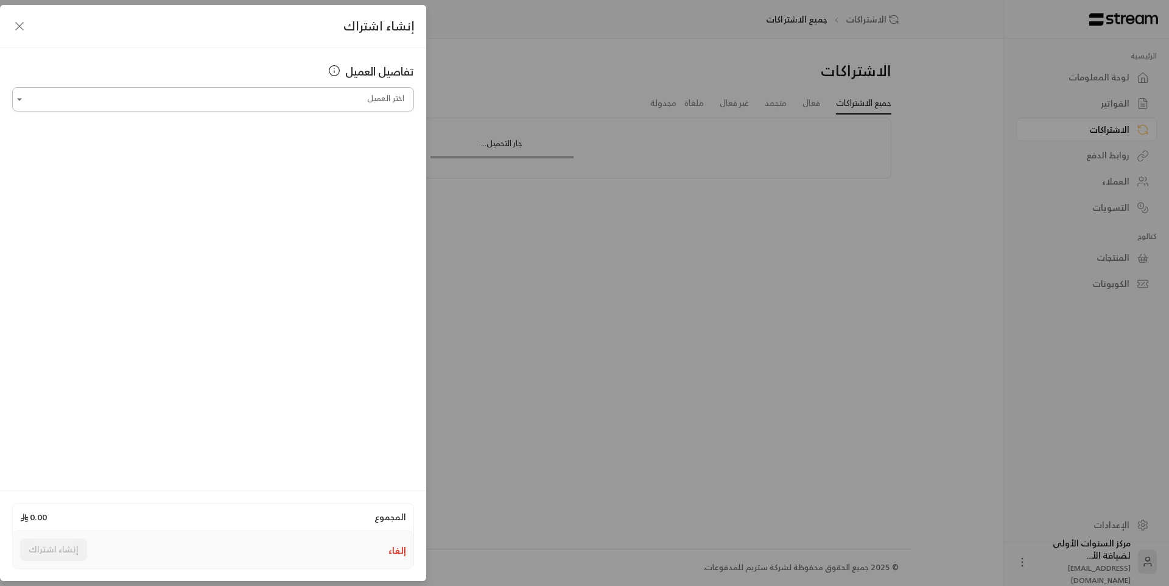
click at [328, 98] on input "اختر العميل" at bounding box center [213, 99] width 402 height 21
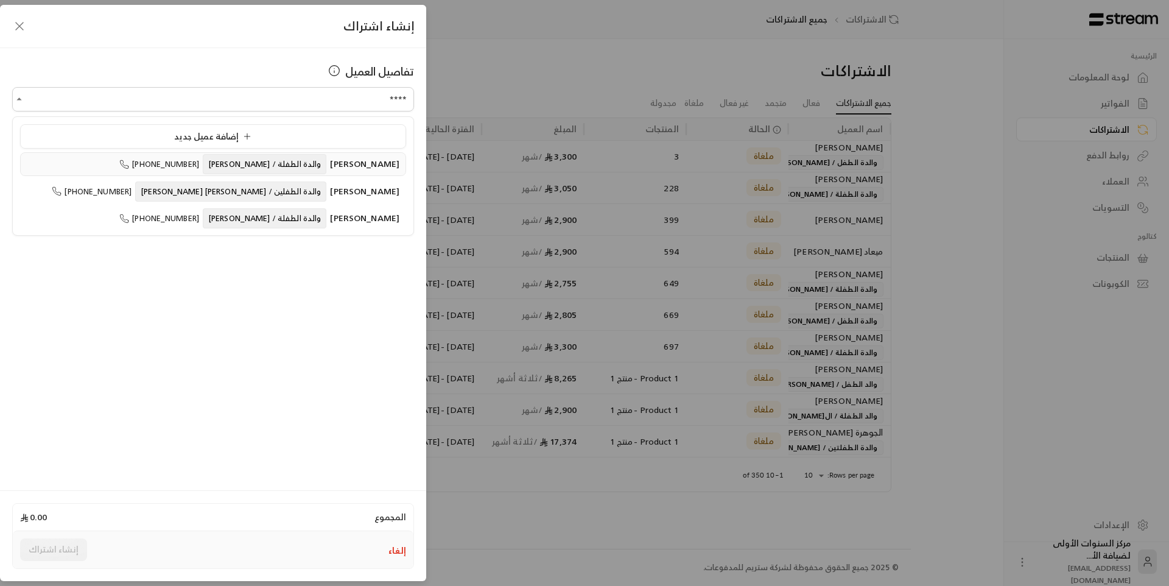
click at [297, 164] on span "والدة الطفلة / [PERSON_NAME]" at bounding box center [265, 164] width 124 height 20
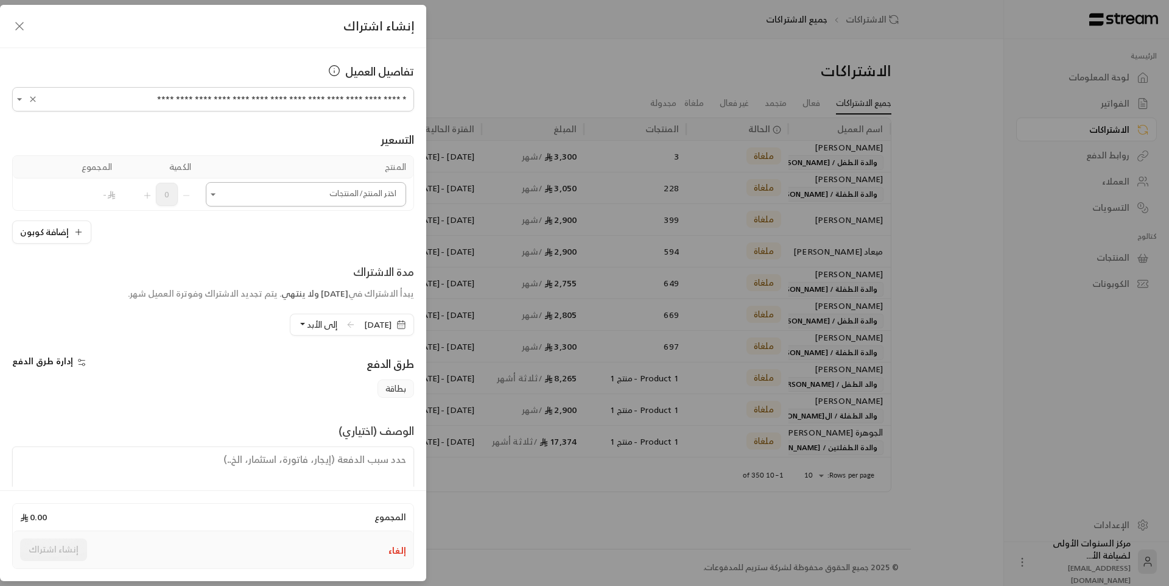
type input "**********"
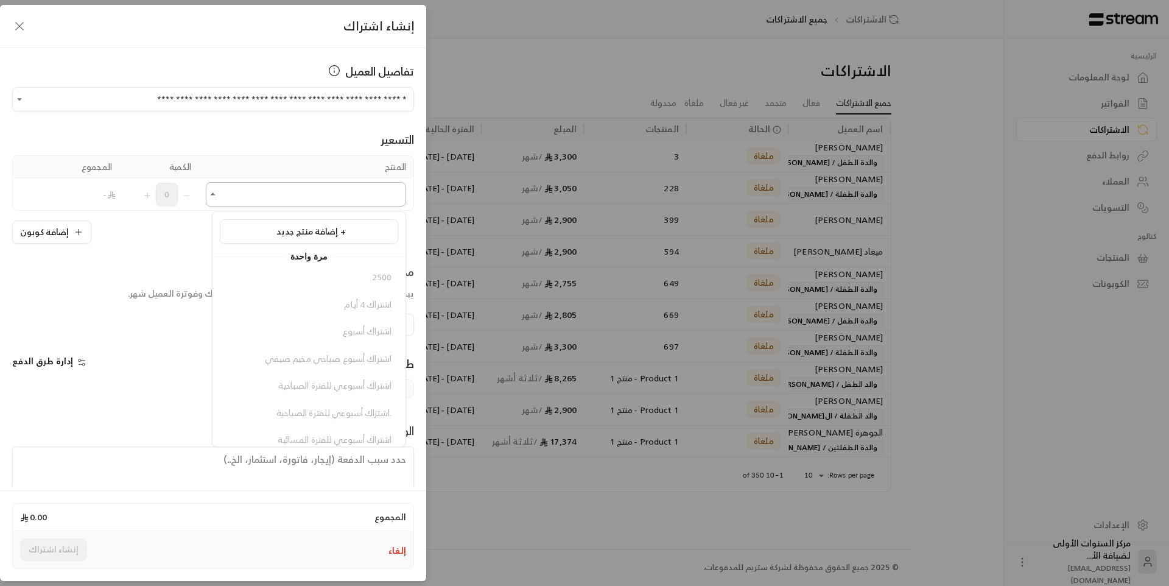
click at [314, 188] on input "اختر العميل" at bounding box center [306, 194] width 200 height 21
click at [304, 149] on div "التسعير المنتج الكمية المجموع اختر المنتج/المنتجات اختر المنتج/المنتجات 0 - إضا…" at bounding box center [213, 177] width 402 height 132
click at [394, 549] on button "إلغاء" at bounding box center [398, 550] width 18 height 12
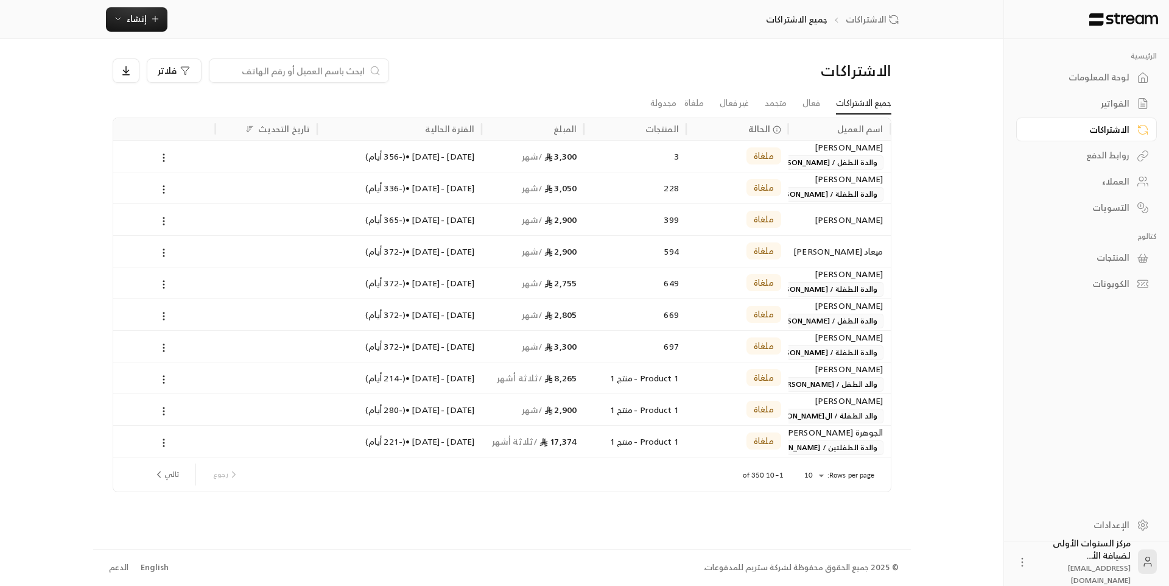
click at [1092, 74] on div "لوحة المعلومات" at bounding box center [1081, 77] width 98 height 12
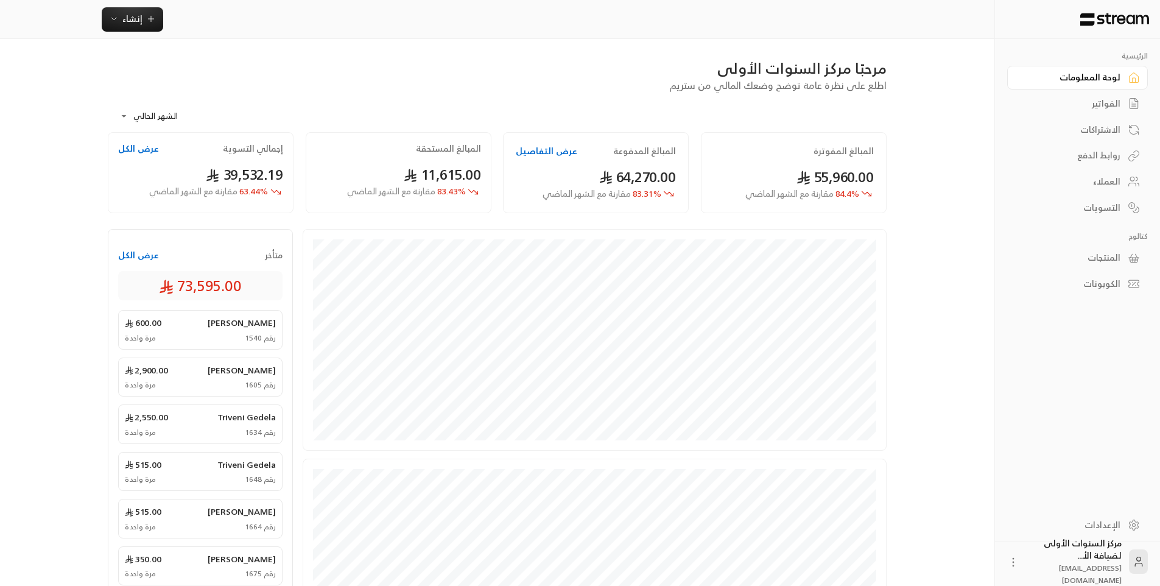
click at [1114, 103] on div "الفواتير" at bounding box center [1072, 103] width 98 height 12
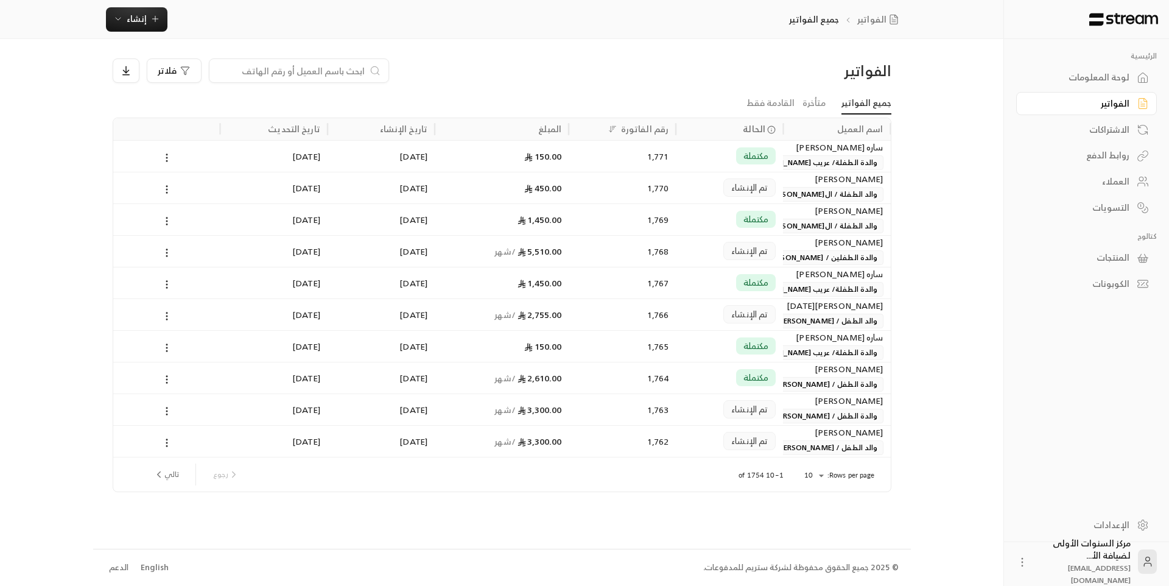
click at [712, 312] on div "تم الإنشاء" at bounding box center [729, 314] width 93 height 31
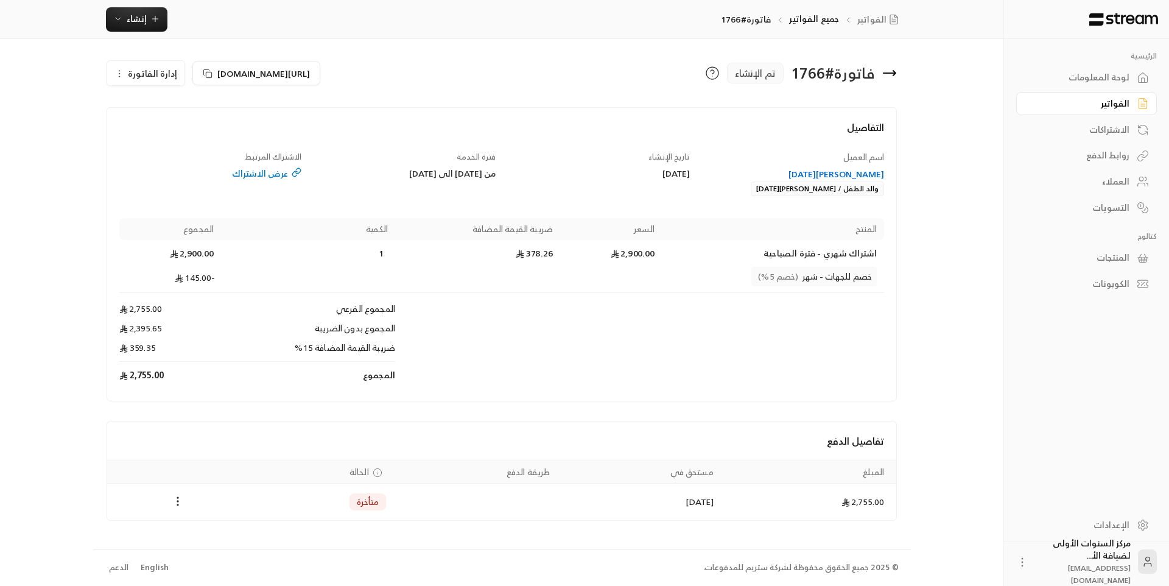
click at [846, 168] on div "[PERSON_NAME][DATE]" at bounding box center [793, 174] width 183 height 12
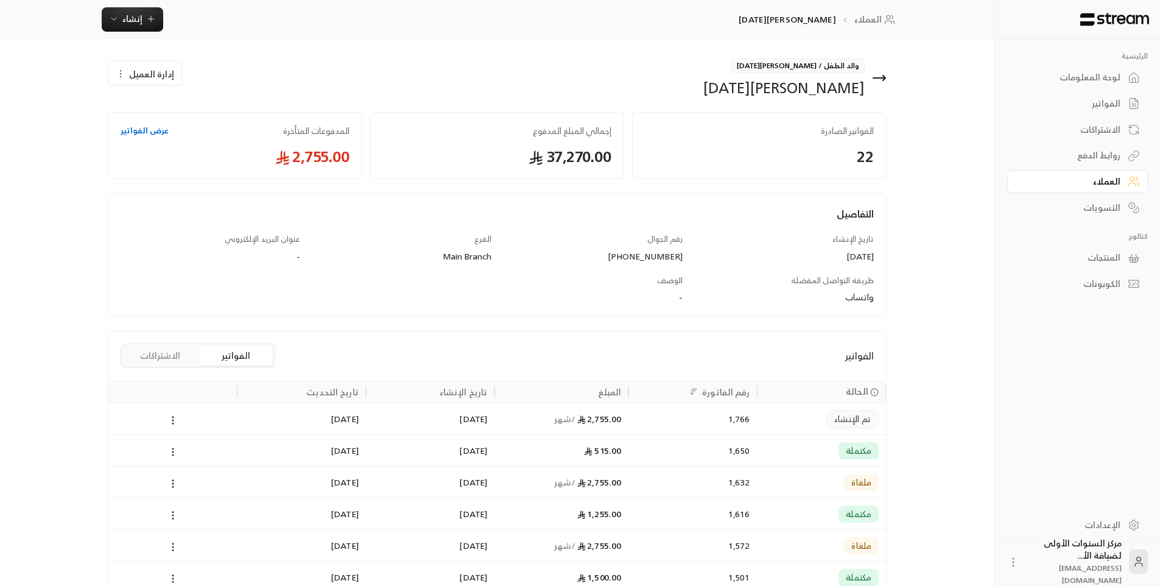
click at [880, 78] on icon at bounding box center [879, 78] width 12 height 0
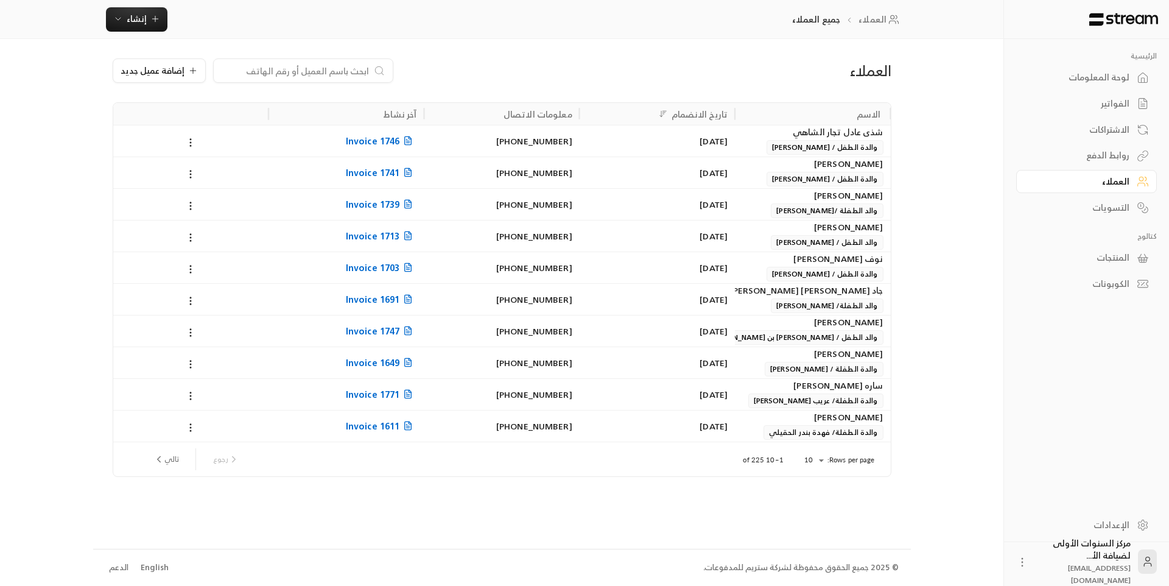
click at [1102, 100] on div "الفواتير" at bounding box center [1081, 103] width 98 height 12
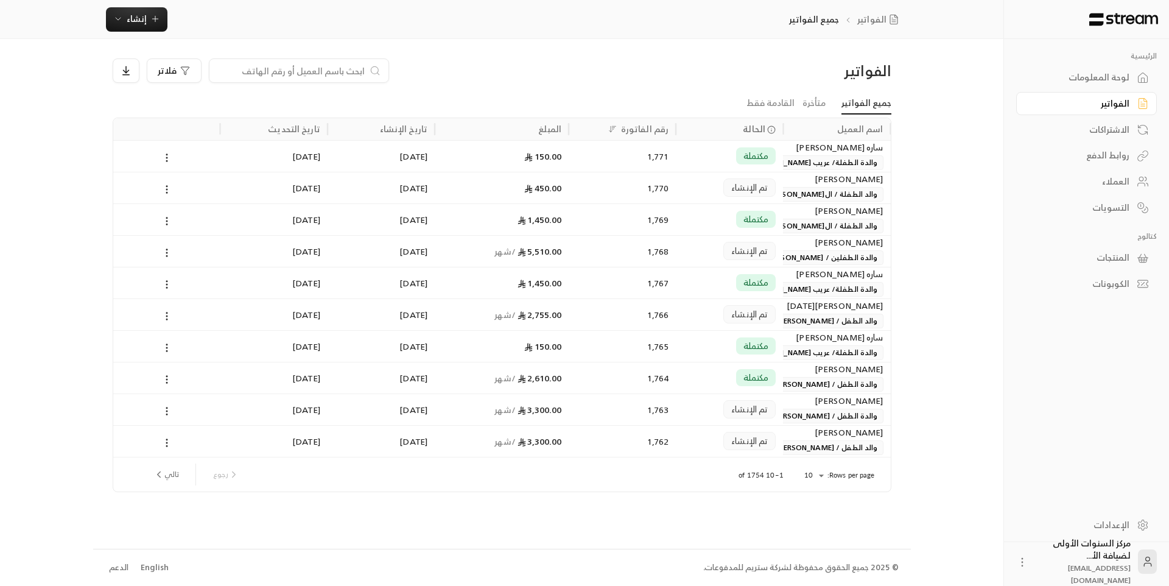
click at [1094, 81] on div "لوحة المعلومات" at bounding box center [1081, 77] width 98 height 12
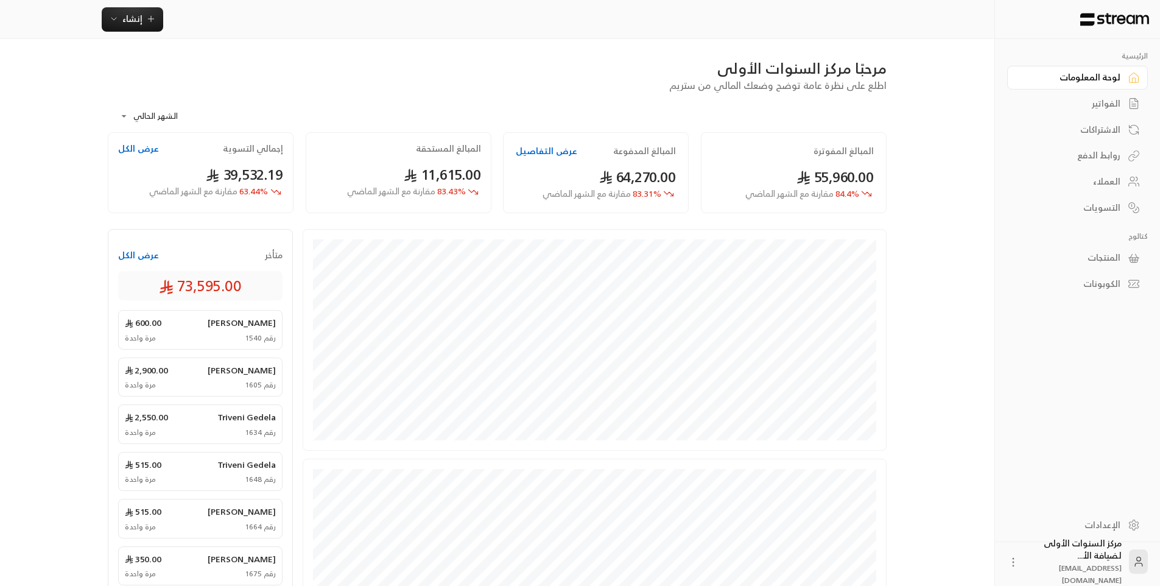
click at [1098, 94] on link "الفواتير" at bounding box center [1077, 104] width 141 height 24
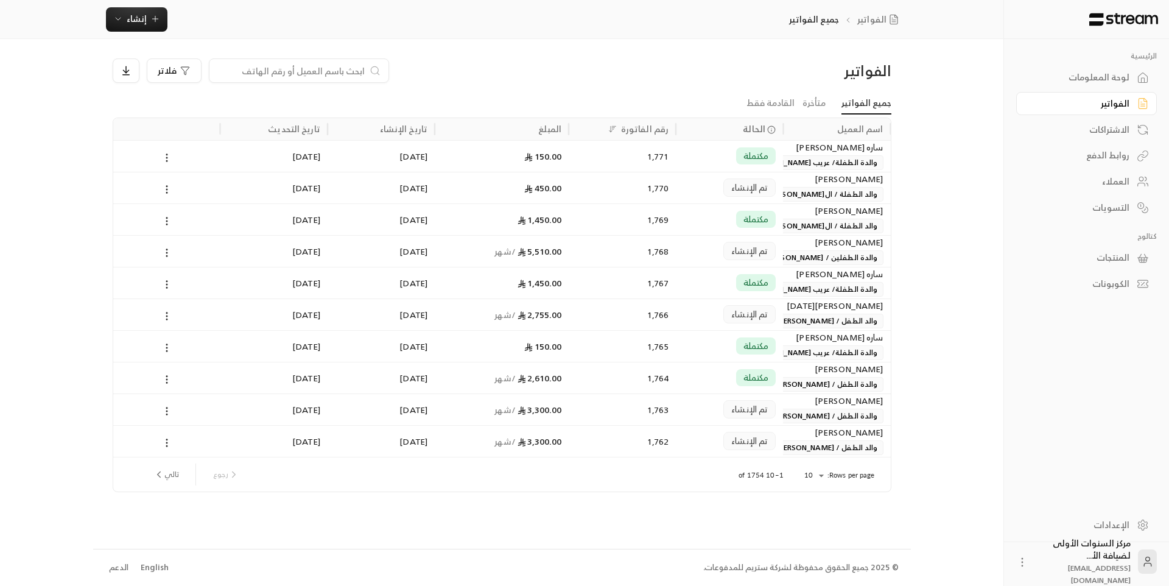
click at [304, 62] on div at bounding box center [299, 70] width 180 height 24
click at [303, 69] on input at bounding box center [291, 70] width 149 height 13
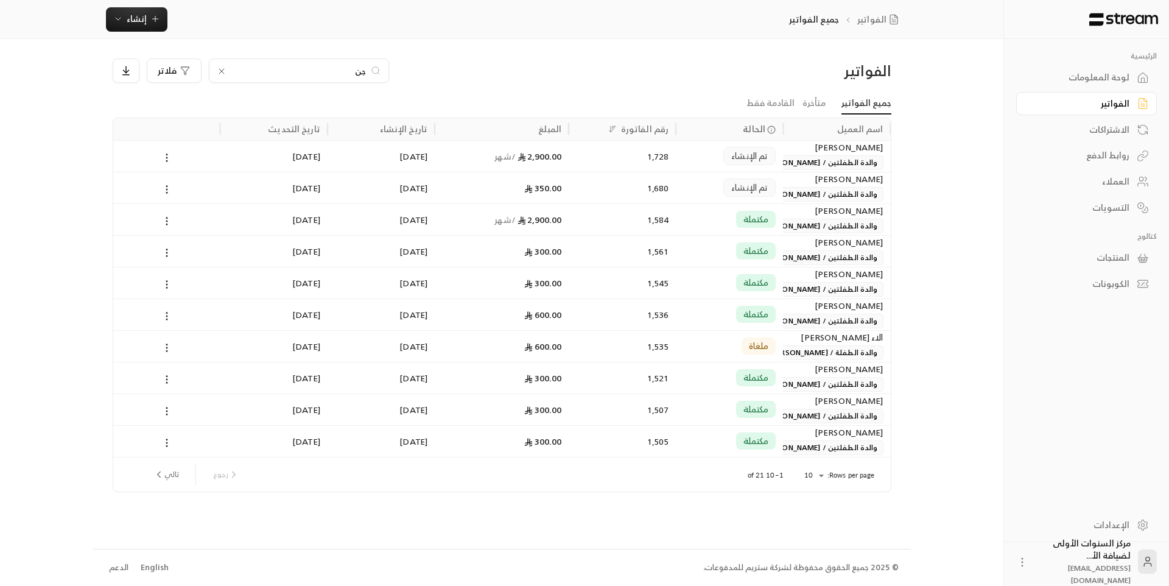
type input "جن"
click at [697, 161] on div "تم الإنشاء" at bounding box center [729, 156] width 93 height 31
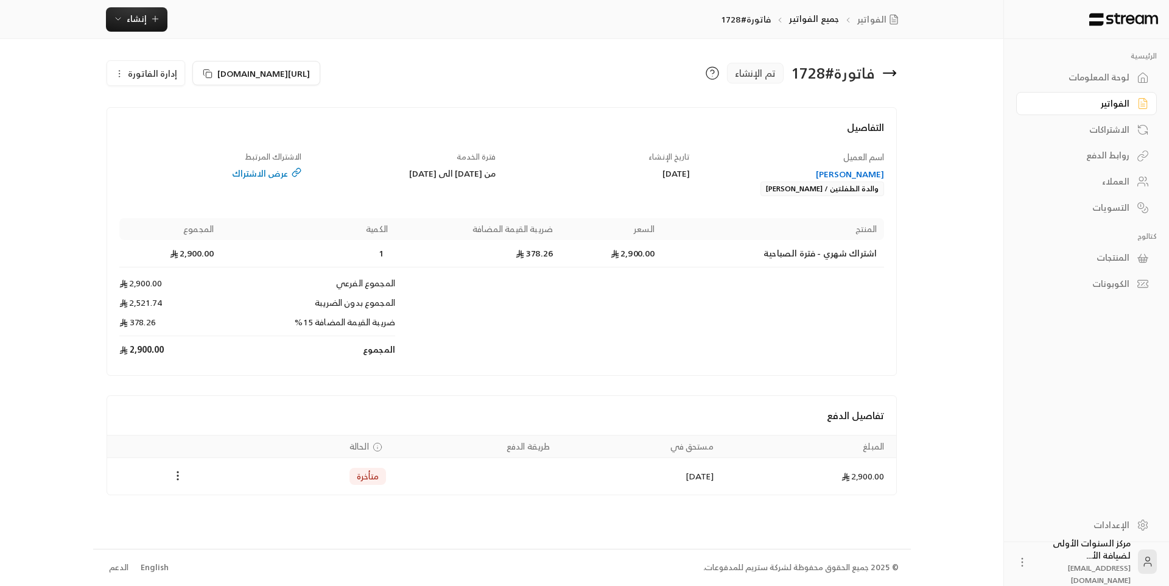
click at [1082, 76] on div "لوحة المعلومات" at bounding box center [1081, 77] width 98 height 12
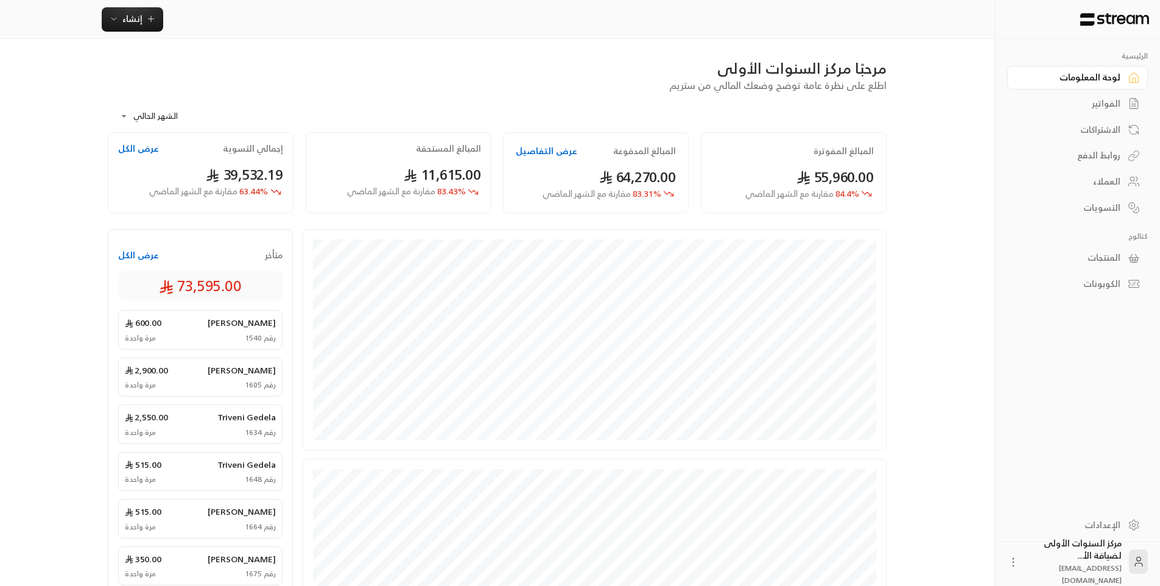
click at [1082, 76] on div "لوحة المعلومات" at bounding box center [1072, 77] width 98 height 12
click at [1073, 77] on div "لوحة المعلومات" at bounding box center [1072, 77] width 98 height 12
click at [1072, 77] on div "لوحة المعلومات" at bounding box center [1072, 77] width 98 height 12
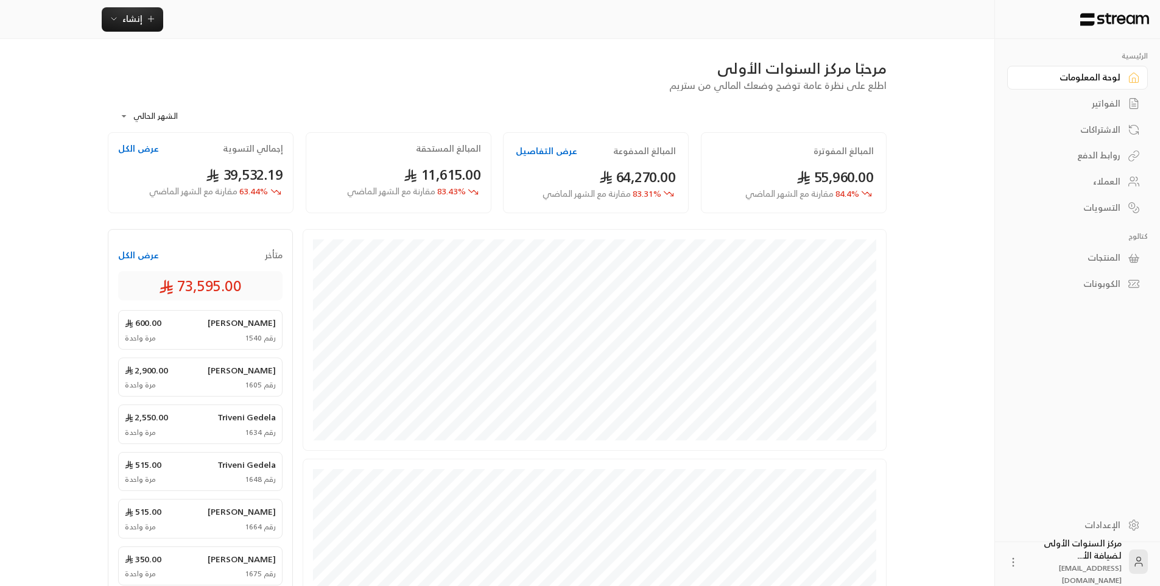
click at [1072, 77] on div "لوحة المعلومات" at bounding box center [1072, 77] width 98 height 12
click at [1102, 99] on div "الفواتير" at bounding box center [1072, 103] width 98 height 12
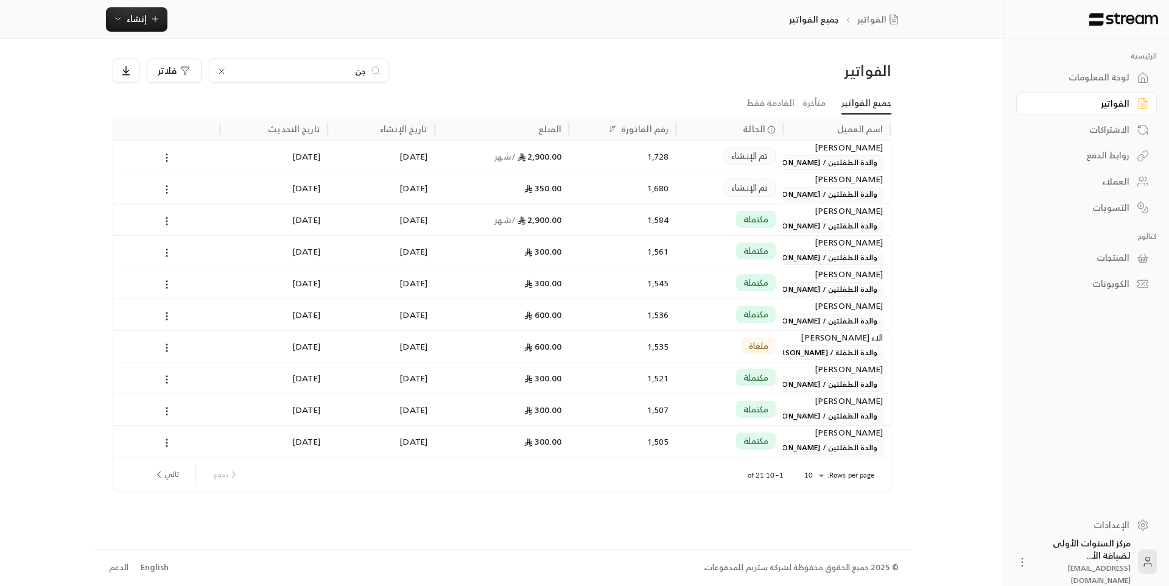
click at [1134, 75] on link "لوحة المعلومات" at bounding box center [1086, 78] width 141 height 24
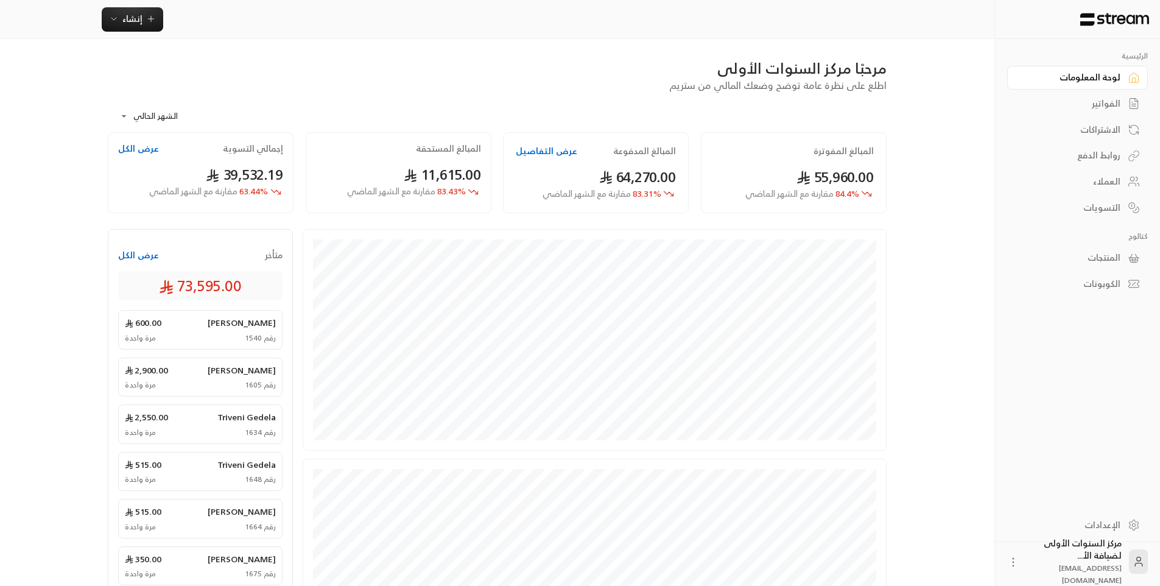
click at [1119, 98] on div "الفواتير" at bounding box center [1072, 103] width 98 height 12
